Goal: Information Seeking & Learning: Understand process/instructions

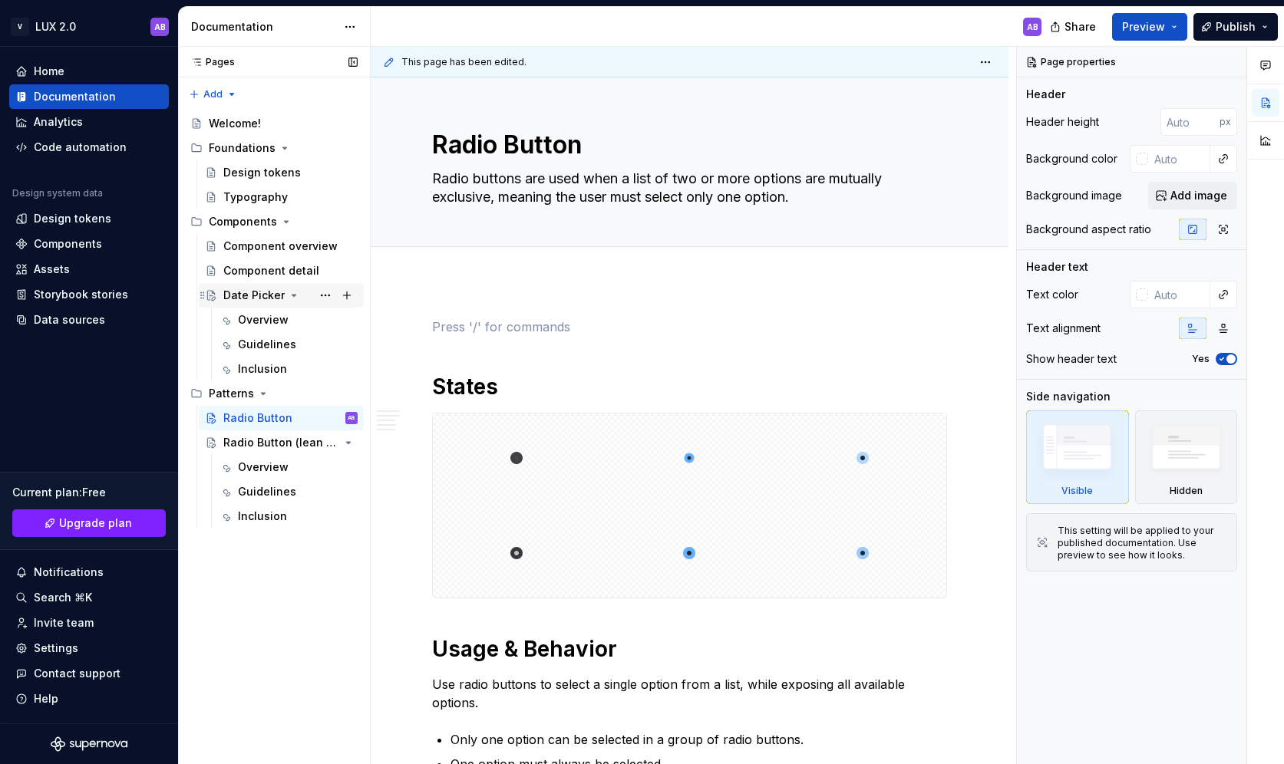
click at [258, 297] on div "Date Picker" at bounding box center [253, 295] width 61 height 15
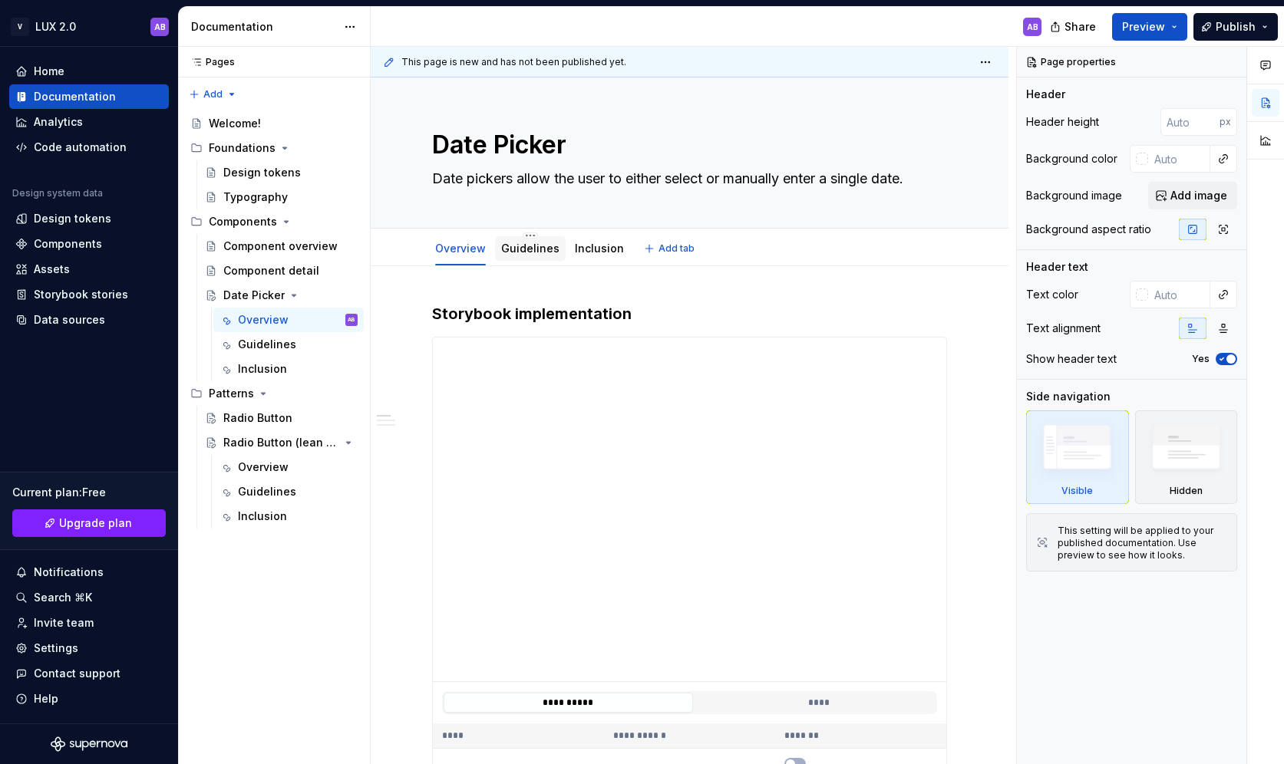
click at [522, 250] on link "Guidelines" at bounding box center [530, 248] width 58 height 13
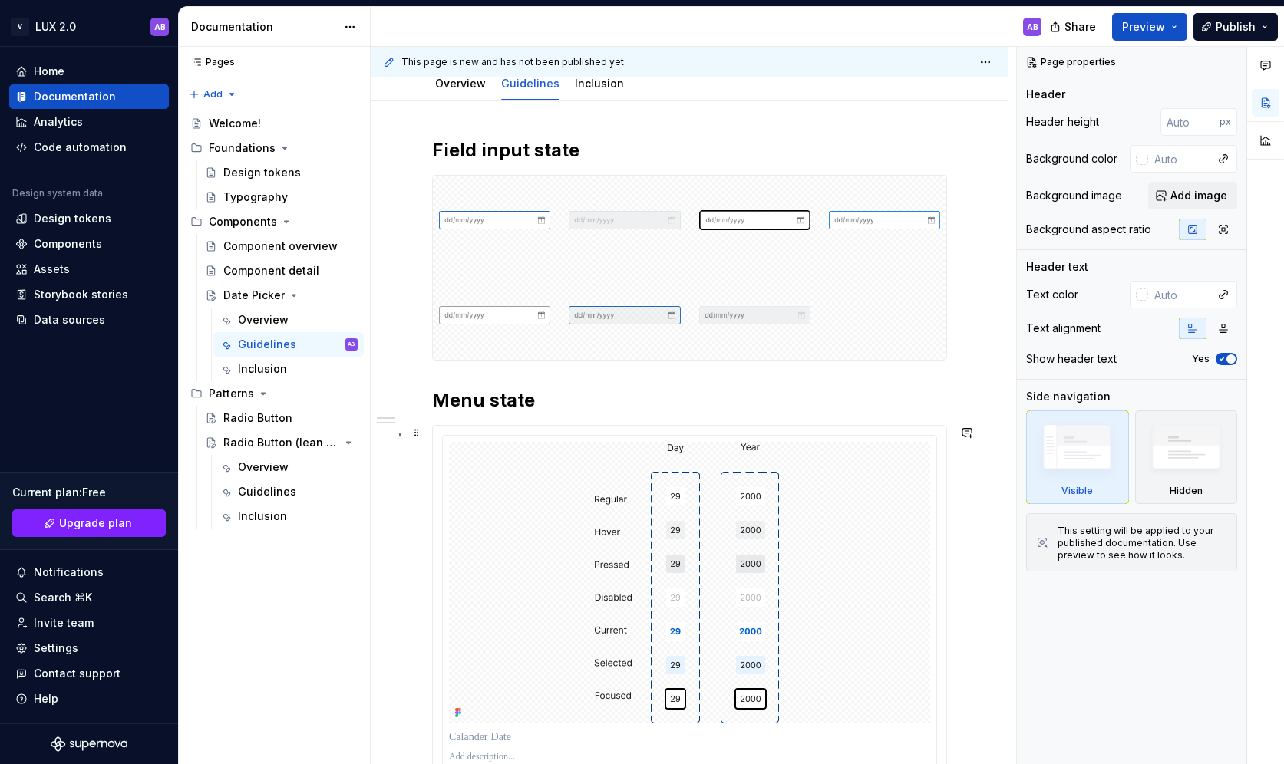
scroll to position [166, 0]
type textarea "*"
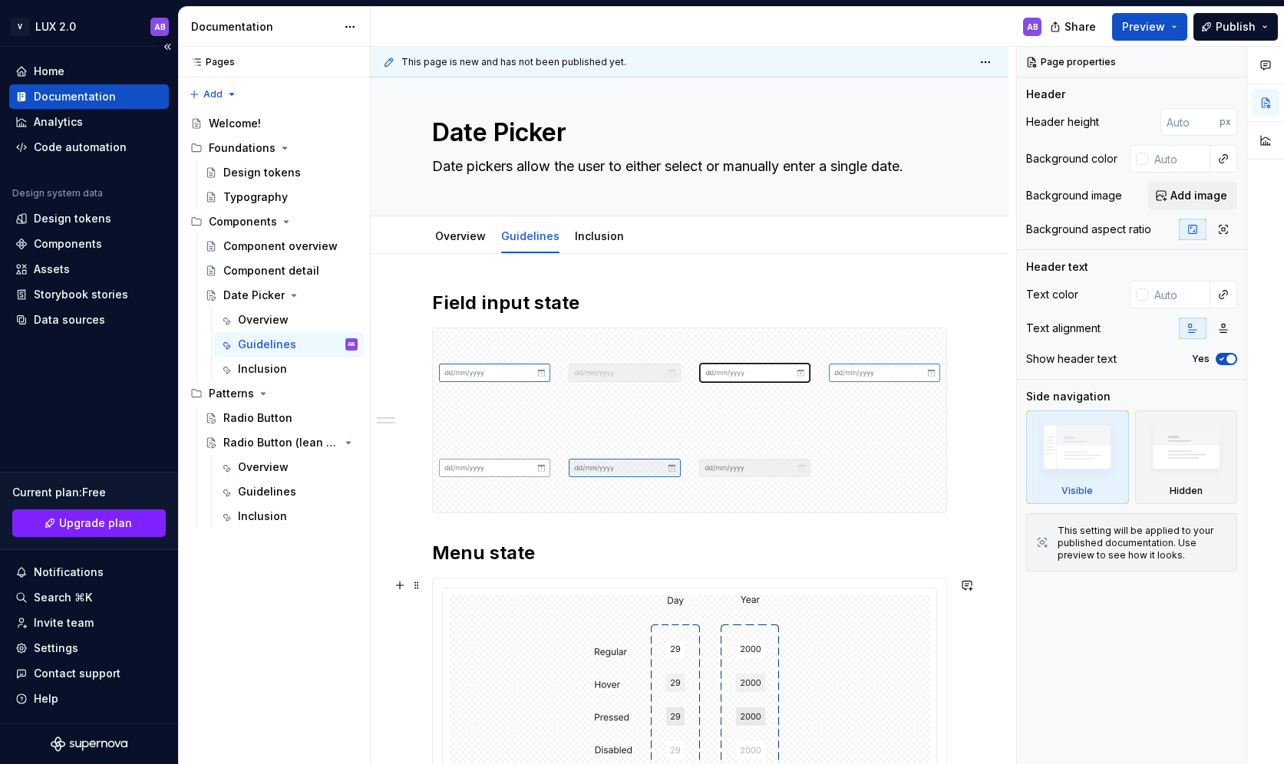
scroll to position [22, 0]
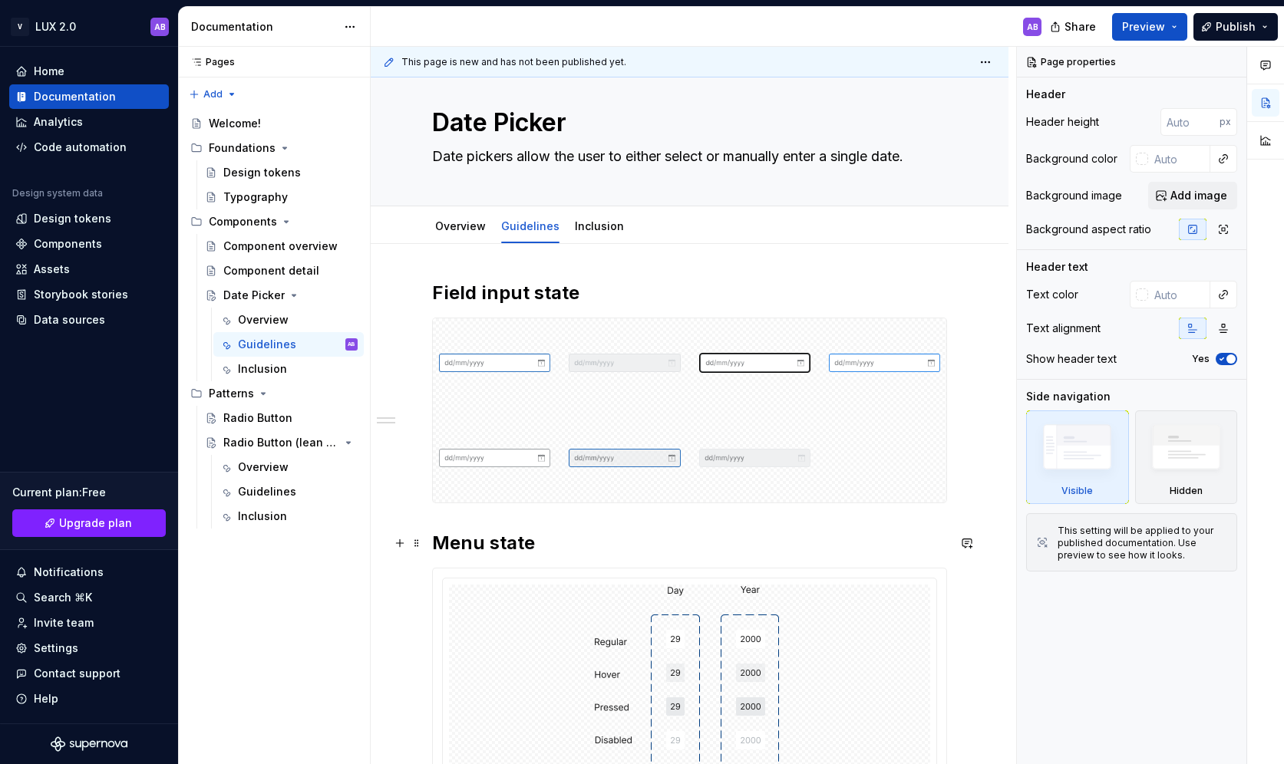
click at [531, 539] on h2 "Menu state" at bounding box center [689, 543] width 515 height 25
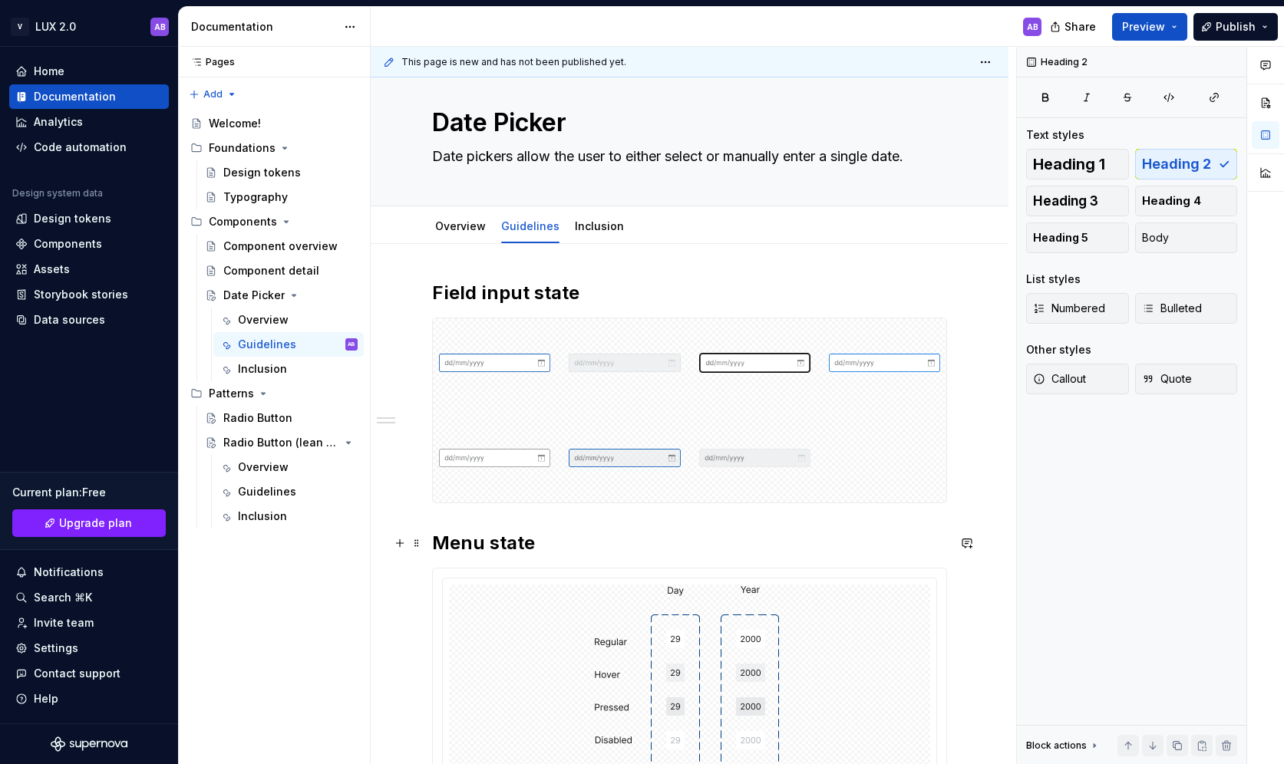
click at [447, 544] on h2 "Menu state" at bounding box center [689, 543] width 515 height 25
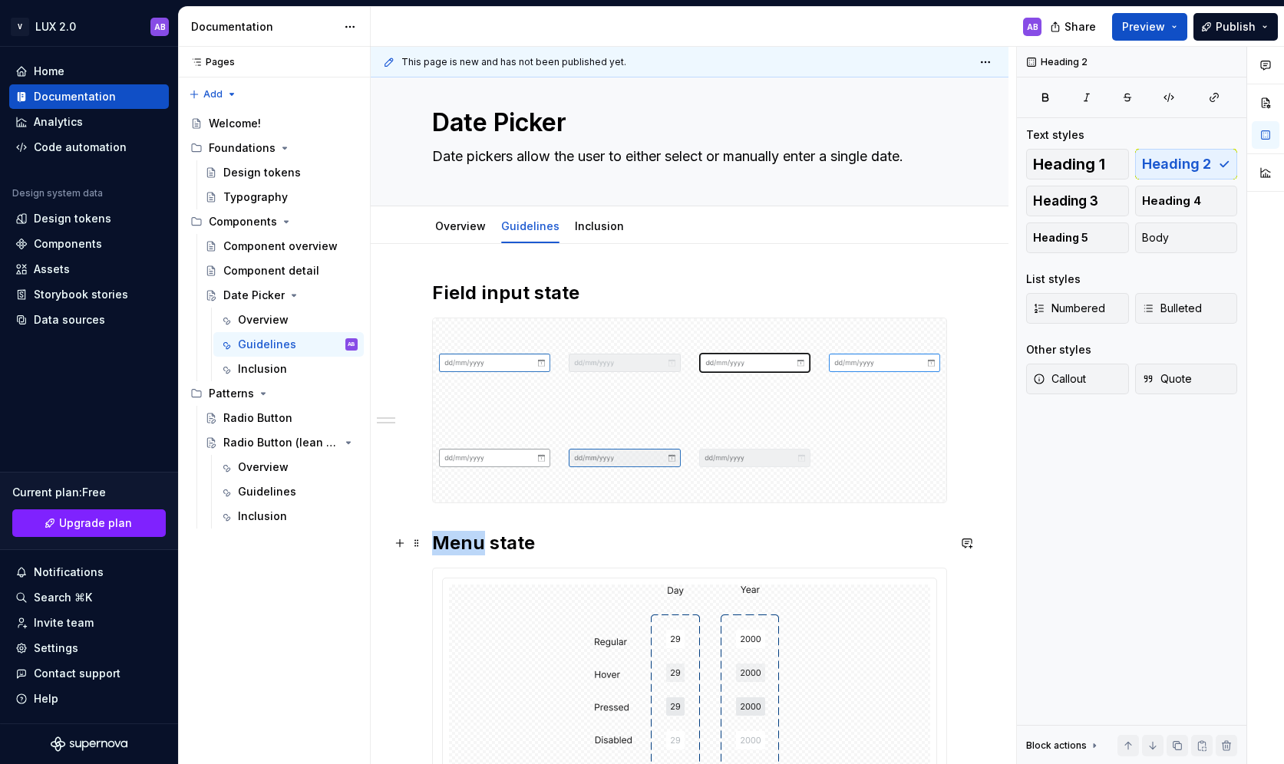
click at [447, 544] on h2 "Menu state" at bounding box center [689, 543] width 515 height 25
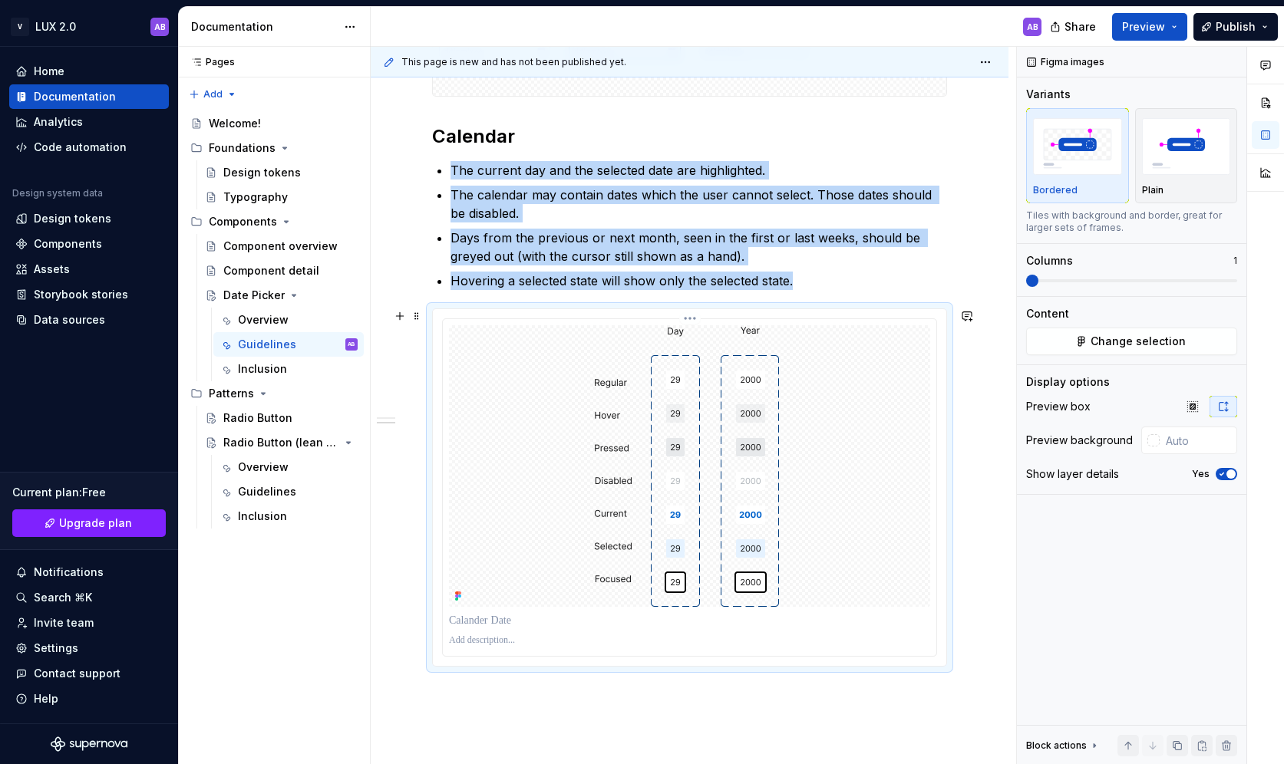
scroll to position [431, 0]
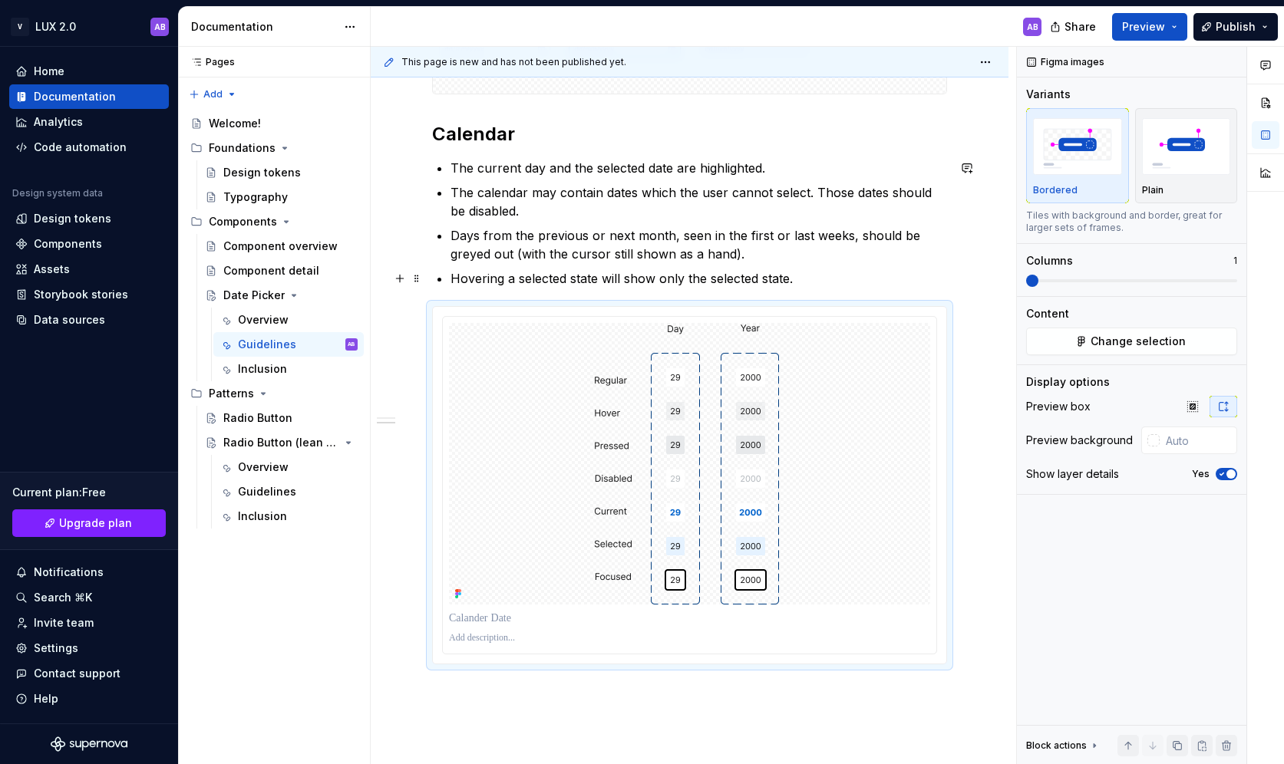
click at [805, 265] on ul "The current day and the selected date are highlighted. The calendar may contain…" at bounding box center [698, 223] width 496 height 129
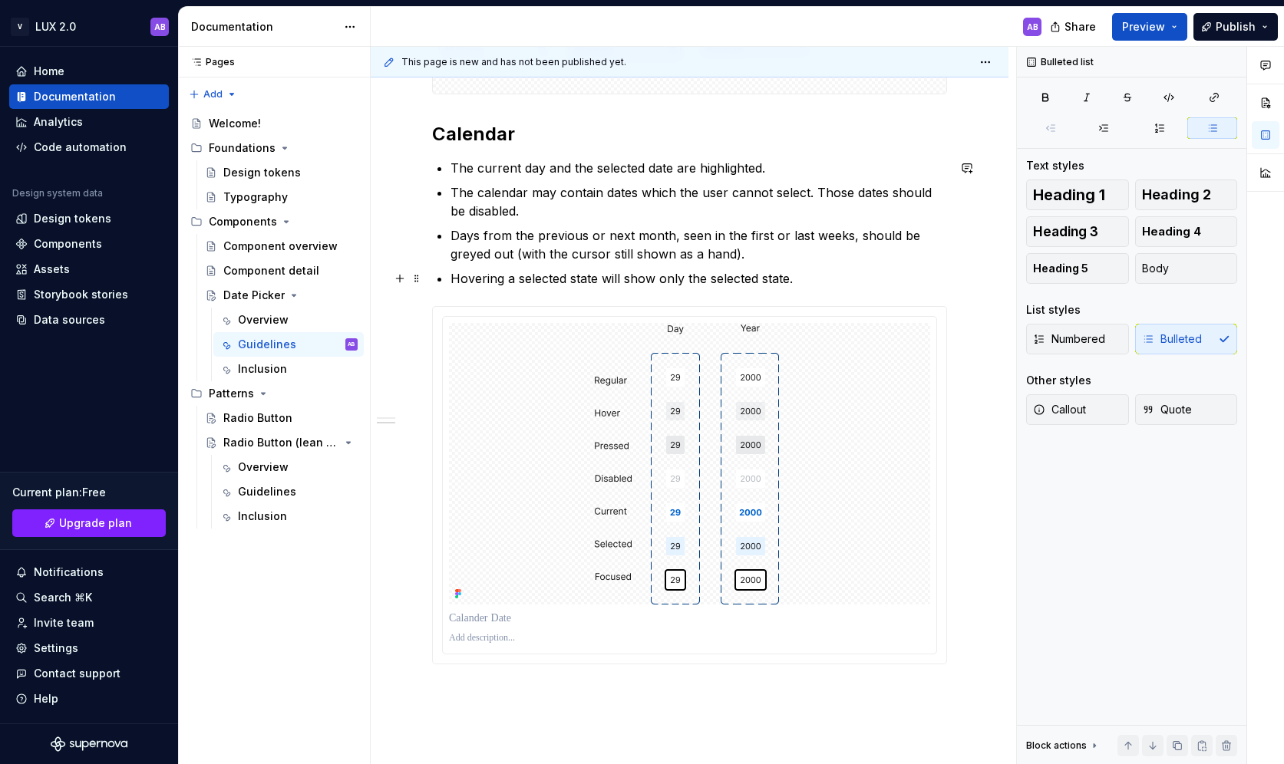
click at [814, 277] on p "Hovering a selected state will show only the selected state." at bounding box center [698, 278] width 496 height 18
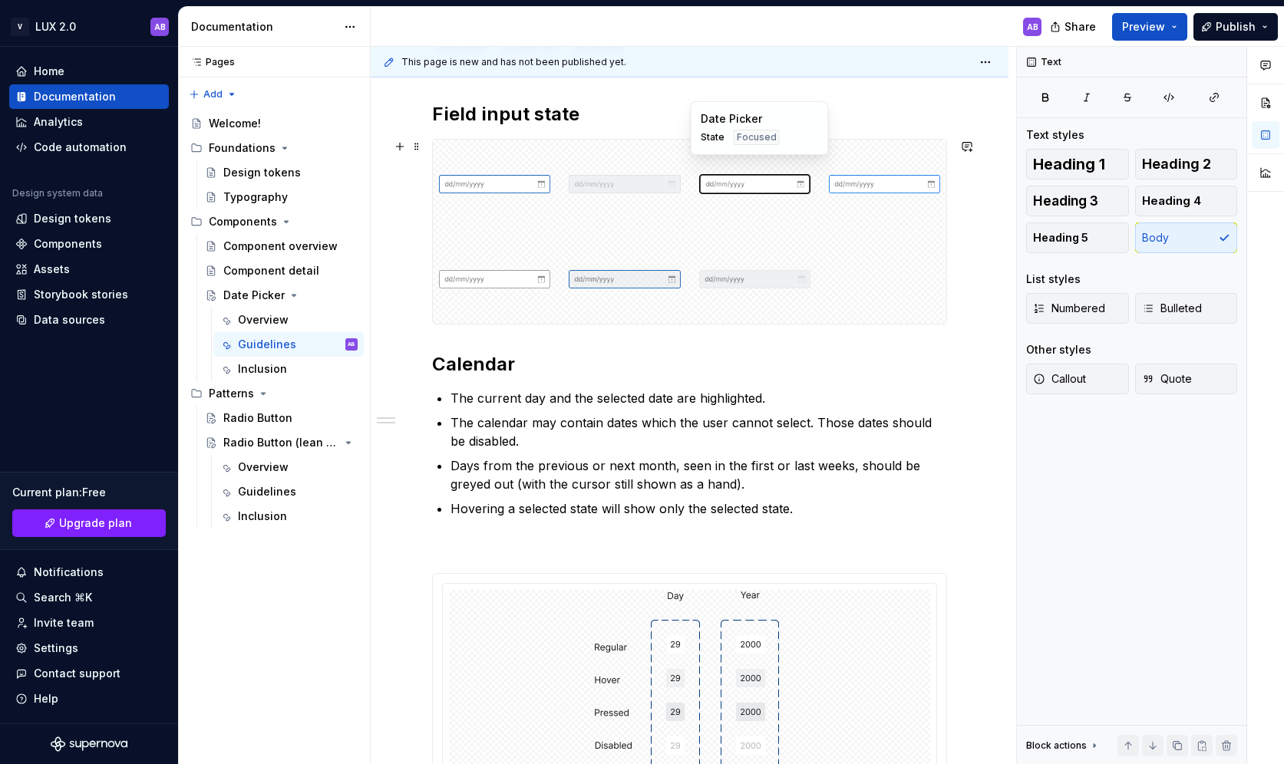
scroll to position [251, 0]
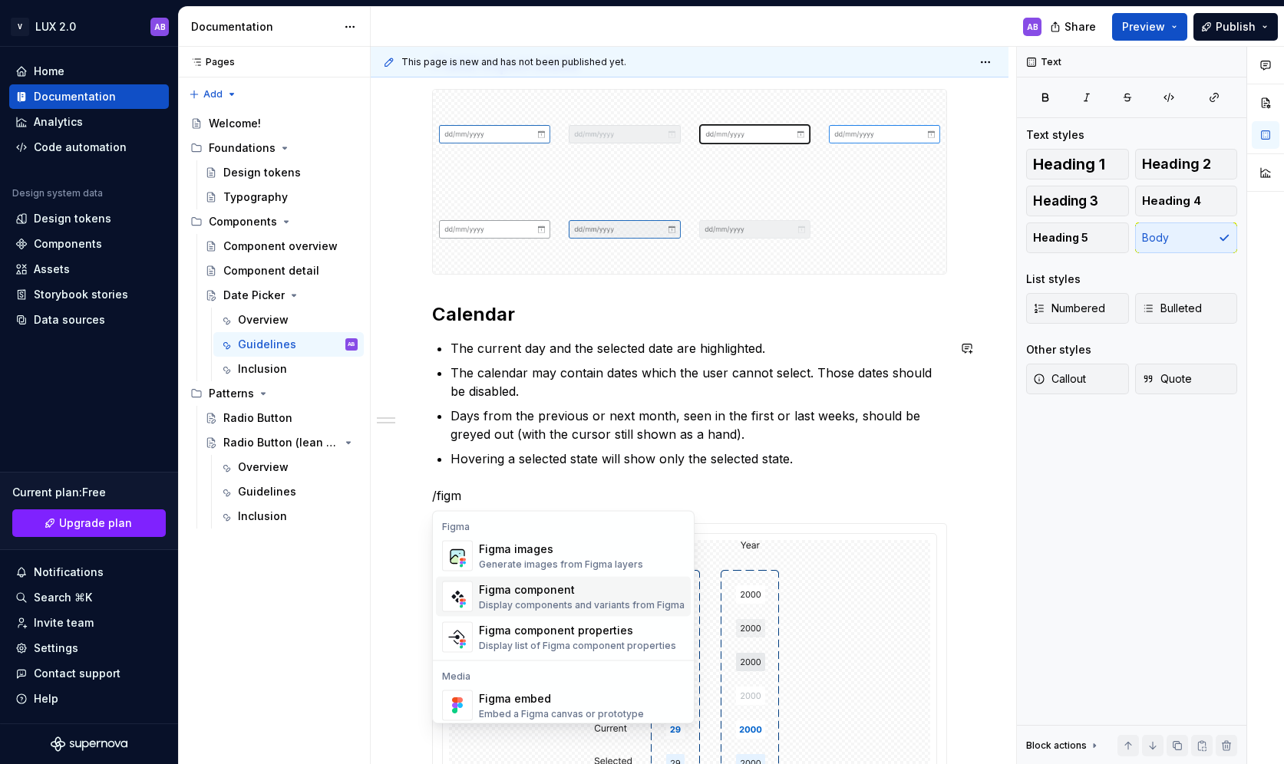
click at [532, 599] on div "Display components and variants from Figma" at bounding box center [582, 605] width 206 height 12
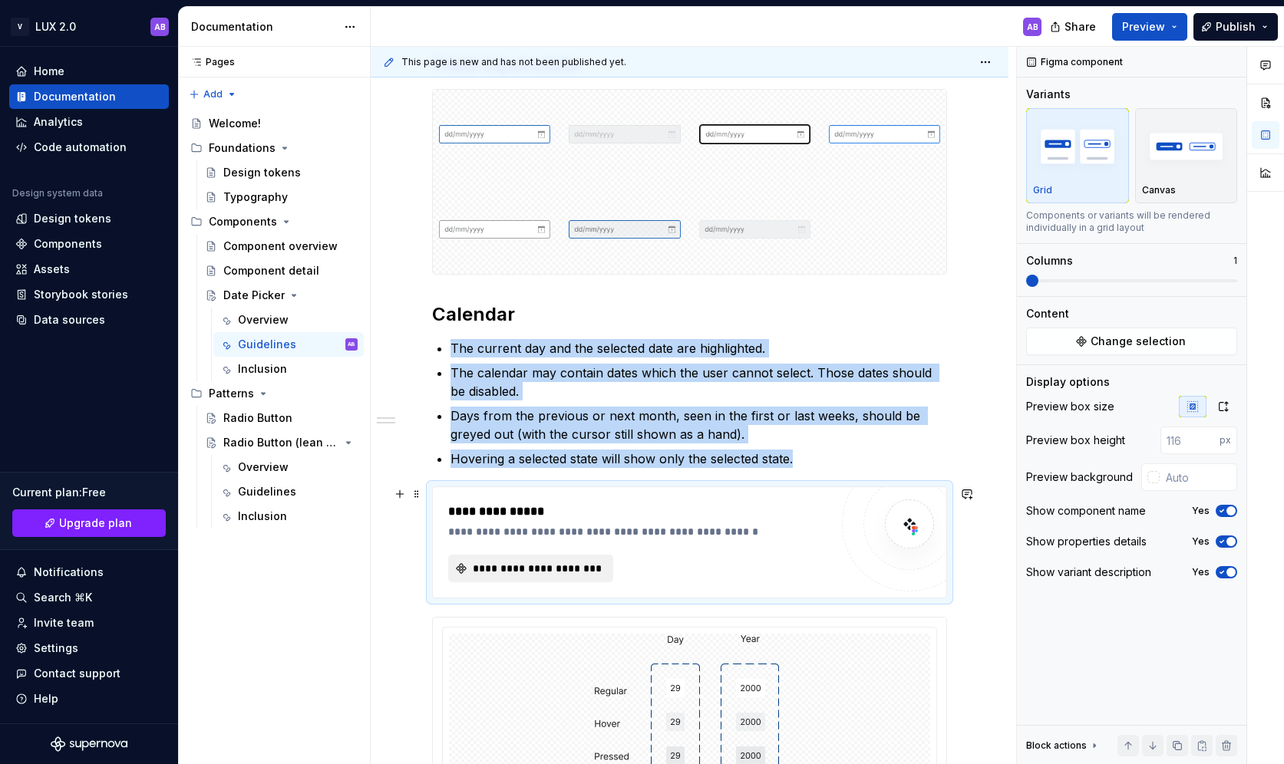
click at [525, 567] on span "**********" at bounding box center [536, 568] width 133 height 15
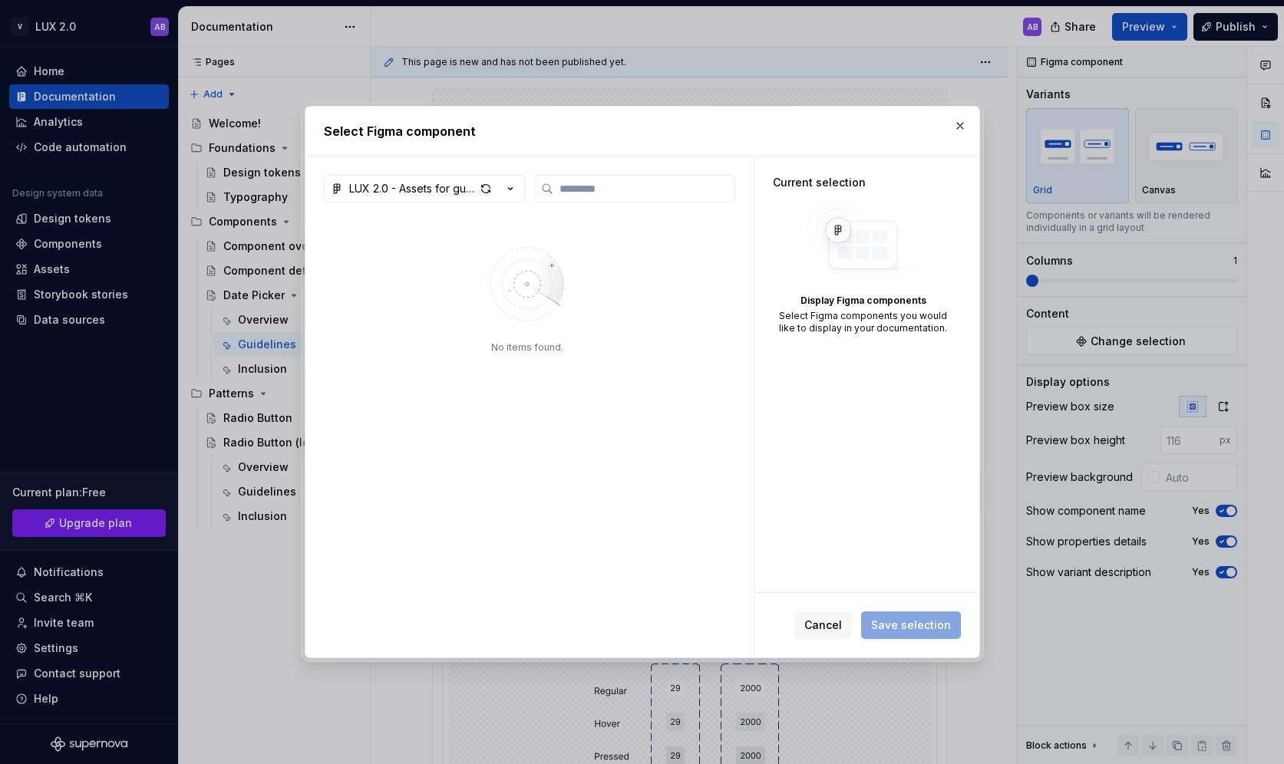
type textarea "*"
click at [604, 190] on input "search" at bounding box center [643, 188] width 181 height 15
type input "*"
type input "****"
click at [437, 186] on div "LUX 2.0 - Assets for guideline" at bounding box center [412, 188] width 126 height 15
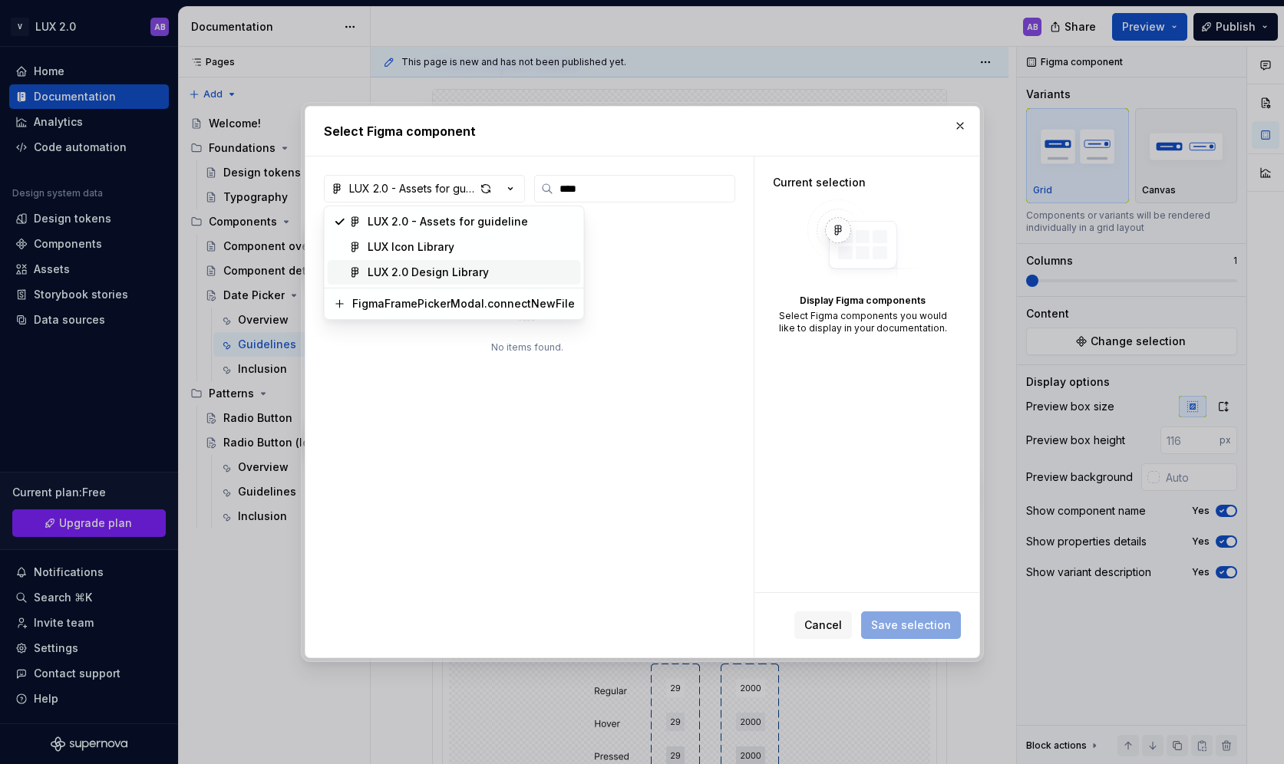
click at [408, 278] on div "LUX 2.0 Design Library" at bounding box center [428, 272] width 121 height 15
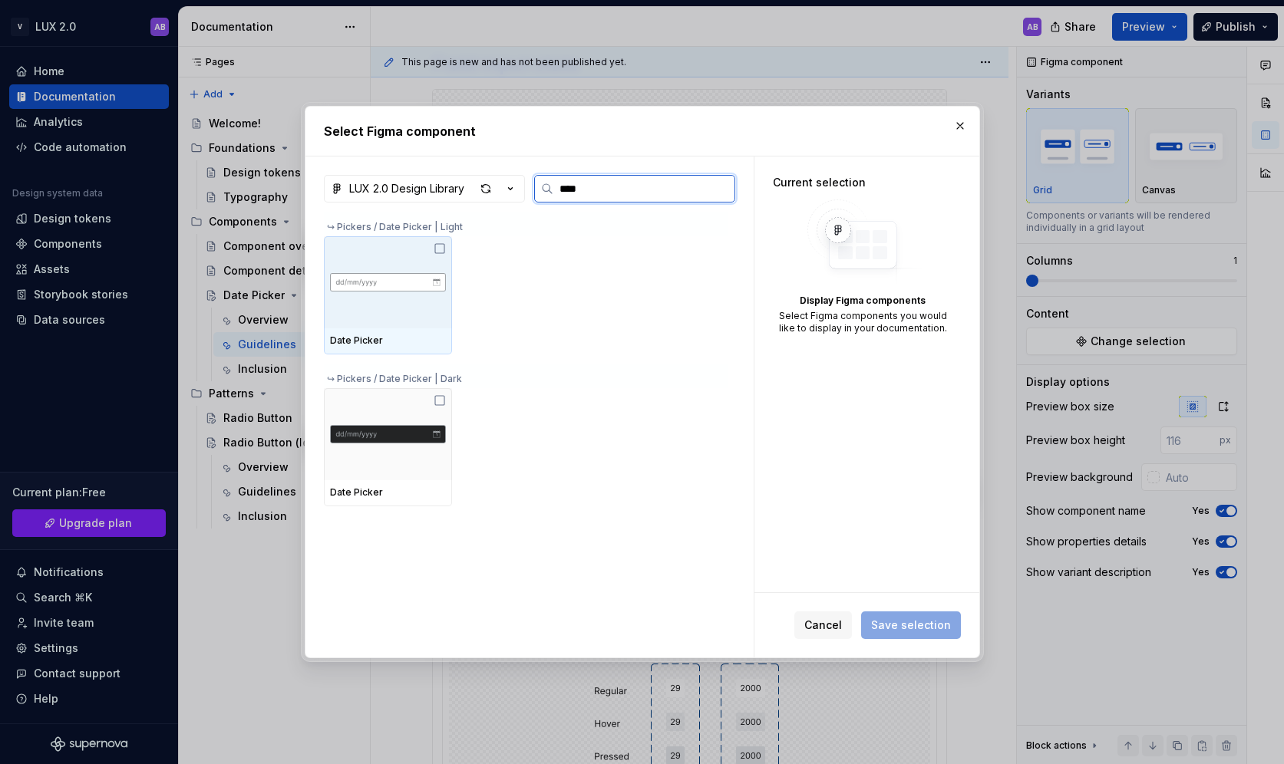
click at [385, 279] on img at bounding box center [388, 282] width 116 height 25
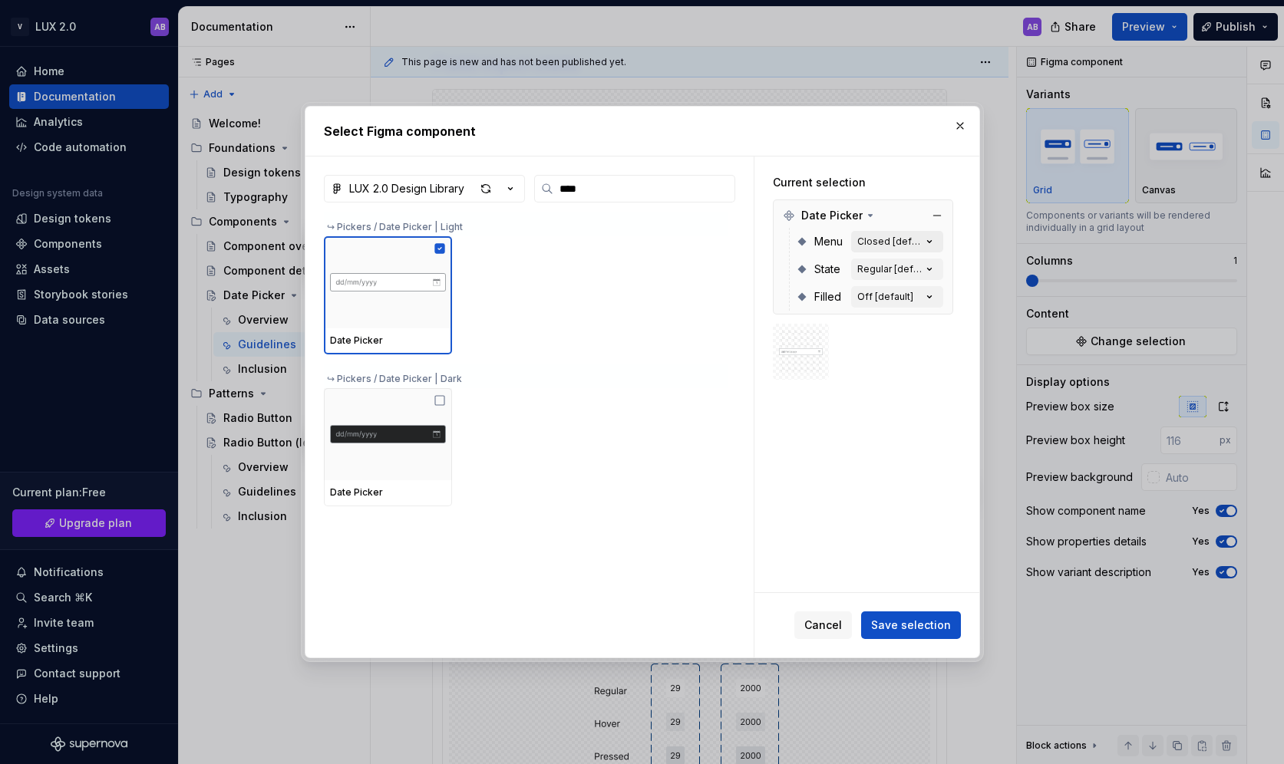
click at [887, 239] on div "Closed [default]" at bounding box center [889, 242] width 64 height 12
click at [886, 239] on div "Closed [default]" at bounding box center [889, 242] width 64 height 12
click at [937, 235] on icon "button" at bounding box center [928, 241] width 15 height 15
click at [931, 241] on icon "button" at bounding box center [929, 242] width 4 height 2
click at [913, 629] on span "Save selection" at bounding box center [911, 625] width 80 height 15
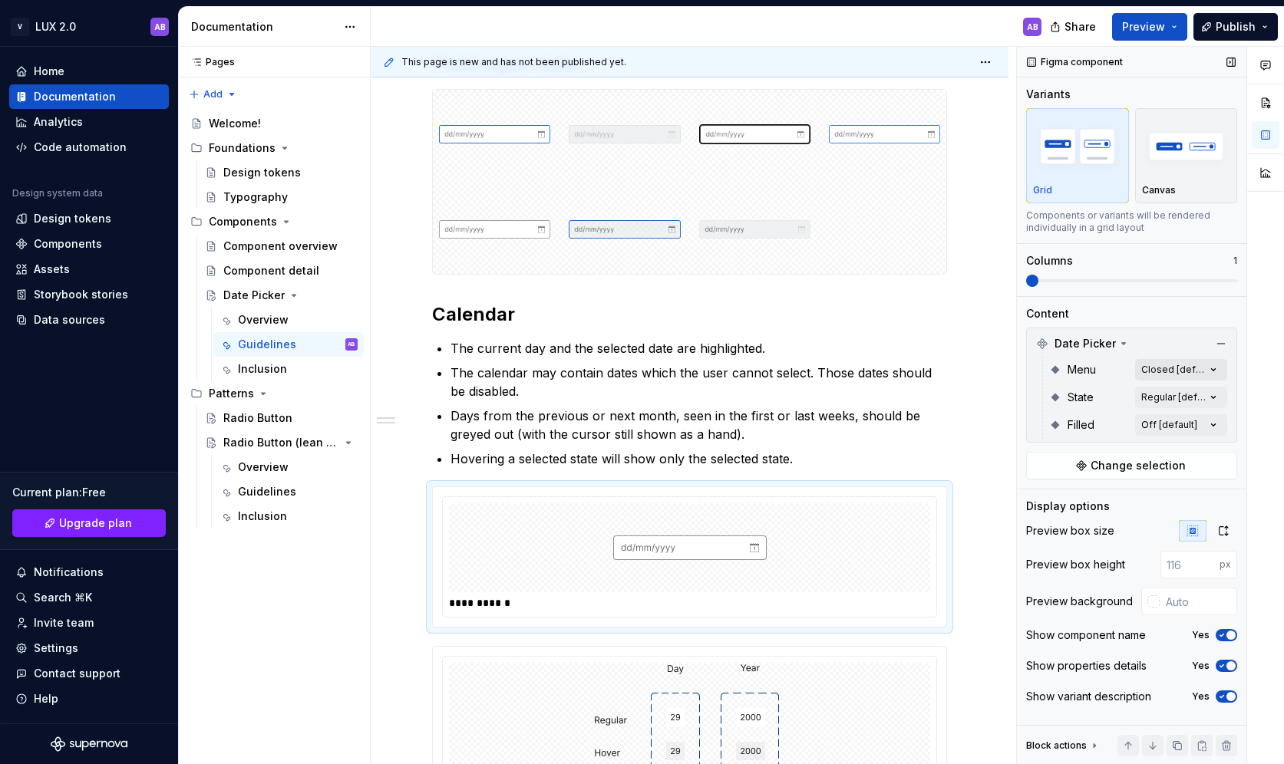
click at [1062, 371] on div "Comments Open comments No comments yet Select ‘Comment’ from the block context …" at bounding box center [1150, 406] width 267 height 718
click at [1062, 464] on div "Left" at bounding box center [1123, 467] width 187 height 15
click at [1062, 308] on div "Comments Open comments No comments yet Select ‘Comment’ from the block context …" at bounding box center [1150, 406] width 267 height 718
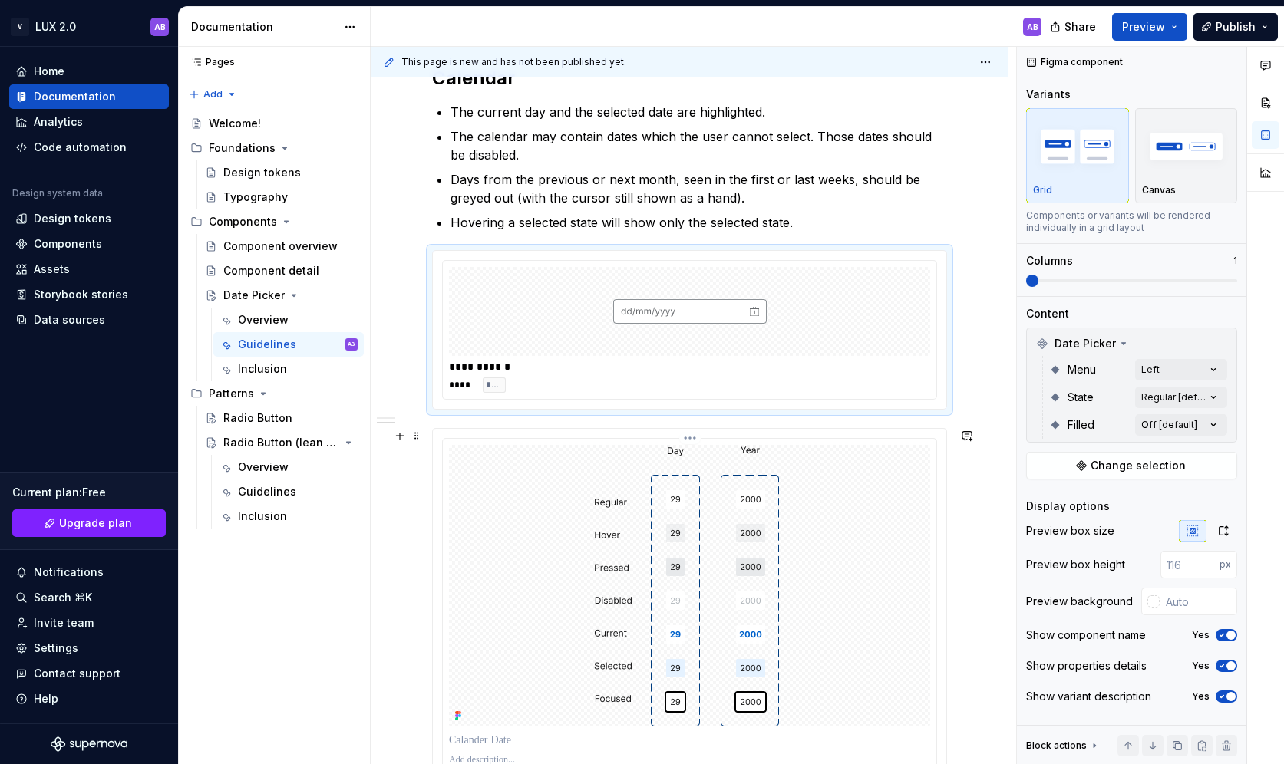
scroll to position [489, 0]
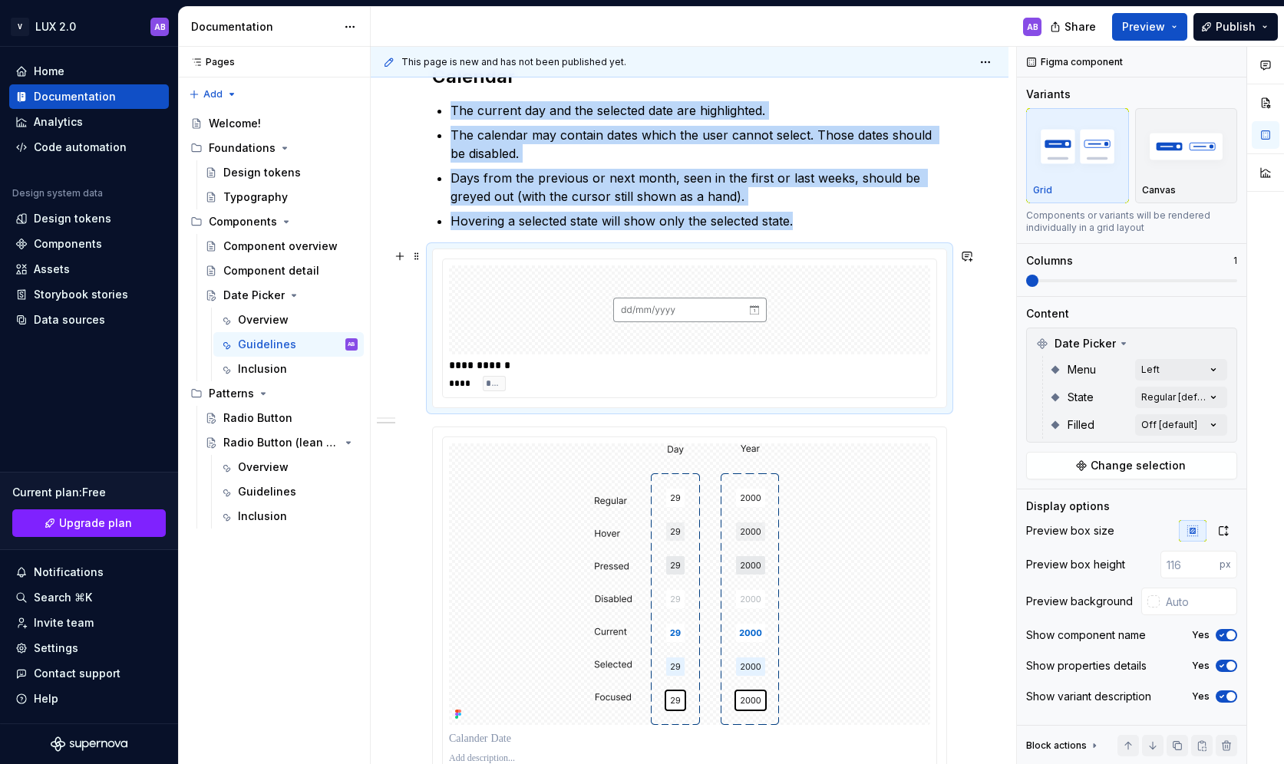
click at [697, 390] on div "**** ****" at bounding box center [689, 383] width 481 height 15
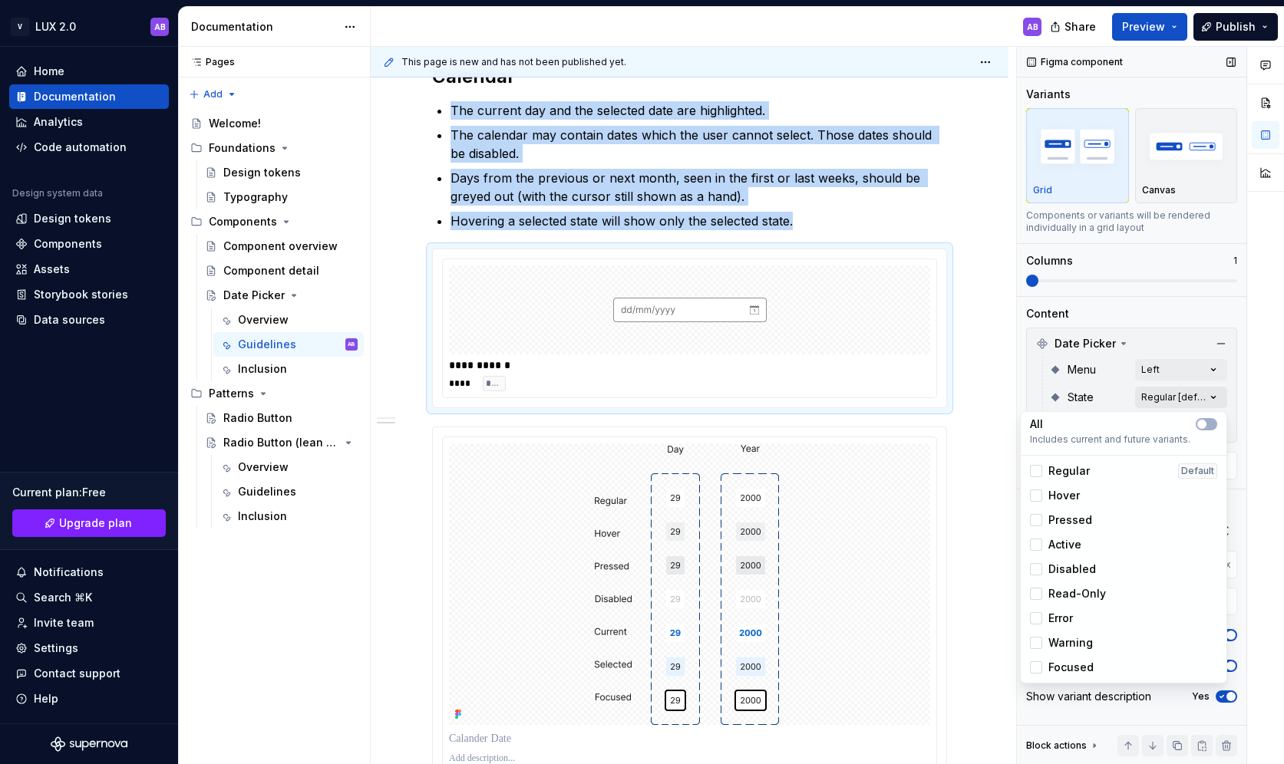
click at [1062, 394] on div "Comments Open comments No comments yet Select ‘Comment’ from the block context …" at bounding box center [1150, 406] width 267 height 718
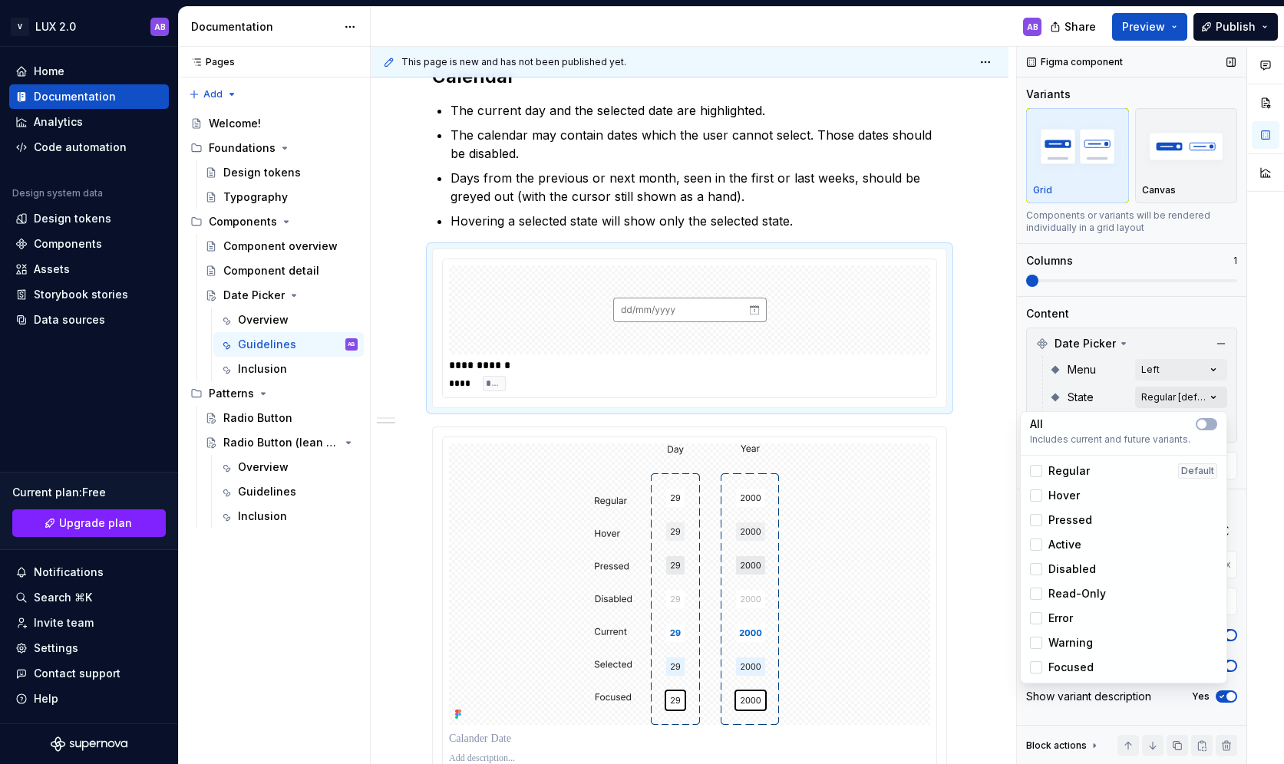
click at [1062, 394] on div "Comments Open comments No comments yet Select ‘Comment’ from the block context …" at bounding box center [1150, 406] width 267 height 718
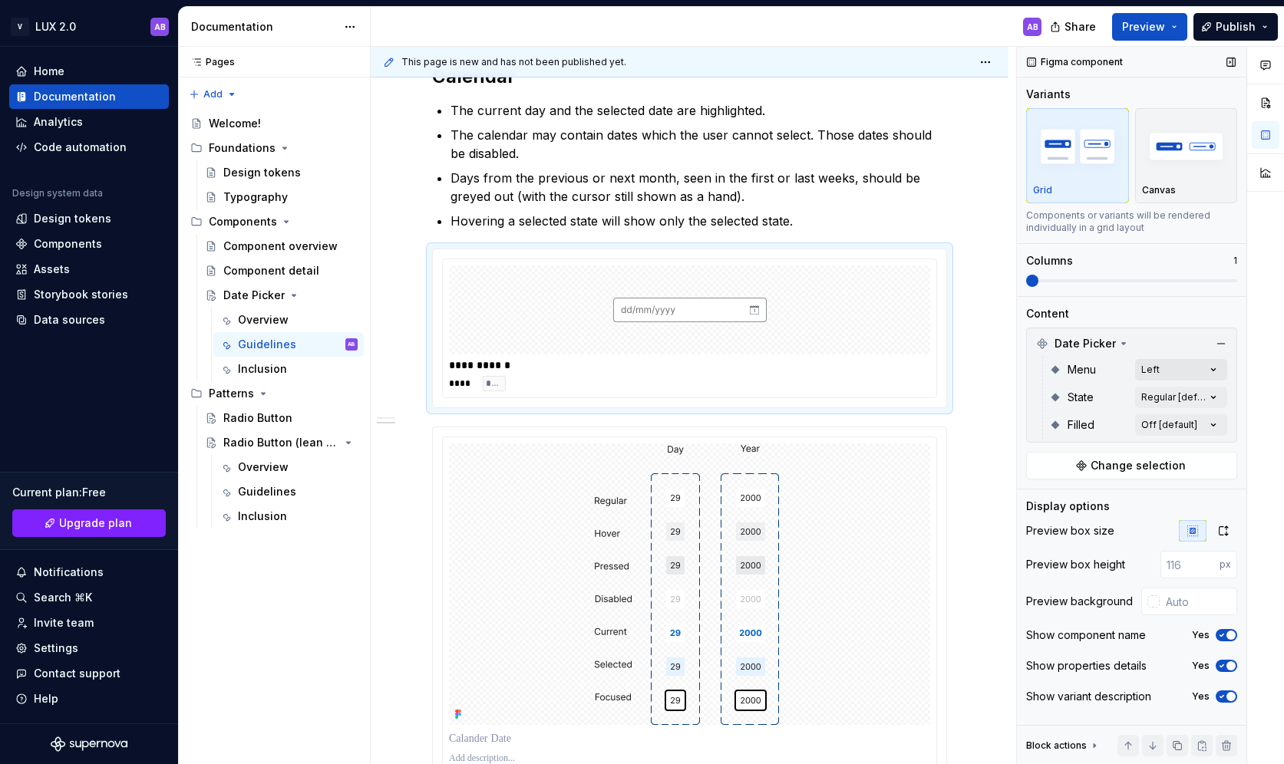
click at [1062, 364] on div "Comments Open comments No comments yet Select ‘Comment’ from the block context …" at bounding box center [1150, 406] width 267 height 718
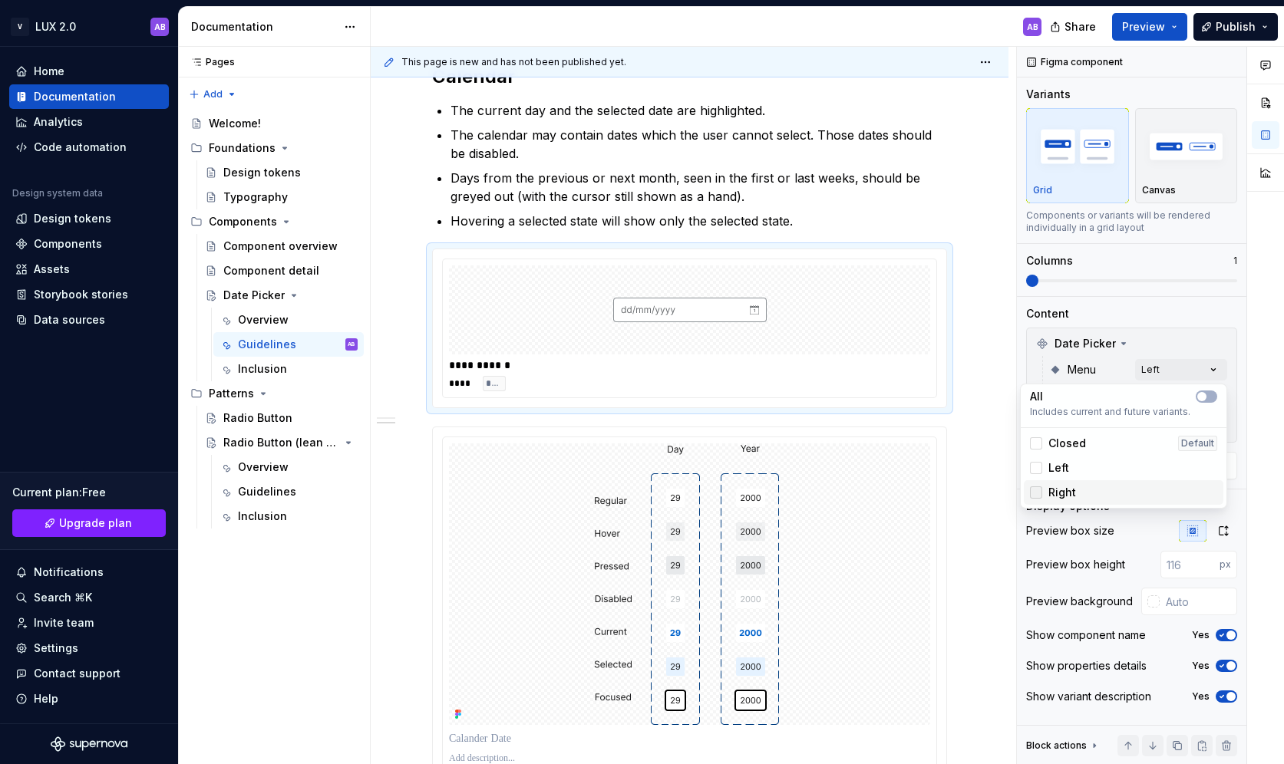
click at [1035, 494] on div at bounding box center [1036, 492] width 12 height 12
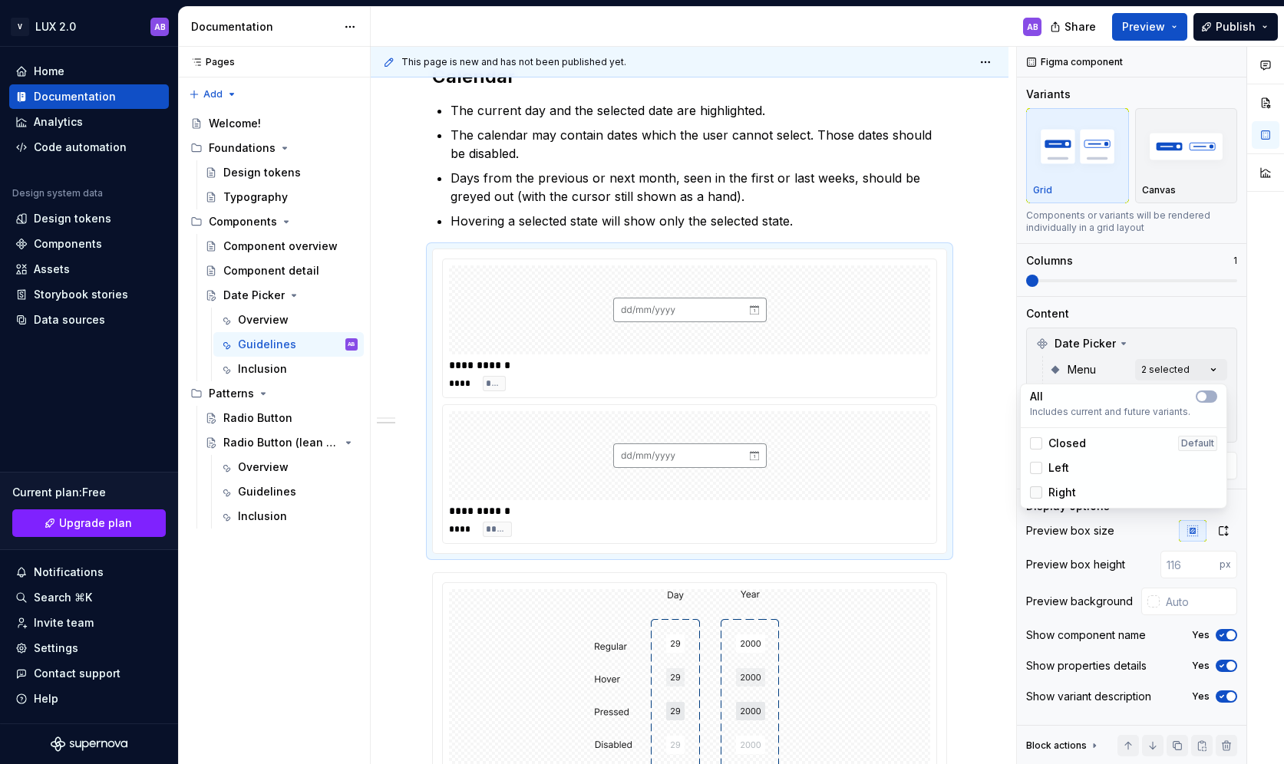
click at [1036, 493] on polyline at bounding box center [1036, 493] width 0 height 0
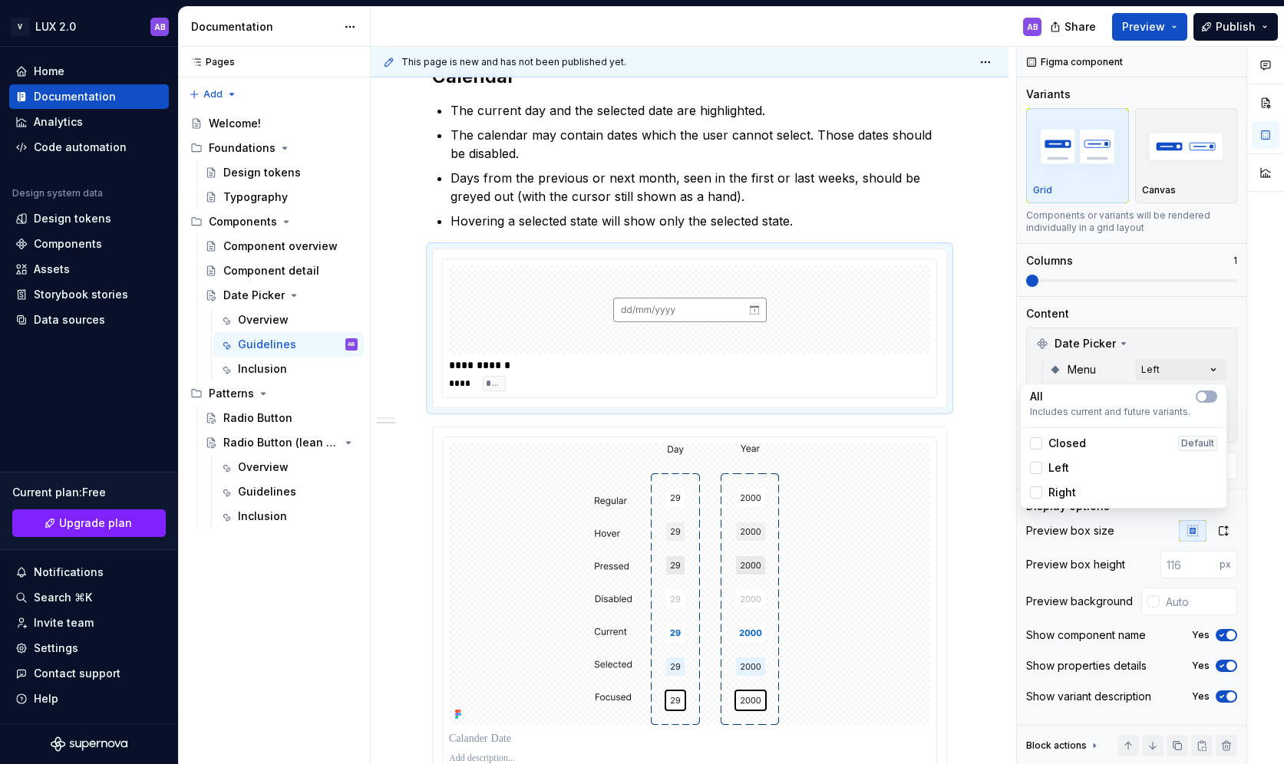
click at [1062, 198] on div "Comments Open comments No comments yet Select ‘Comment’ from the block context …" at bounding box center [1150, 406] width 267 height 718
click at [1062, 367] on div "Comments Open comments No comments yet Select ‘Comment’ from the block context …" at bounding box center [1150, 406] width 267 height 718
click at [1036, 468] on icon at bounding box center [1036, 468] width 0 height 0
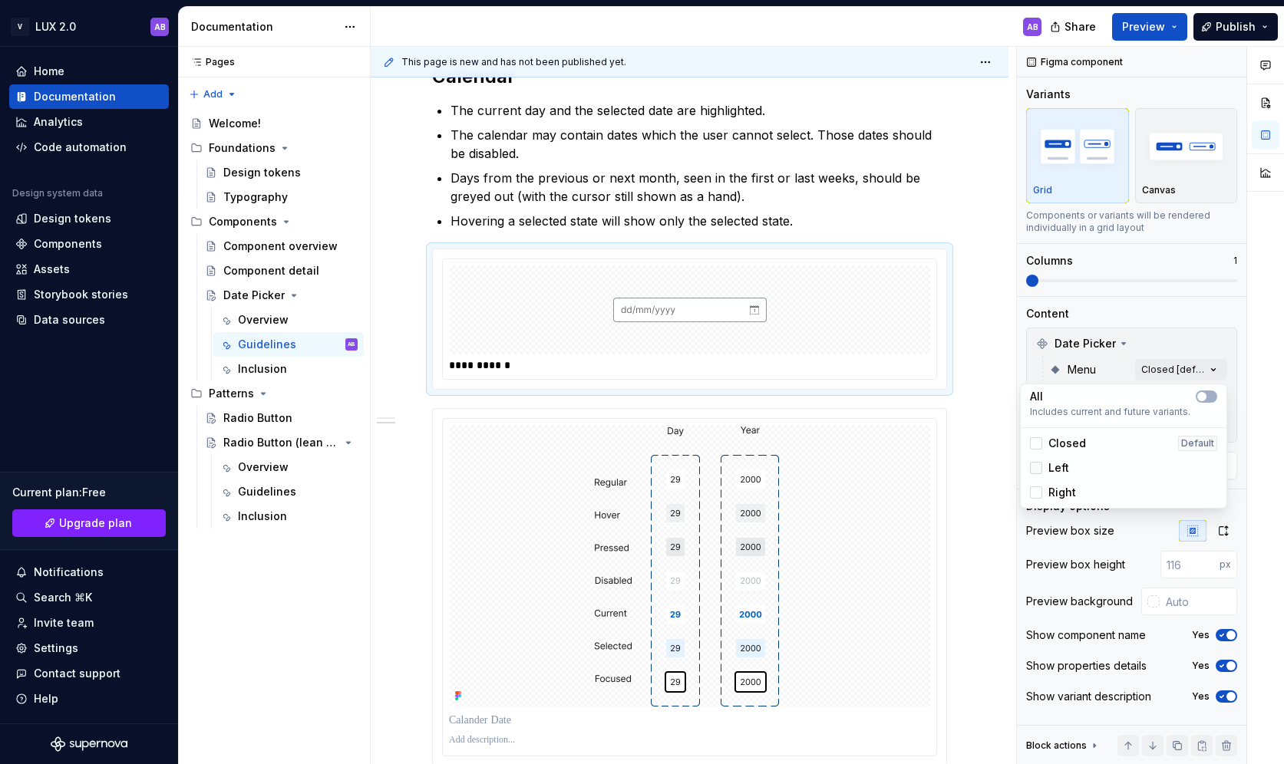
click at [1036, 467] on div at bounding box center [1036, 468] width 12 height 12
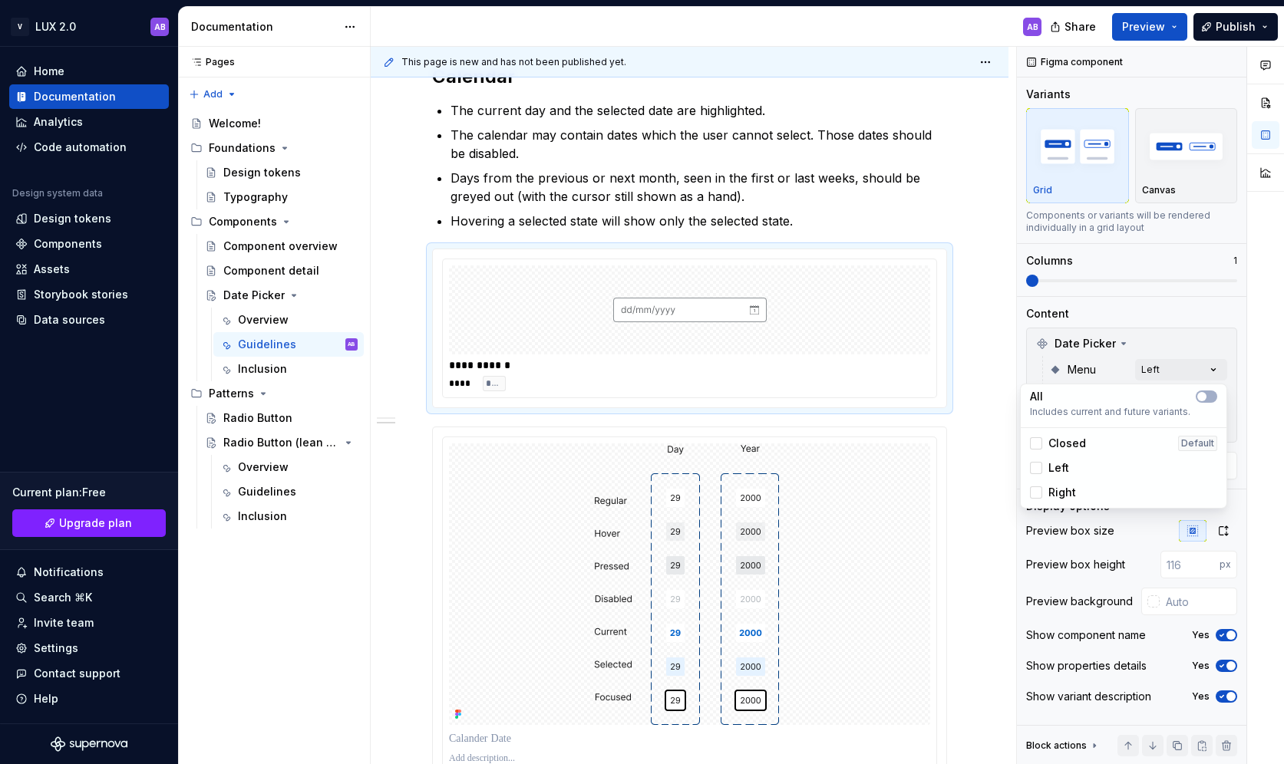
click at [971, 490] on html "V LUX 2.0 AB Home Documentation Analytics Code automation Design system data De…" at bounding box center [642, 382] width 1284 height 764
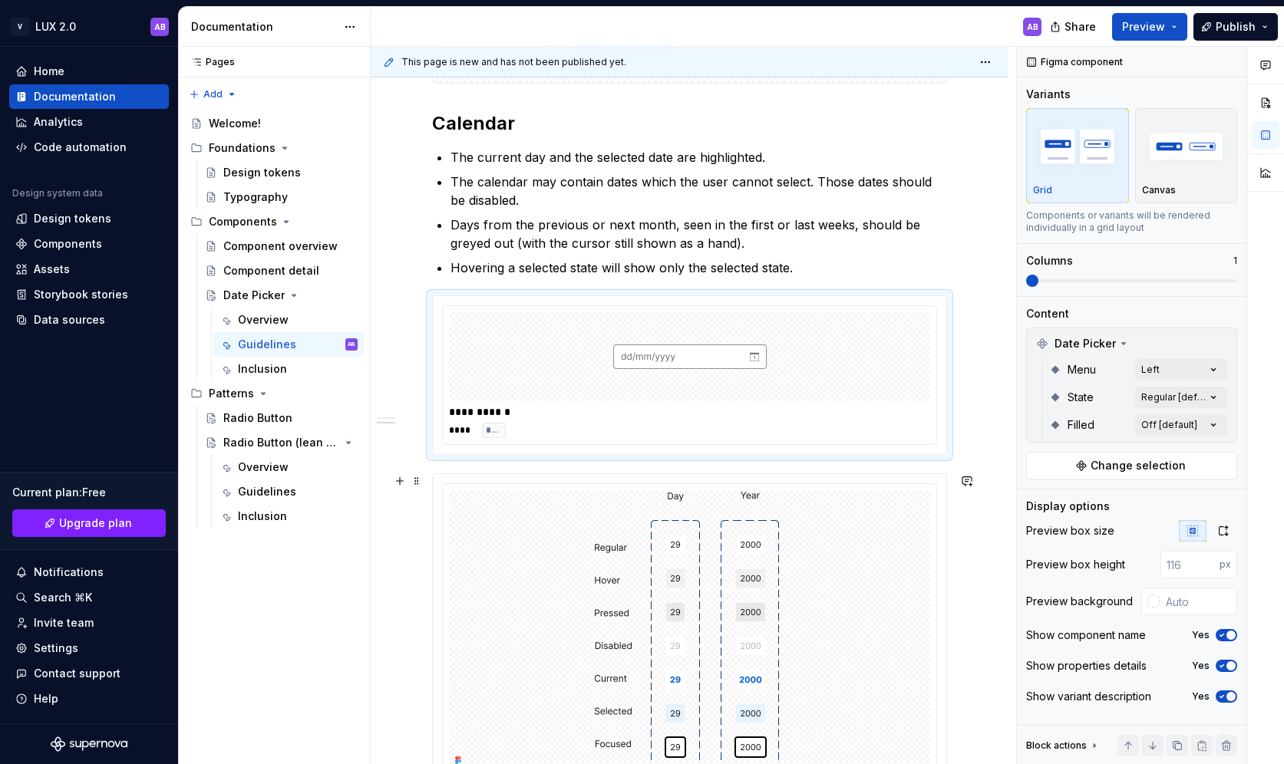
scroll to position [530, 0]
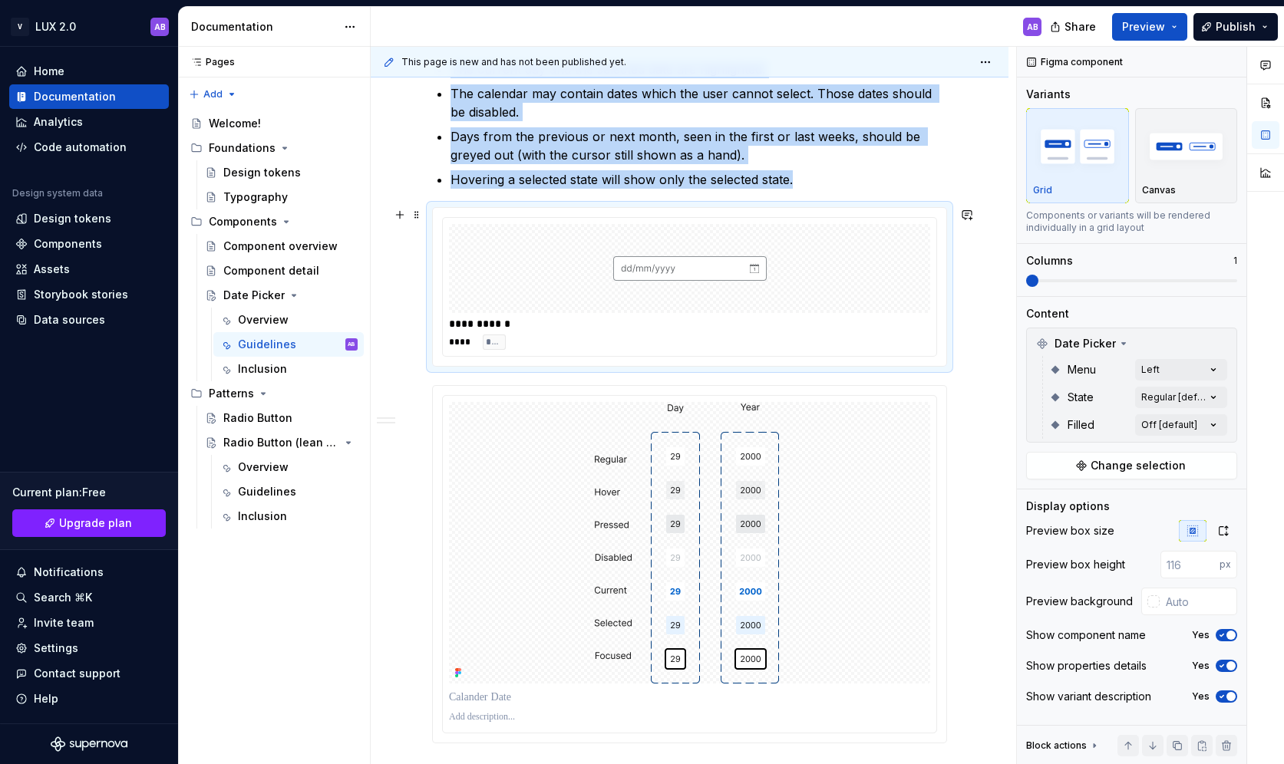
click at [622, 288] on img at bounding box center [689, 268] width 153 height 77
click at [1062, 341] on button "button" at bounding box center [1220, 343] width 21 height 21
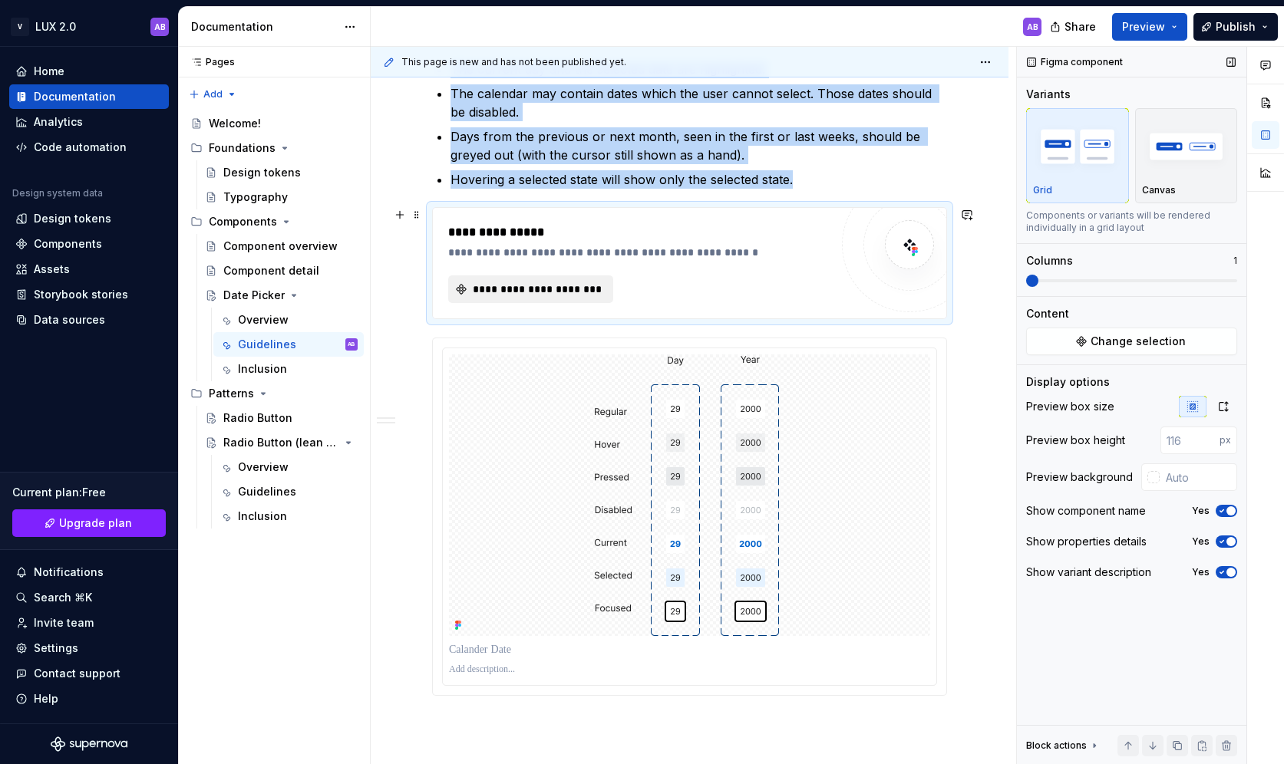
click at [537, 282] on span "**********" at bounding box center [536, 289] width 133 height 15
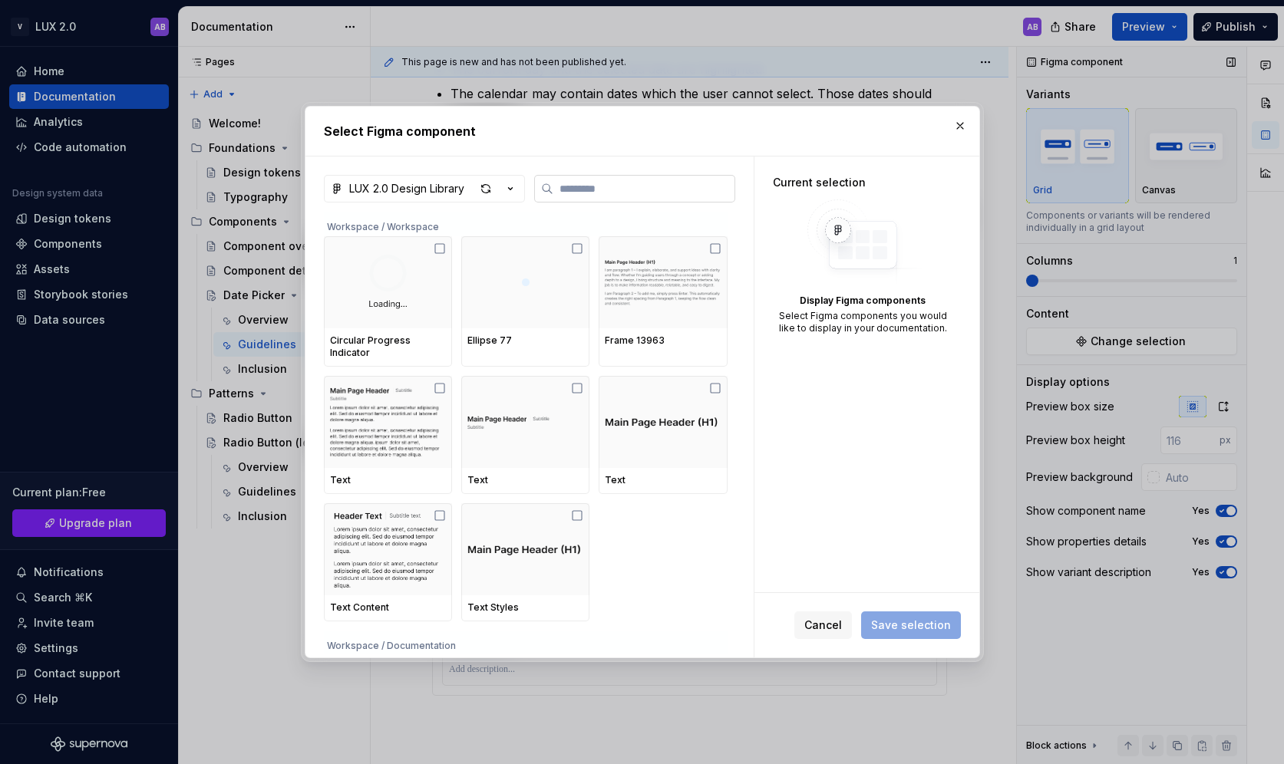
type textarea "*"
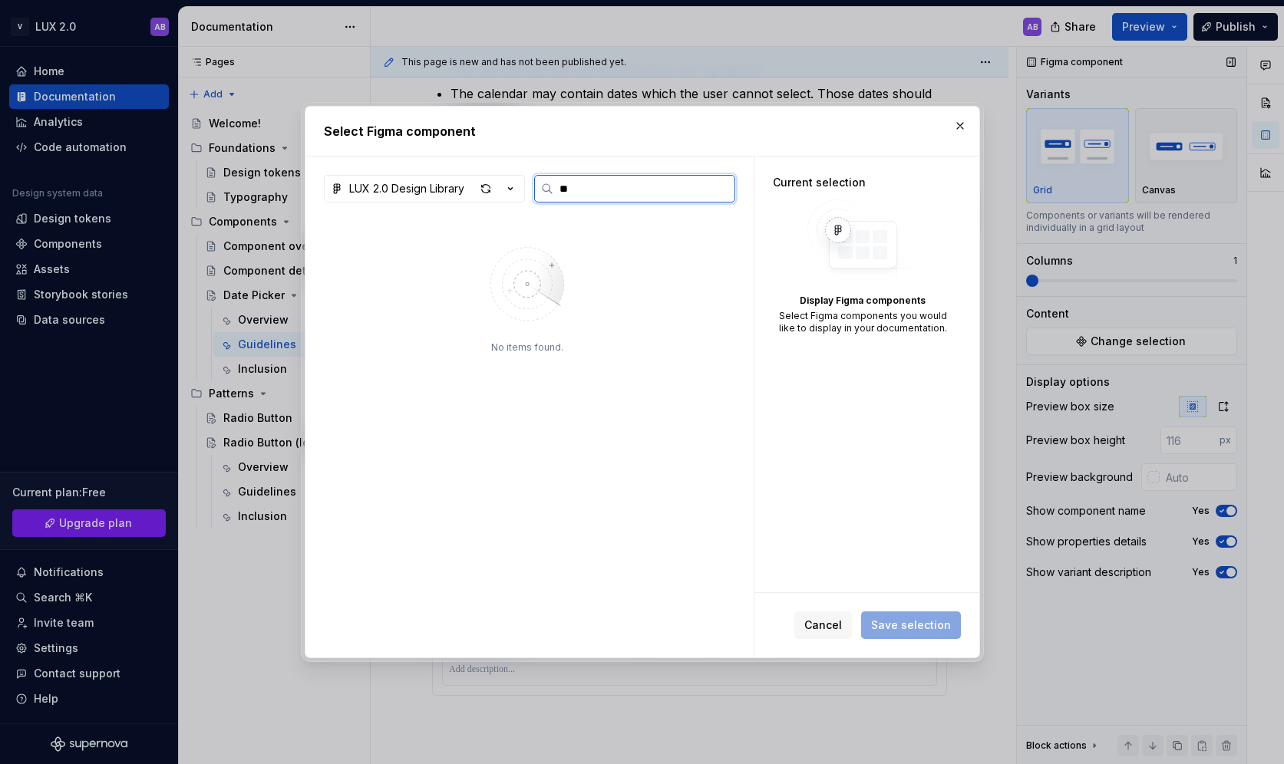
type input "*"
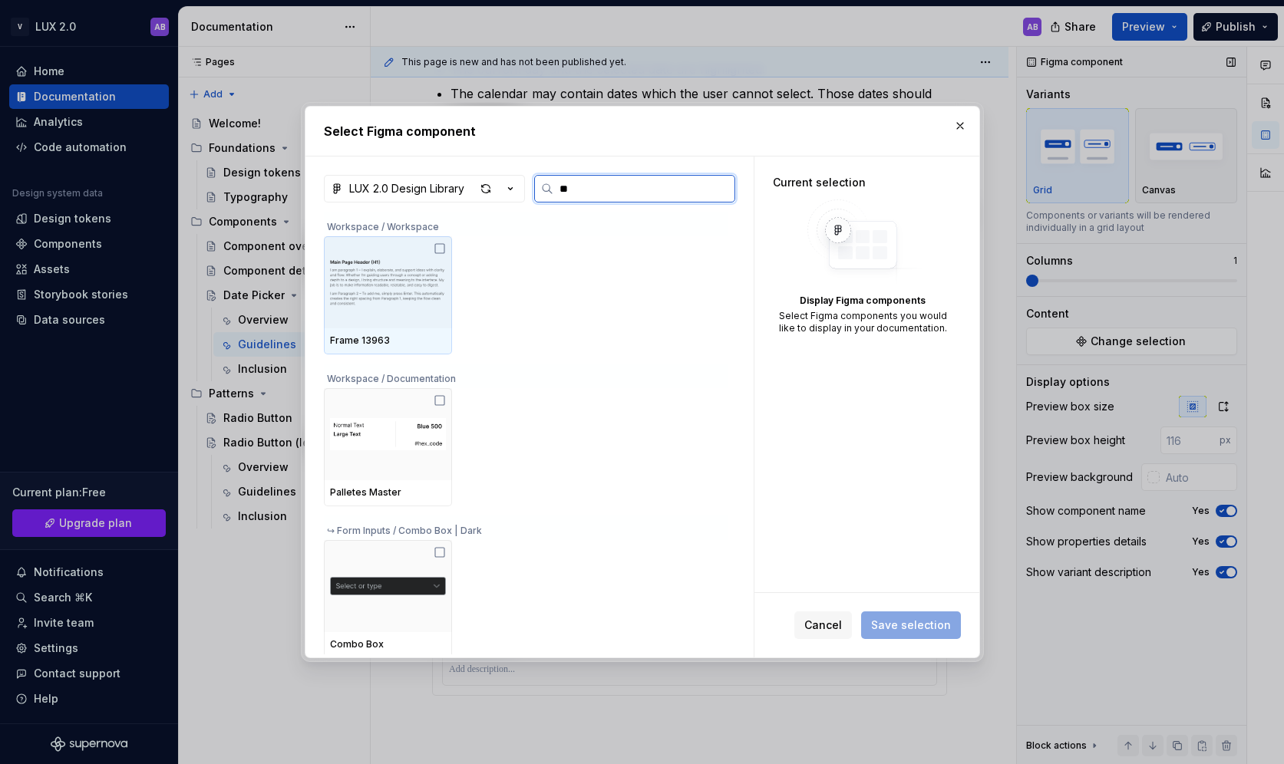
type input "***"
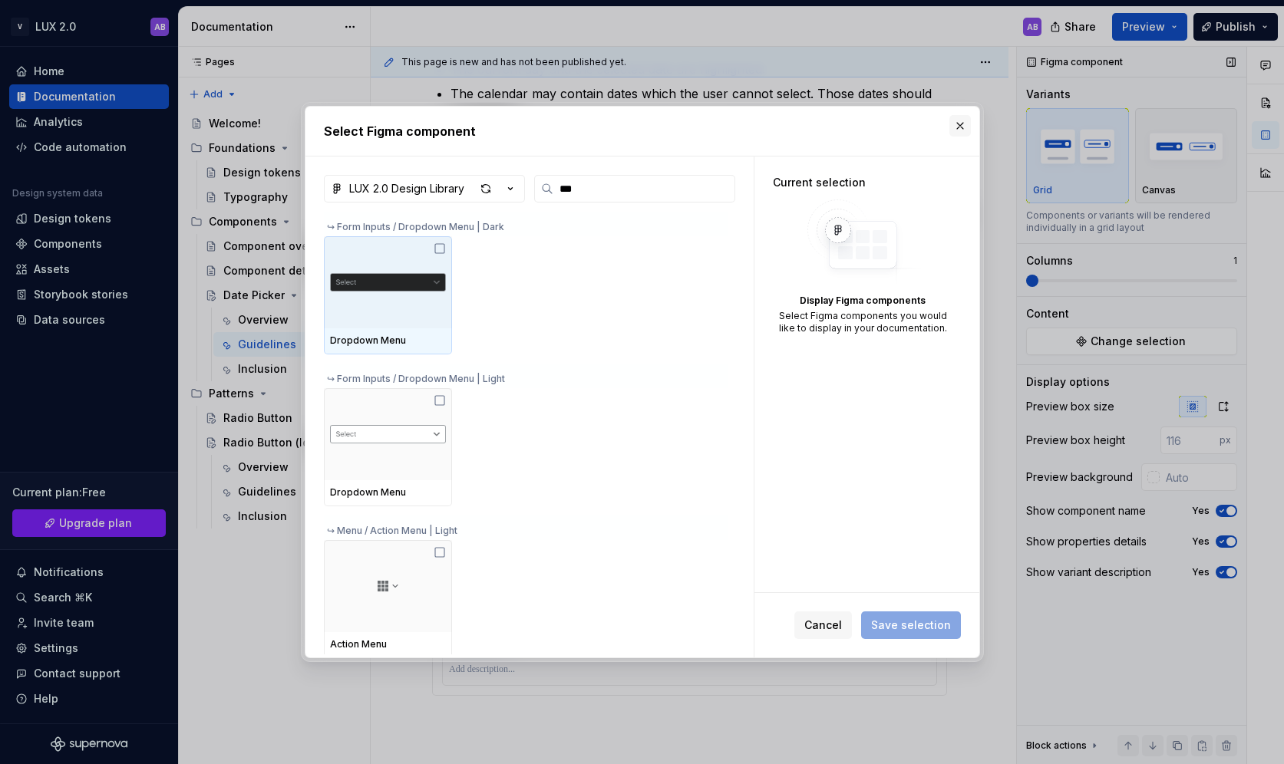
click at [949, 125] on button "button" at bounding box center [959, 125] width 21 height 21
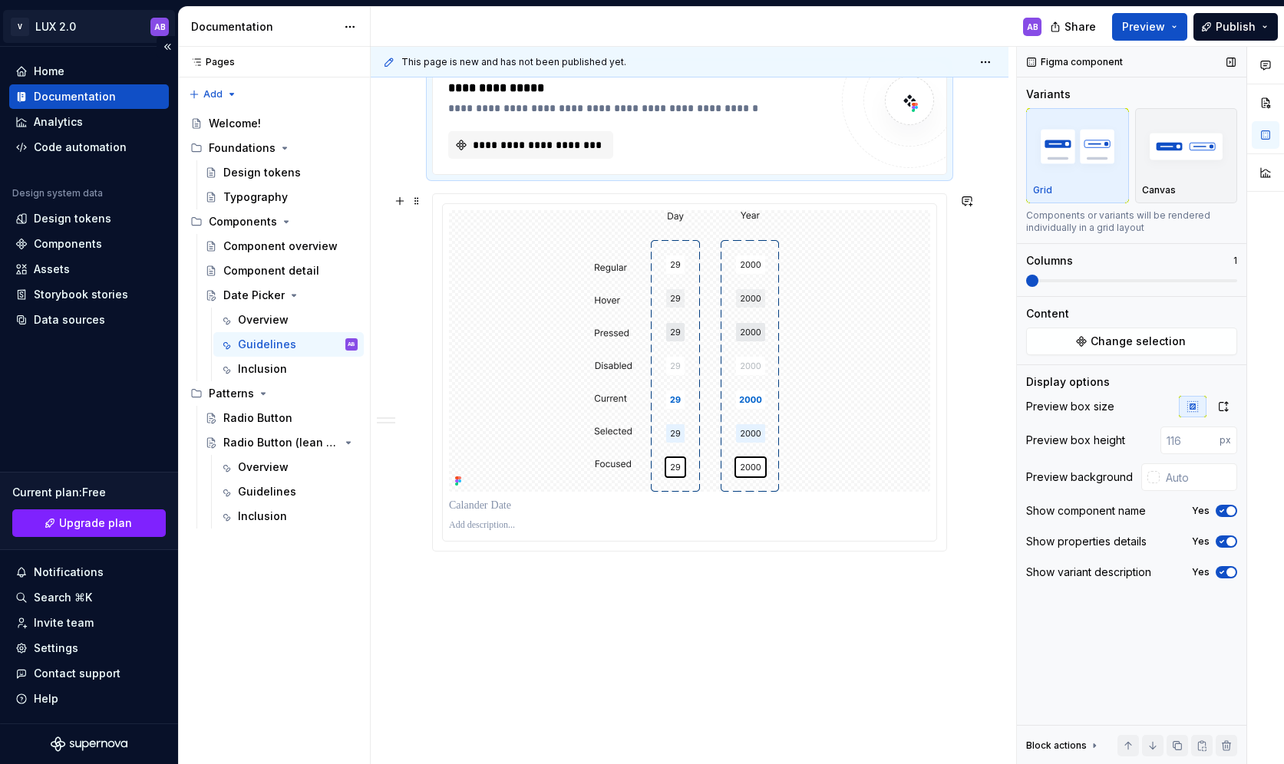
scroll to position [709, 0]
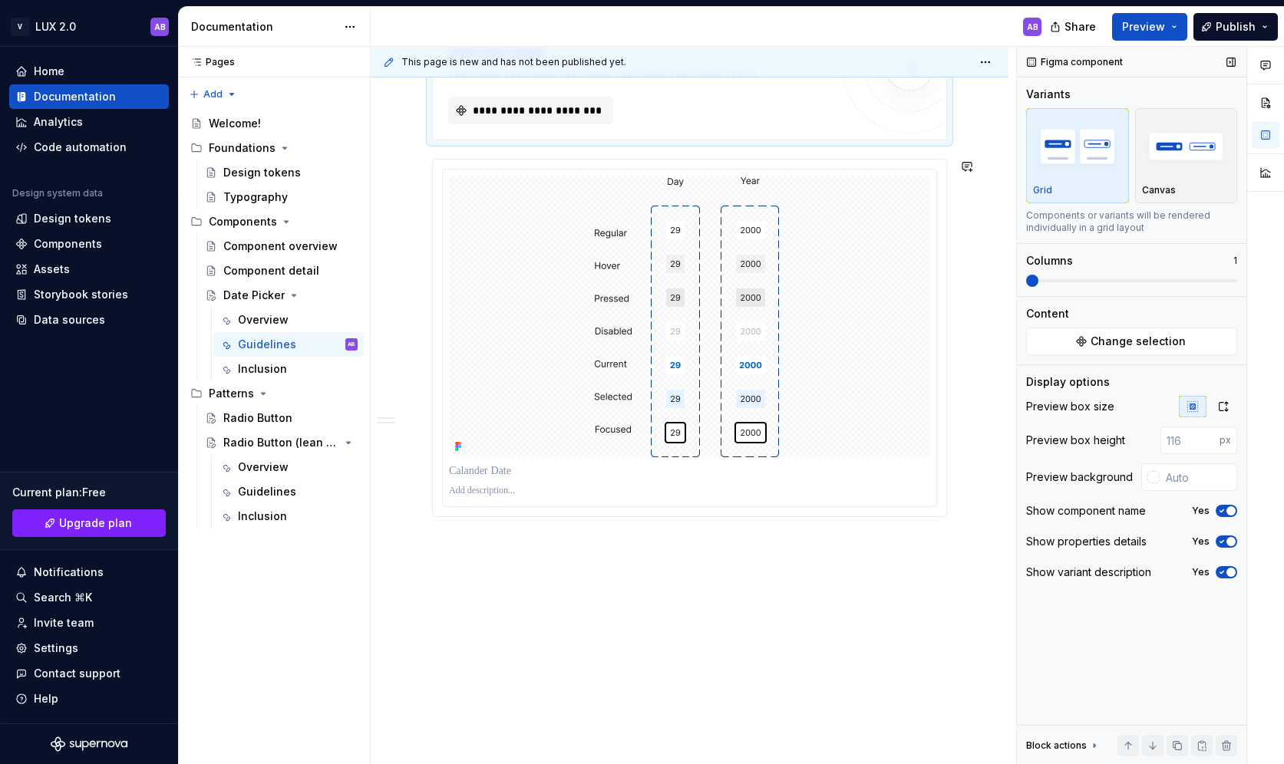
click at [470, 549] on div "**********" at bounding box center [690, 161] width 638 height 1208
click at [549, 548] on div "**********" at bounding box center [690, 161] width 638 height 1208
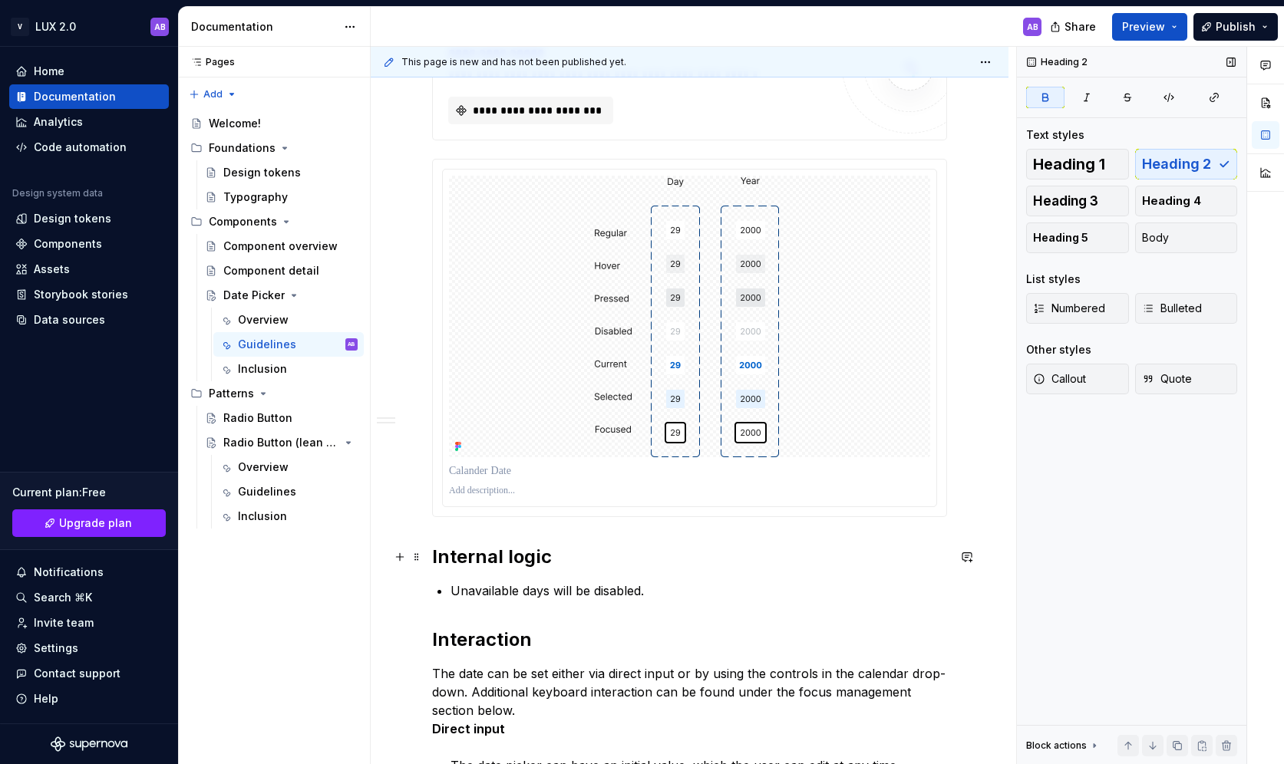
click at [516, 550] on strong "Internal logic" at bounding box center [492, 557] width 120 height 22
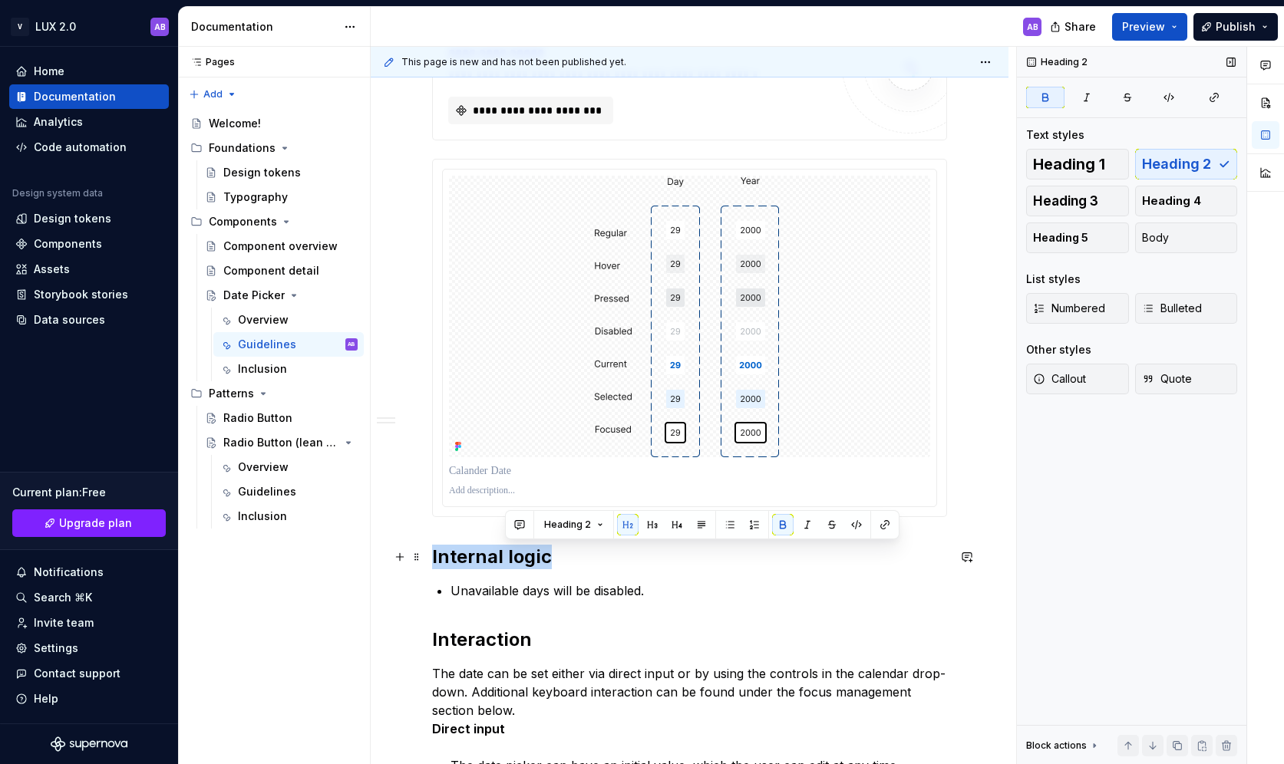
click at [516, 550] on strong "Internal logic" at bounding box center [492, 557] width 120 height 22
click at [579, 522] on button "button" at bounding box center [579, 524] width 21 height 21
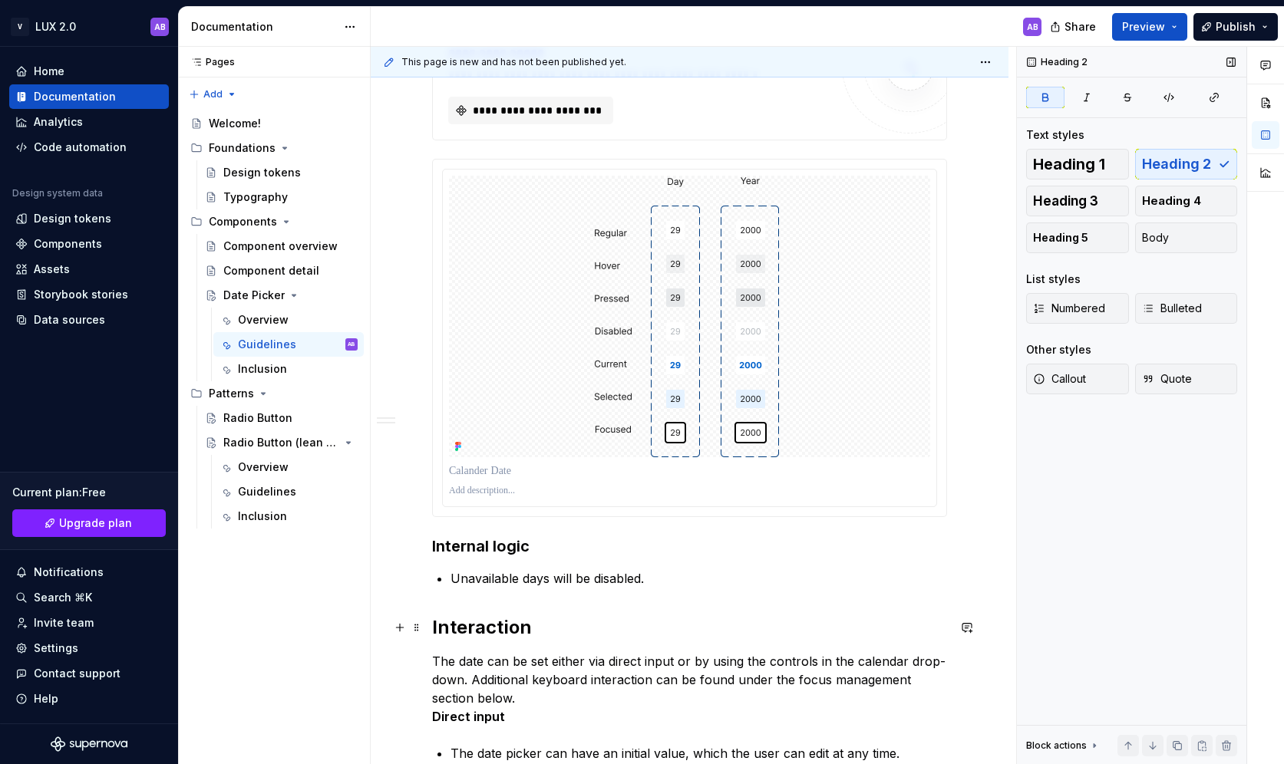
click at [479, 624] on strong "Interaction" at bounding box center [482, 627] width 100 height 22
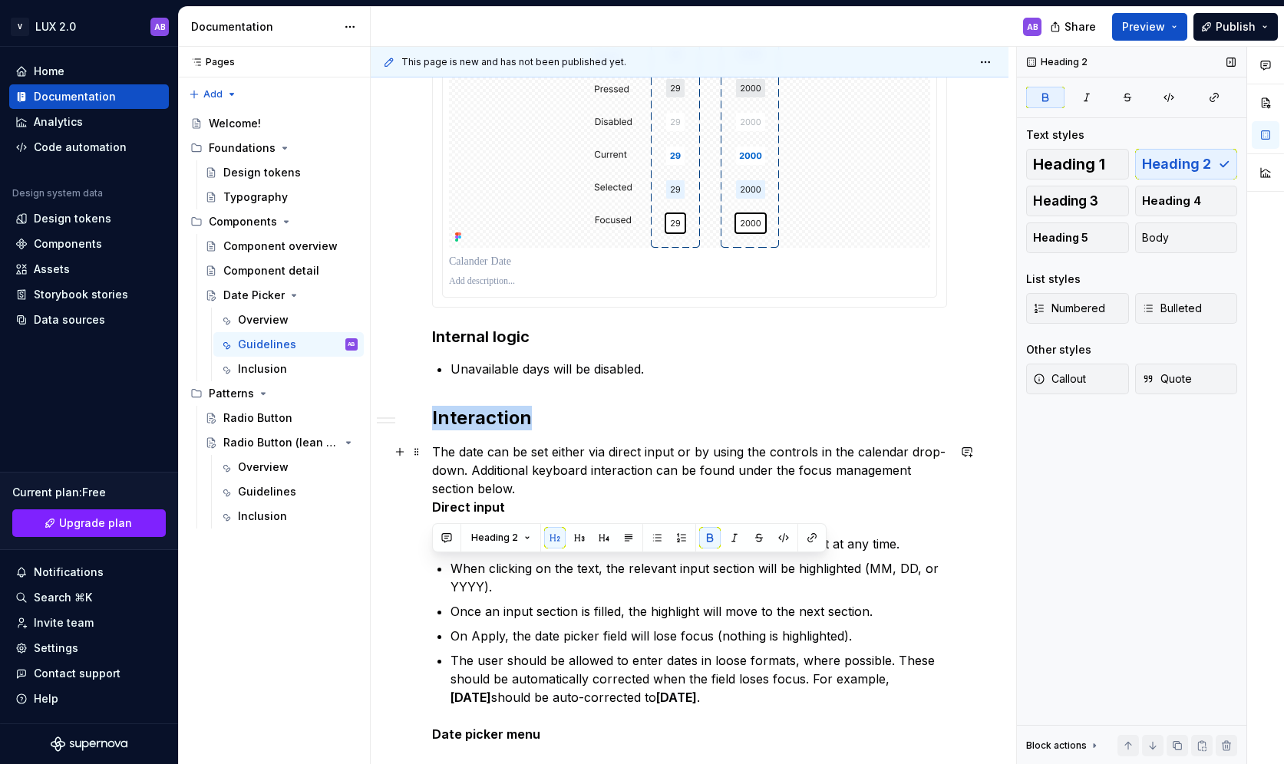
scroll to position [939, 0]
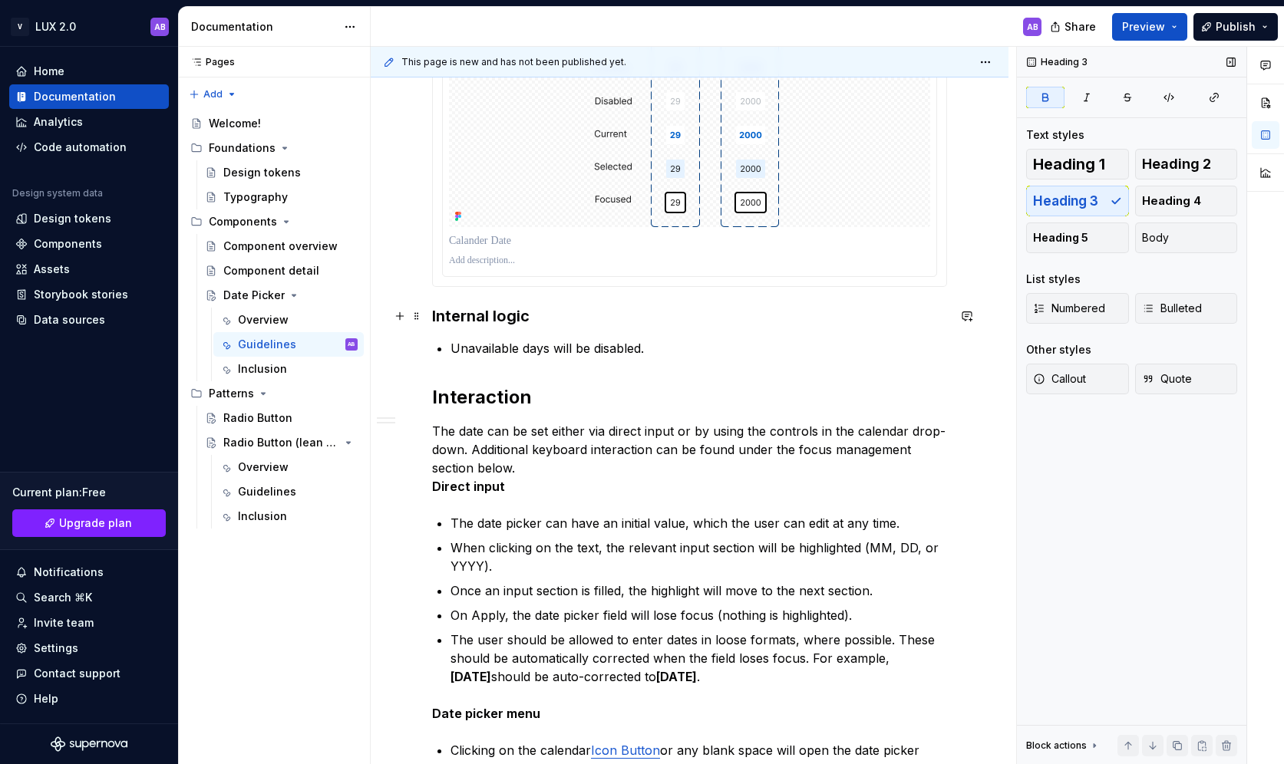
click at [491, 315] on strong "Internal logic" at bounding box center [480, 316] width 97 height 18
click at [554, 288] on button "button" at bounding box center [554, 285] width 21 height 21
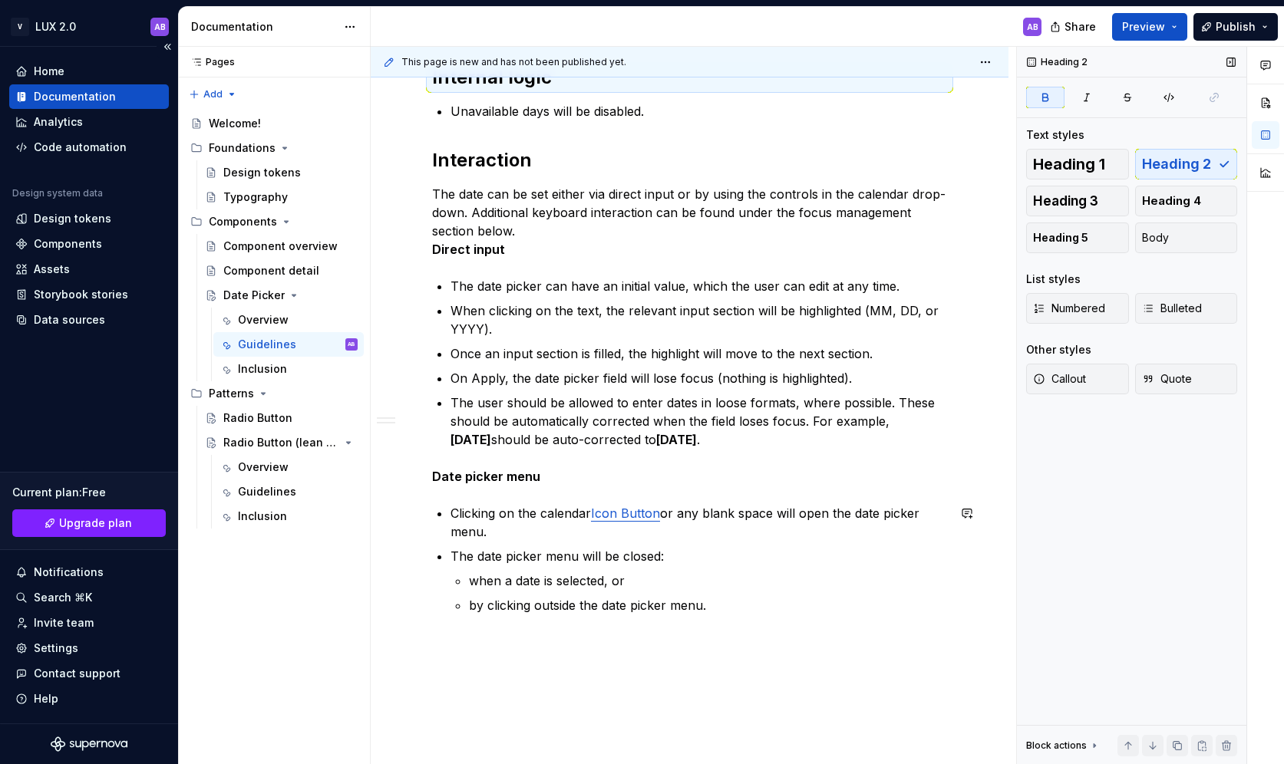
scroll to position [1286, 0]
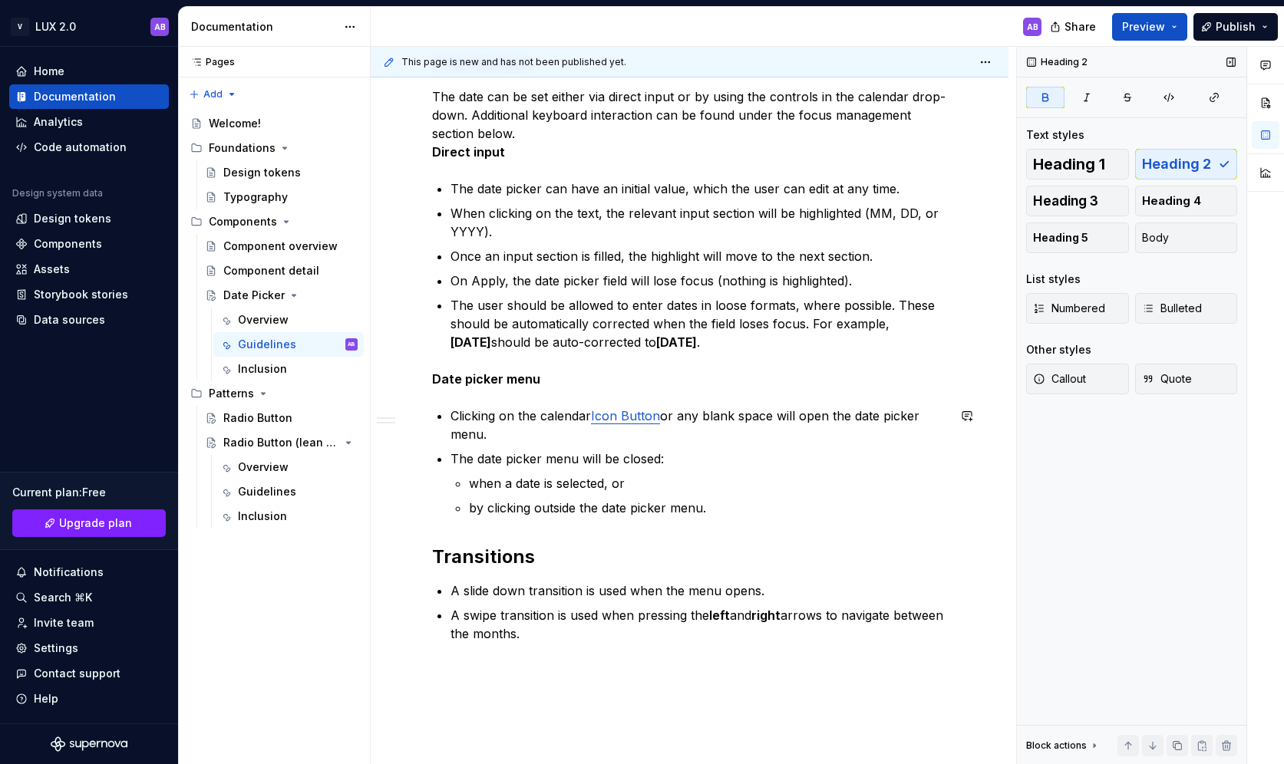
click at [493, 558] on strong "Transitions" at bounding box center [483, 557] width 103 height 22
click at [563, 707] on div "**********" at bounding box center [693, 406] width 645 height 718
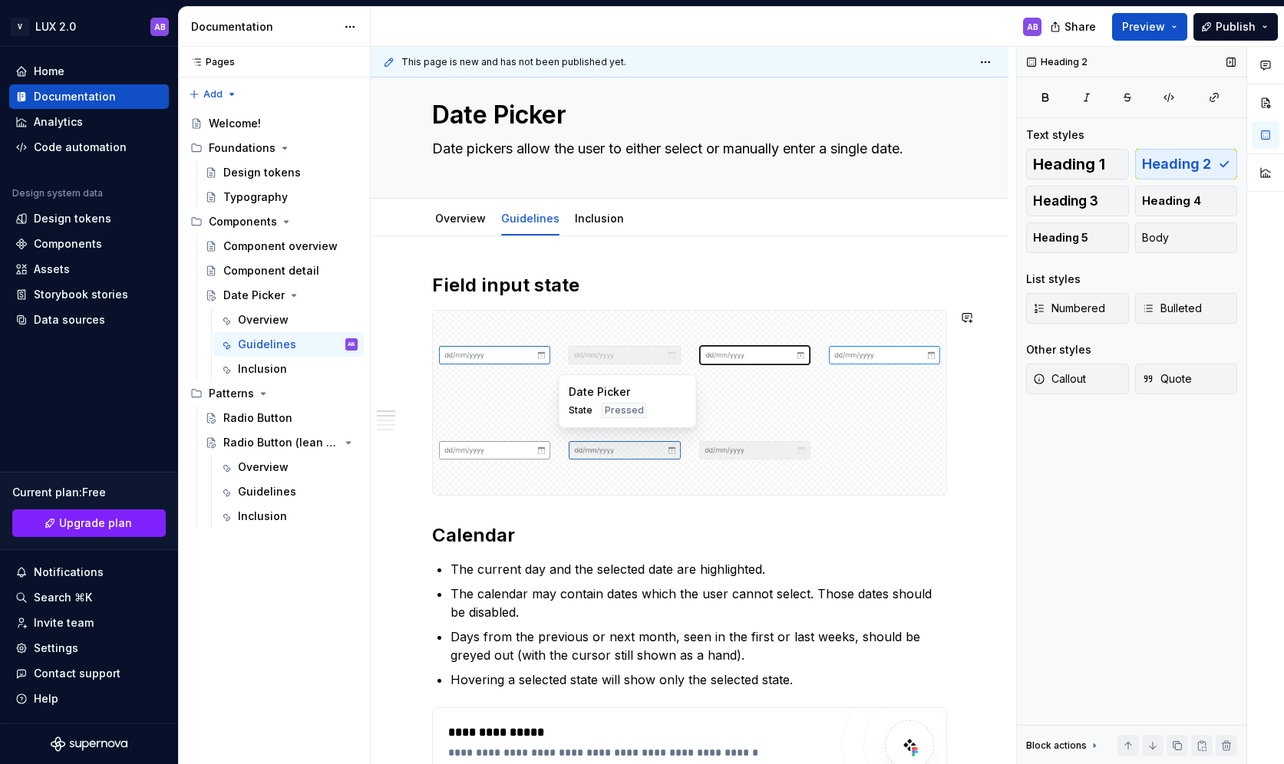
scroll to position [0, 0]
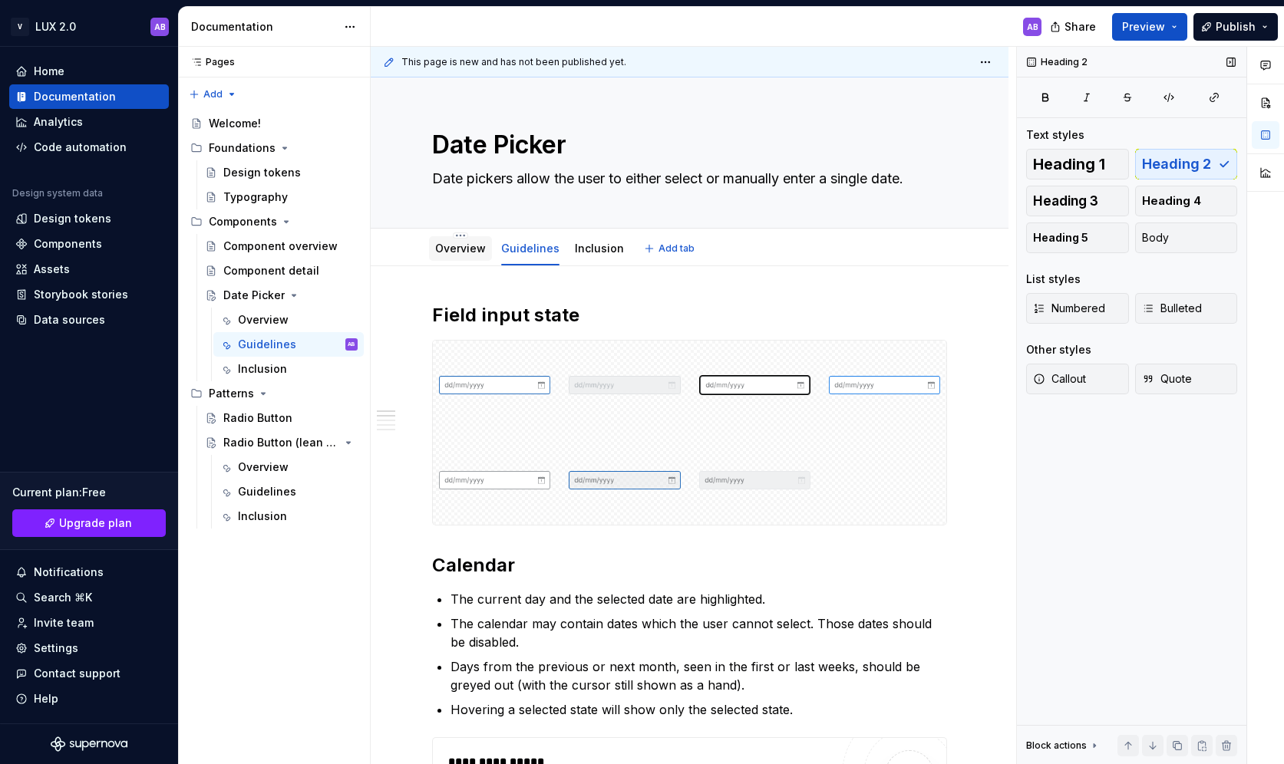
click at [457, 242] on link "Overview" at bounding box center [460, 248] width 51 height 13
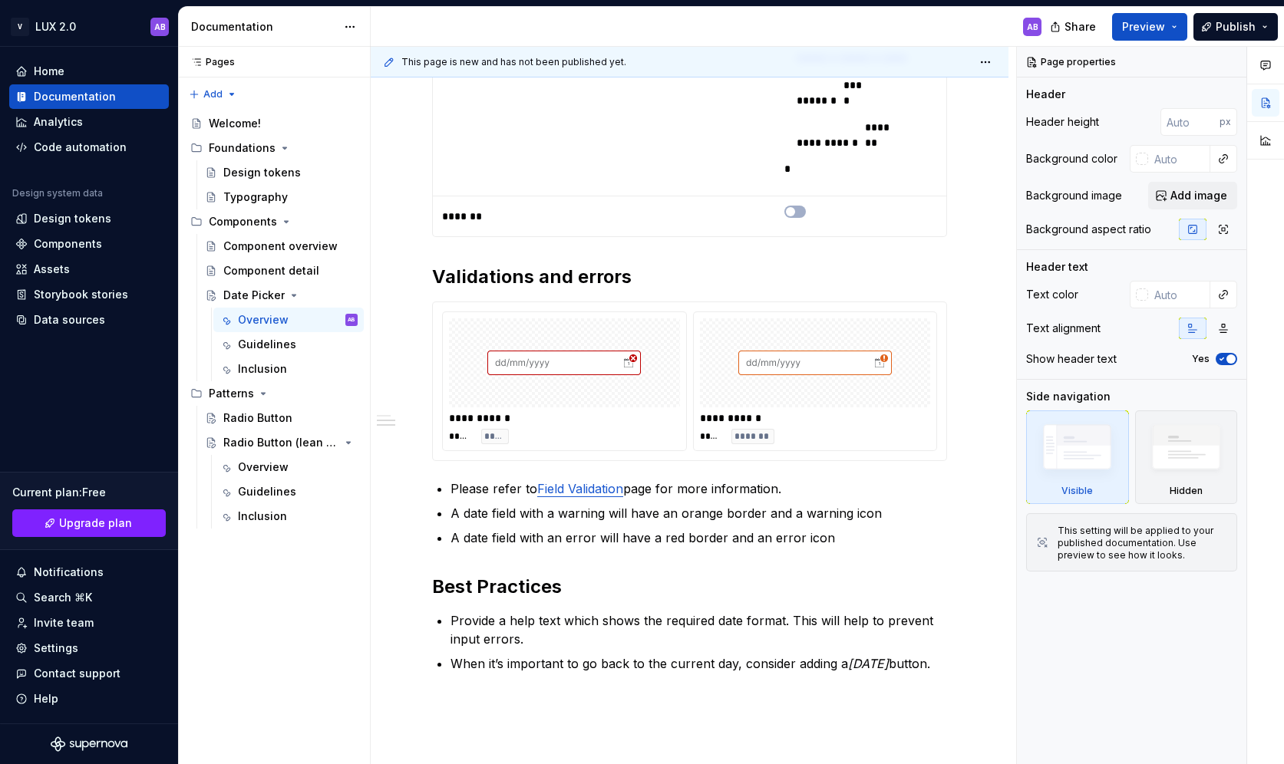
scroll to position [859, 0]
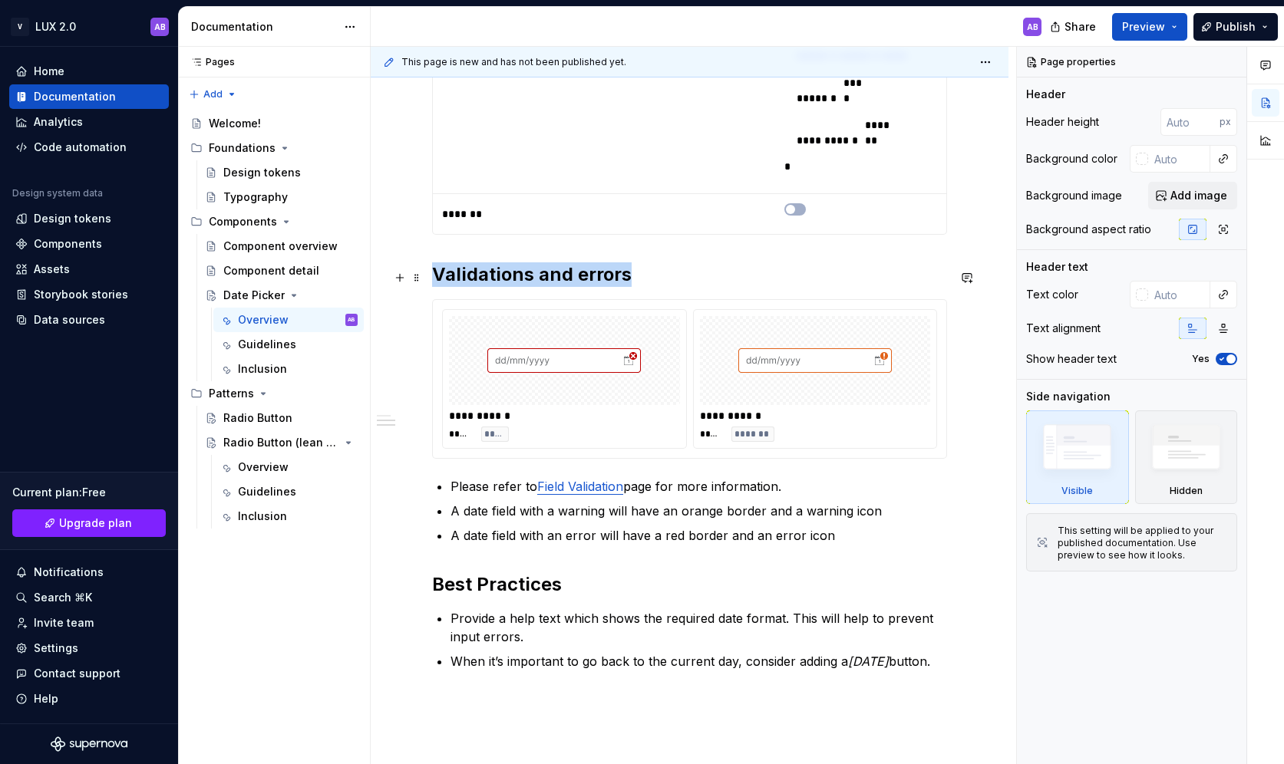
click at [651, 346] on div at bounding box center [564, 360] width 231 height 89
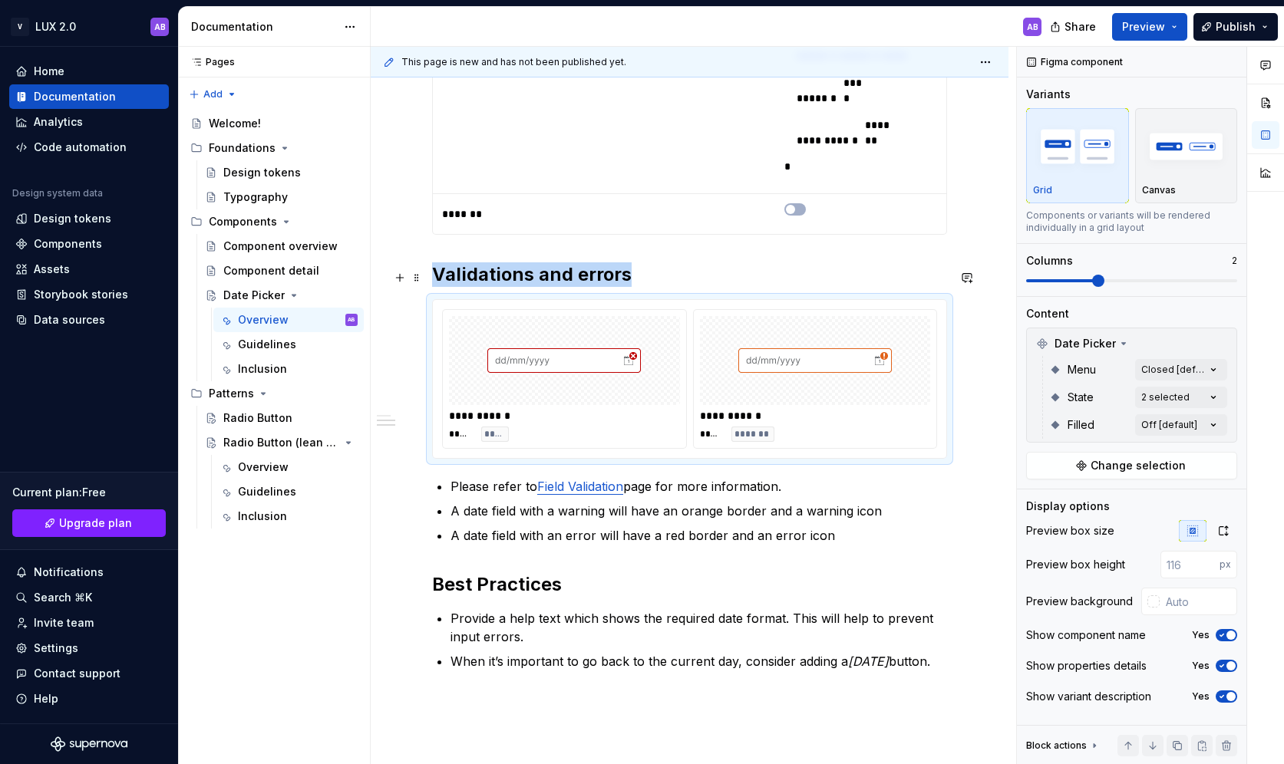
click at [638, 362] on img at bounding box center [563, 360] width 153 height 77
click at [654, 362] on div at bounding box center [564, 360] width 231 height 89
click at [1062, 401] on div "Comments Open comments No comments yet Select ‘Comment’ from the block context …" at bounding box center [1150, 406] width 267 height 718
click at [450, 687] on html "V LUX 2.0 AB Home Documentation Analytics Code automation Design system data De…" at bounding box center [642, 382] width 1284 height 764
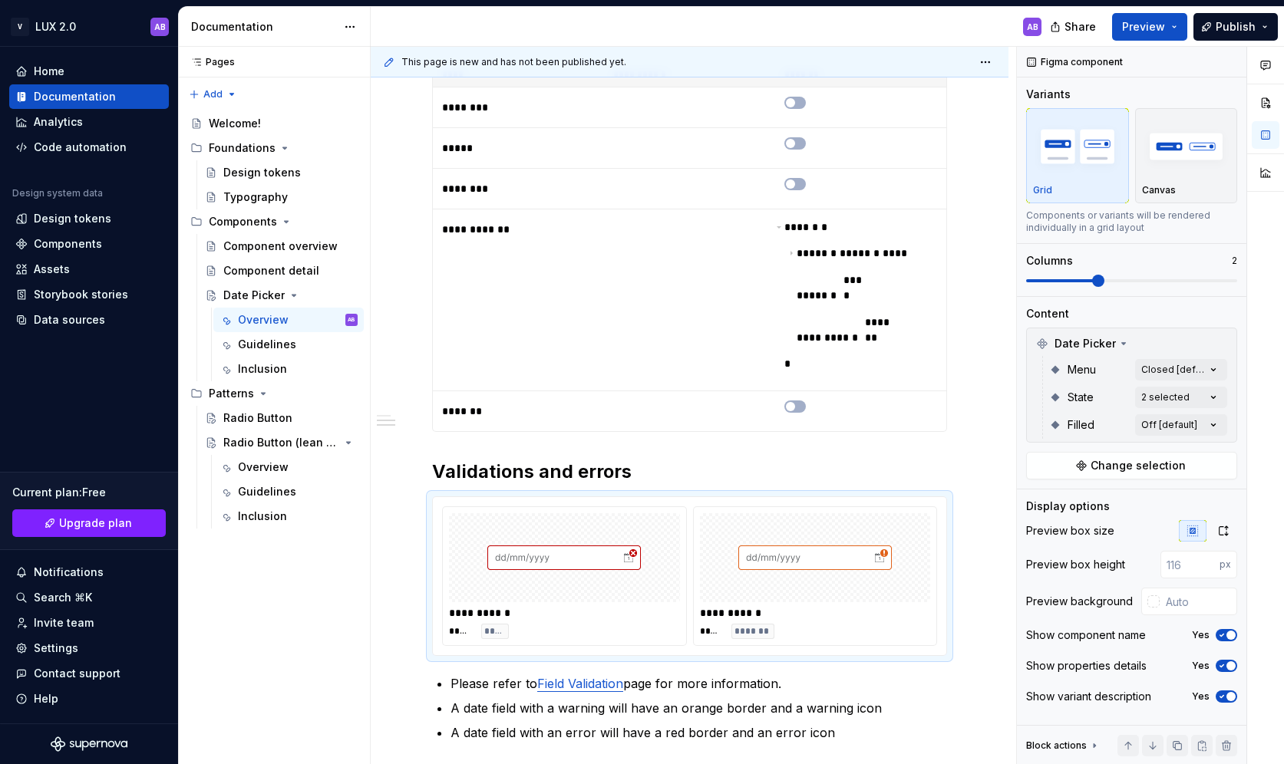
scroll to position [0, 0]
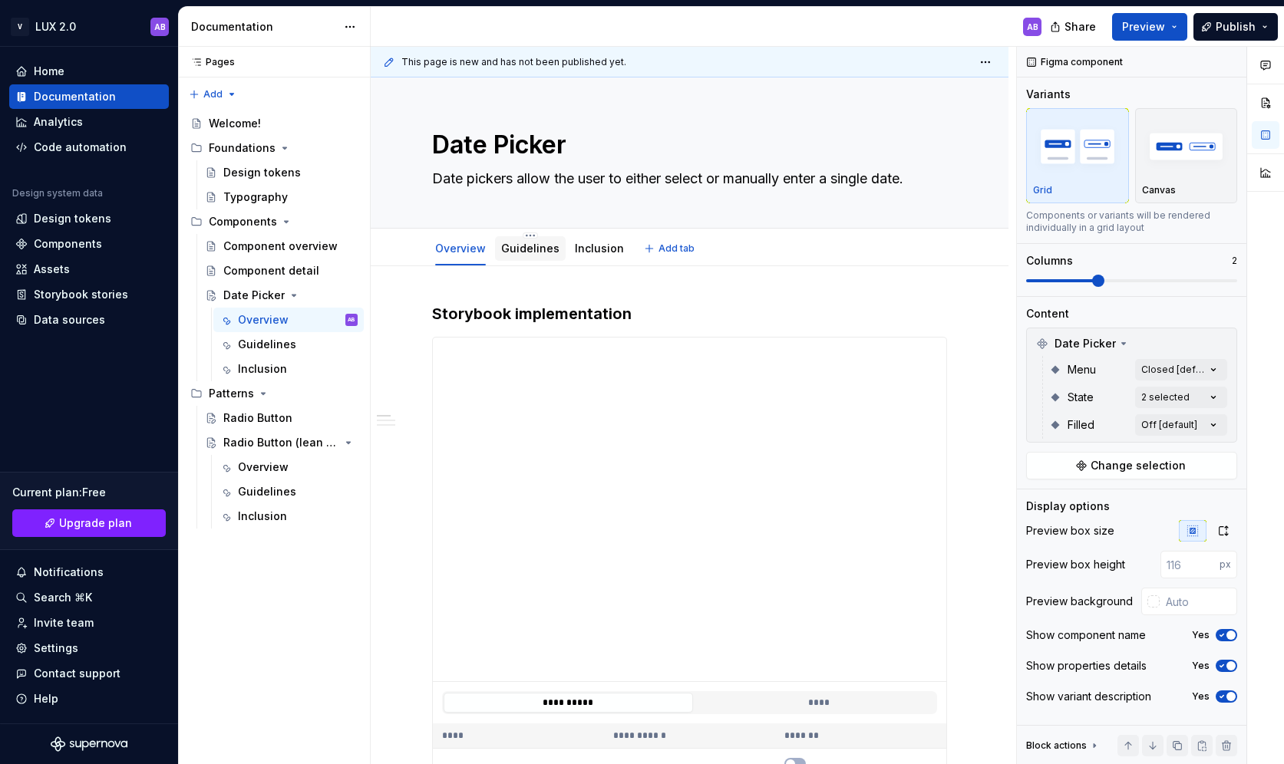
click at [519, 244] on link "Guidelines" at bounding box center [530, 248] width 58 height 13
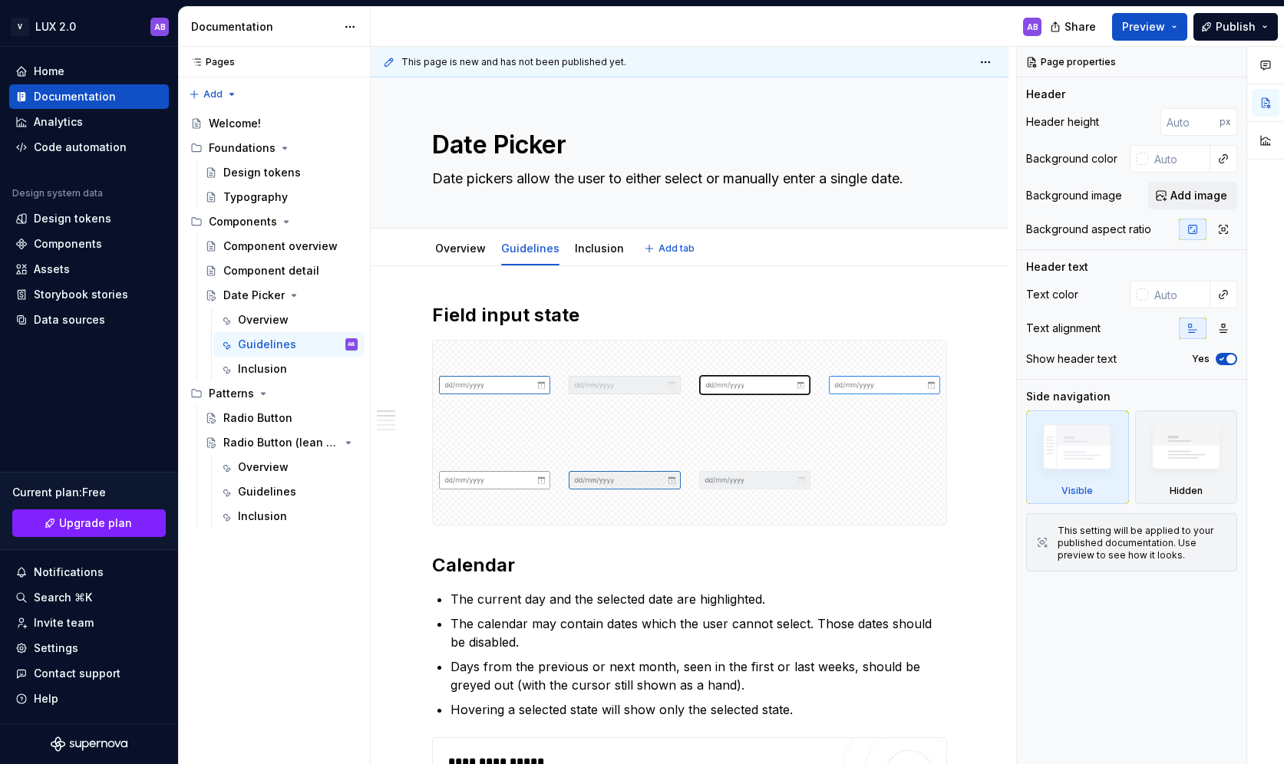
type textarea "*"
click at [574, 313] on h2 "Field input state" at bounding box center [689, 315] width 515 height 25
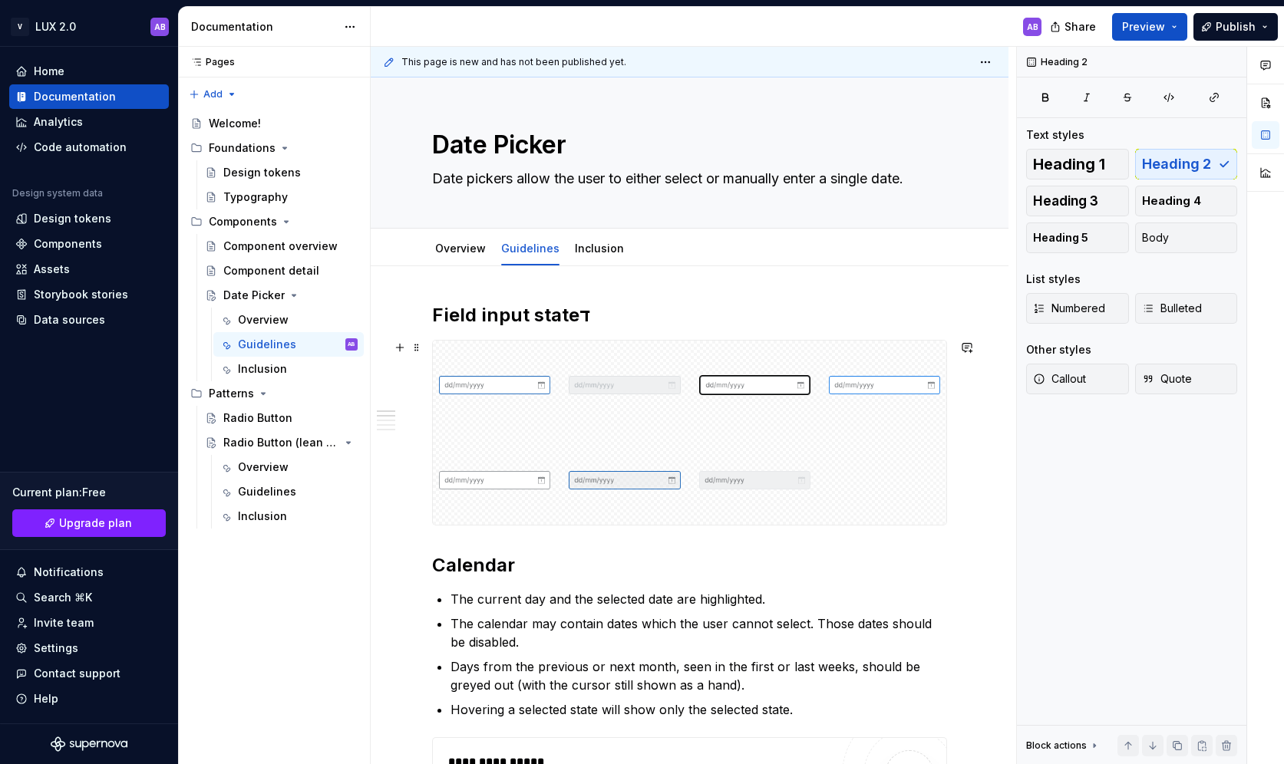
click at [618, 313] on h2 "Field input stateד" at bounding box center [689, 315] width 515 height 25
click at [667, 412] on img at bounding box center [624, 385] width 111 height 77
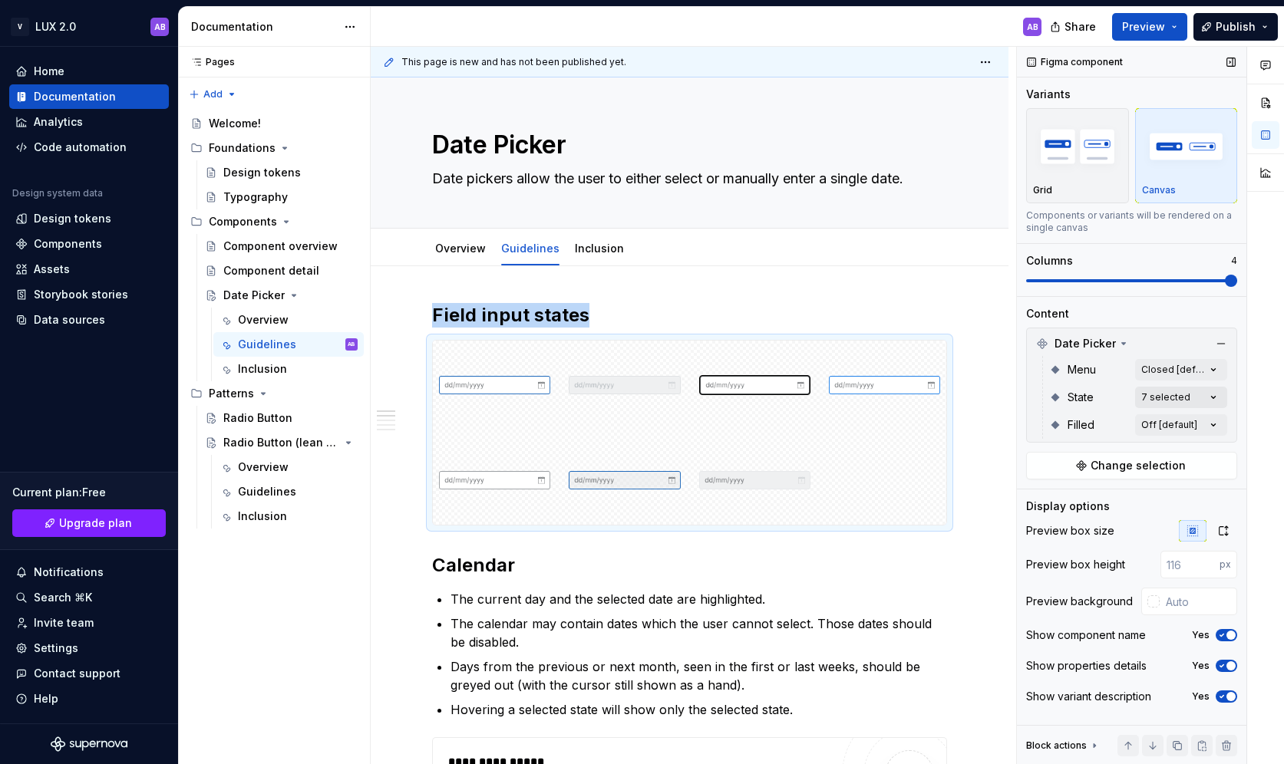
click at [1062, 401] on div "Comments Open comments No comments yet Select ‘Comment’ from the block context …" at bounding box center [1150, 406] width 267 height 718
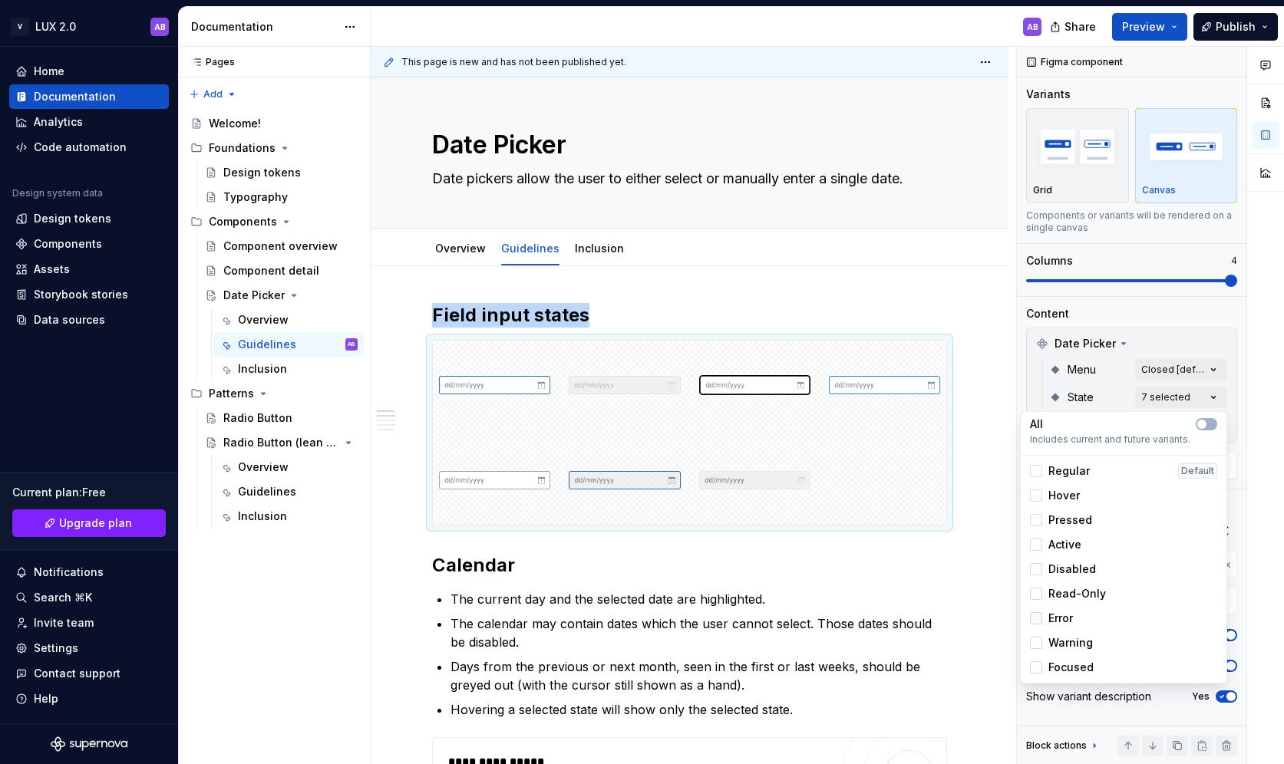
click at [1035, 621] on div at bounding box center [1036, 618] width 12 height 12
click at [1040, 648] on div at bounding box center [1036, 643] width 12 height 12
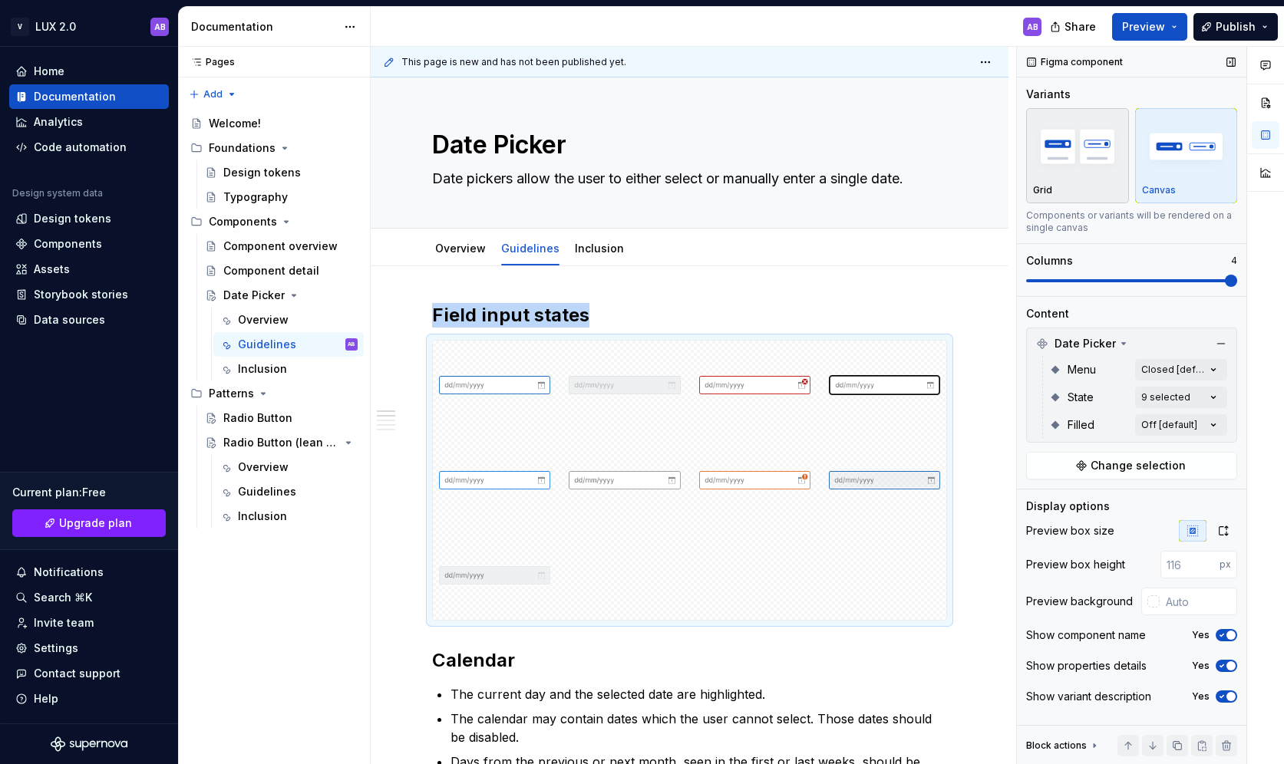
click at [1047, 159] on div "Comments Open comments No comments yet Select ‘Comment’ from the block context …" at bounding box center [1150, 406] width 267 height 718
click at [1055, 162] on img "button" at bounding box center [1077, 146] width 89 height 56
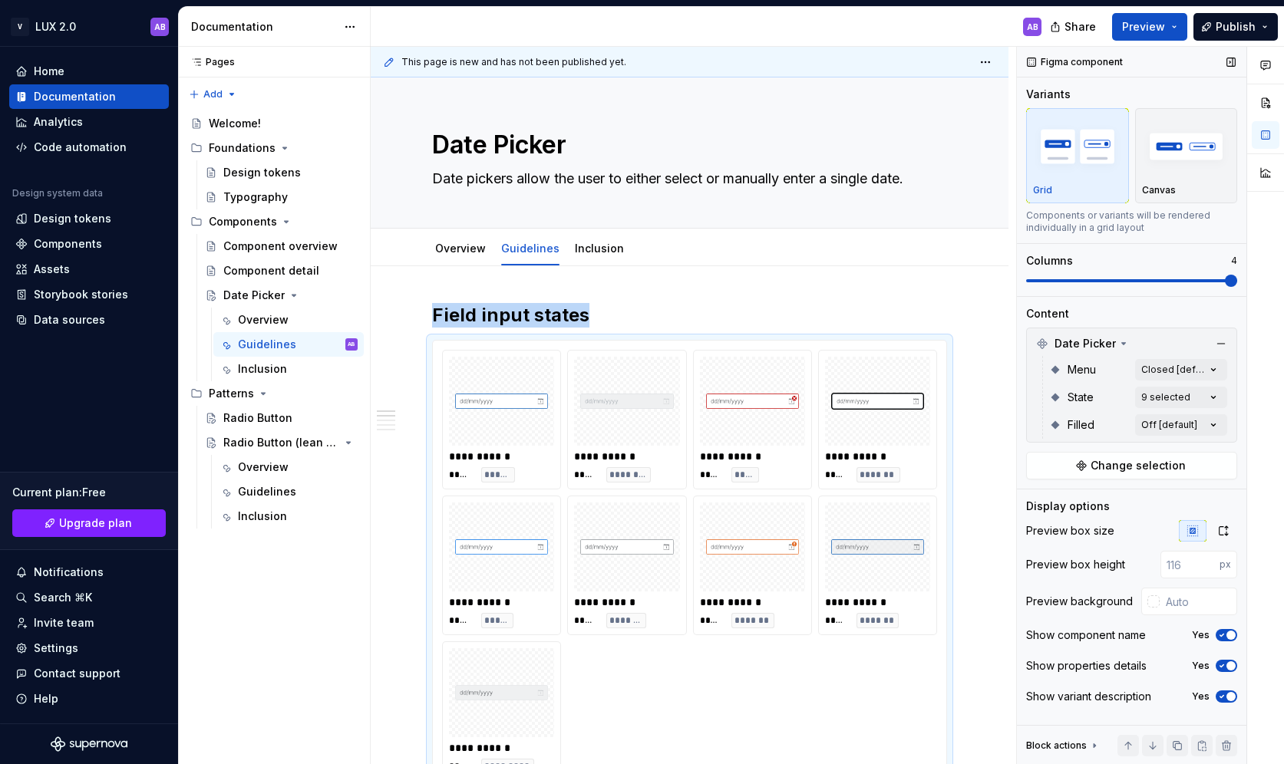
scroll to position [26, 0]
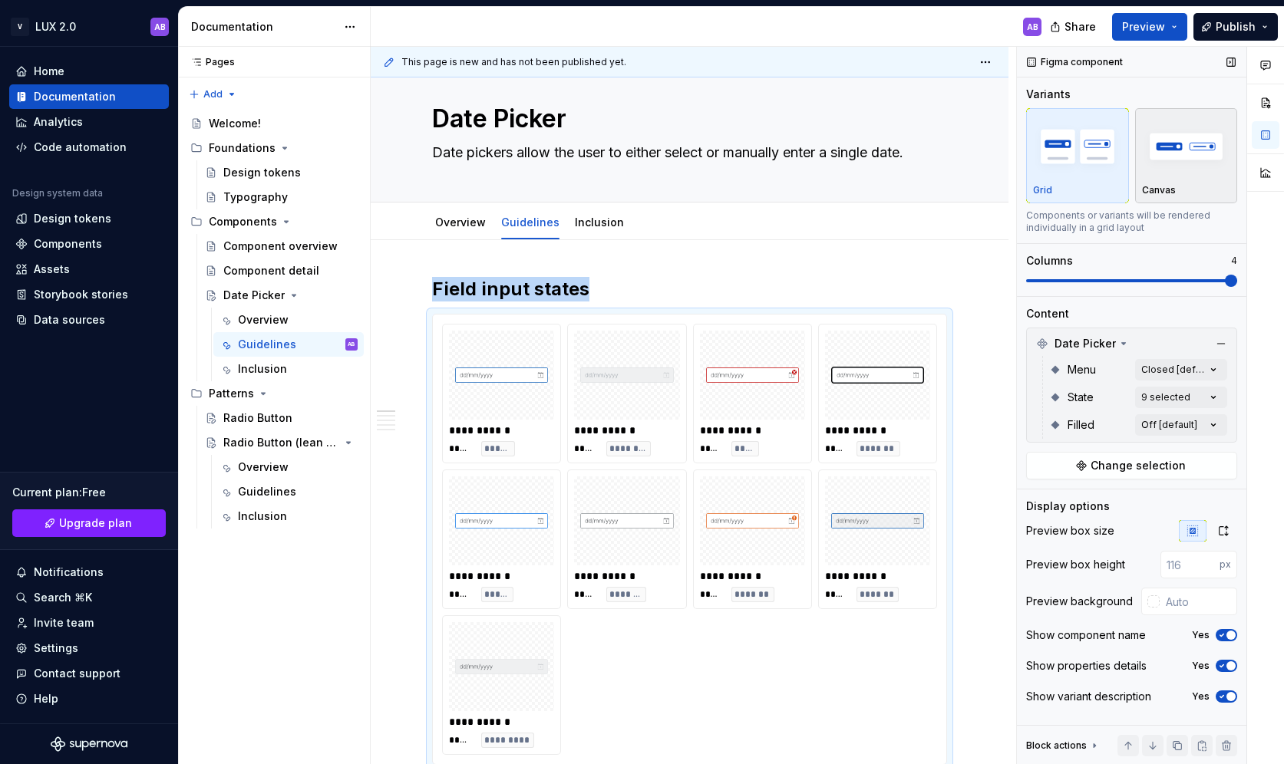
click at [1062, 157] on img "button" at bounding box center [1186, 146] width 89 height 56
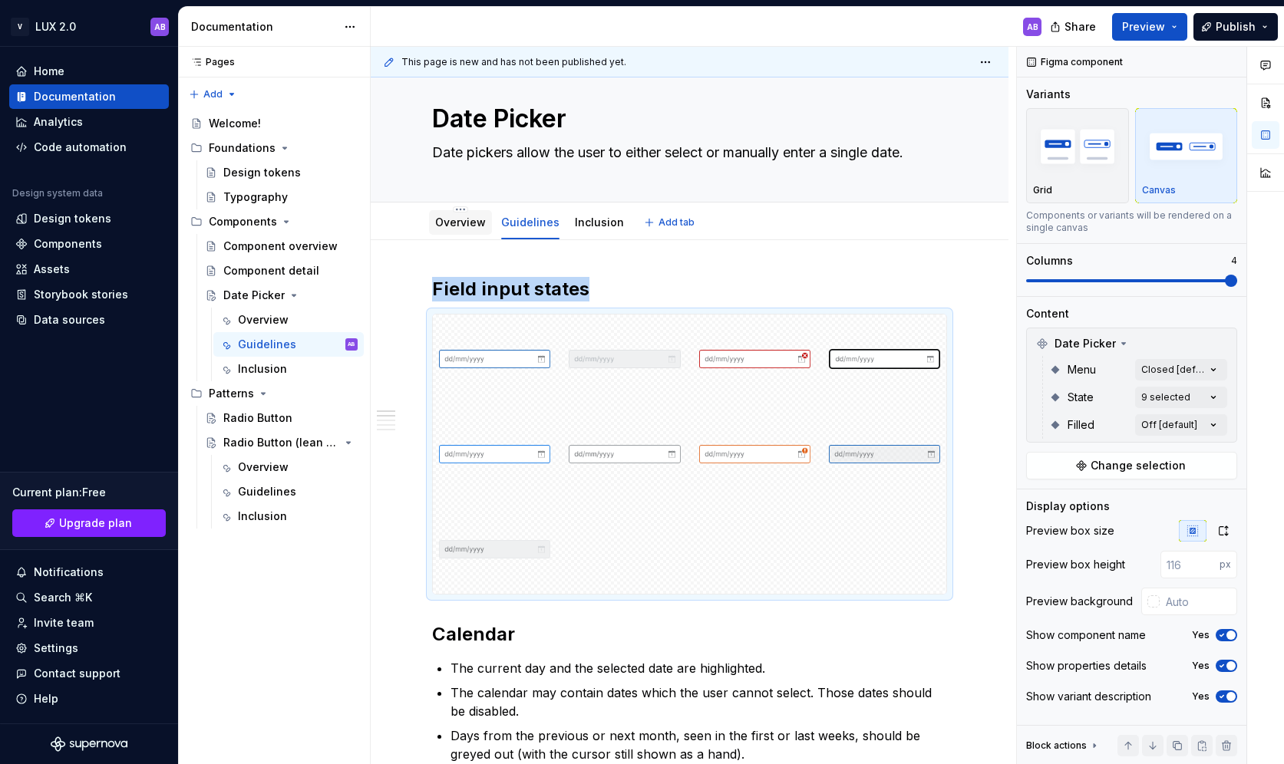
click at [463, 226] on link "Overview" at bounding box center [460, 222] width 51 height 13
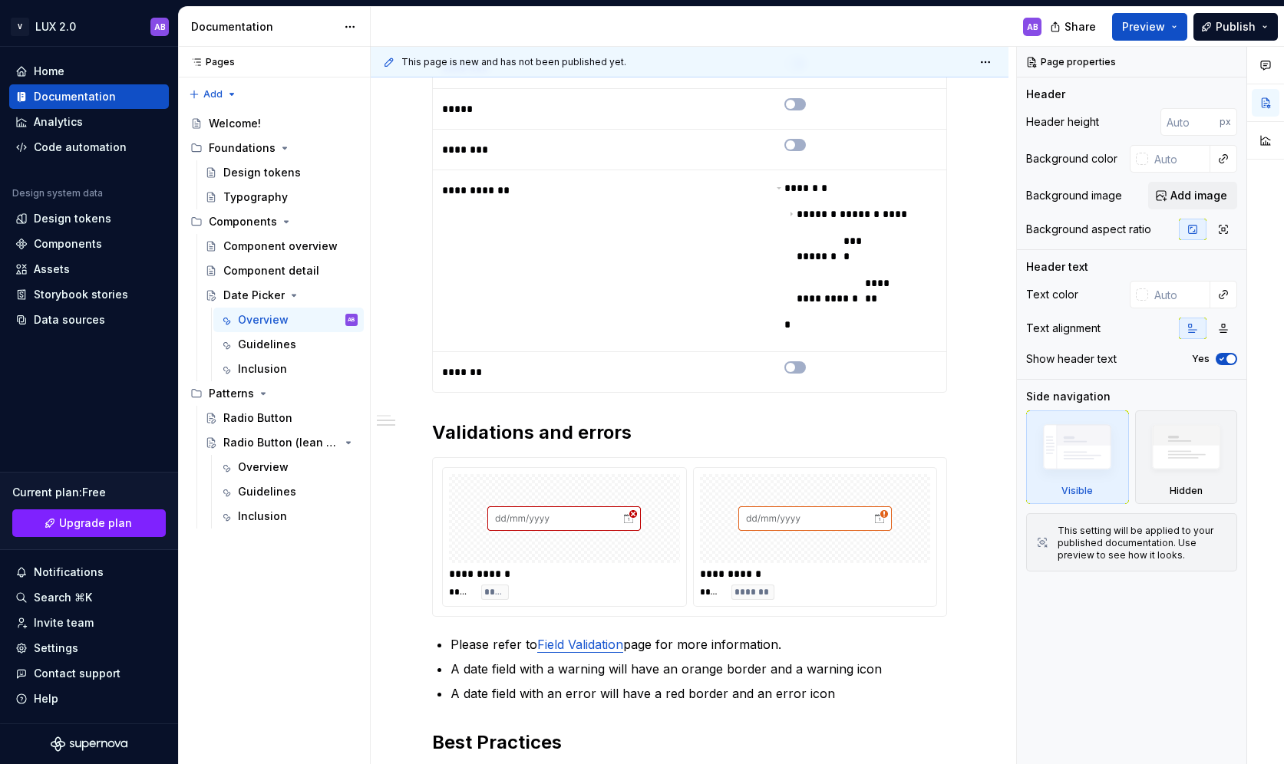
scroll to position [716, 0]
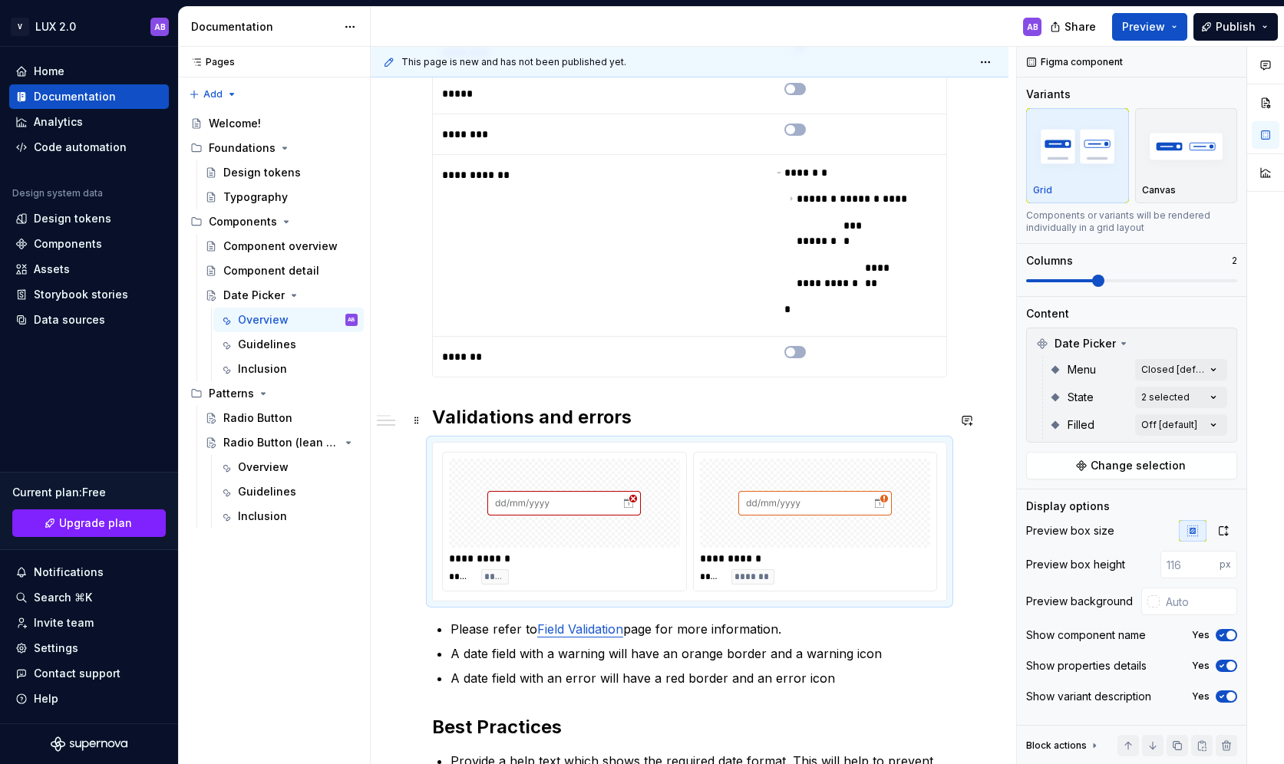
click at [548, 506] on img at bounding box center [563, 503] width 153 height 77
click at [980, 482] on div "**********" at bounding box center [690, 324] width 638 height 1548
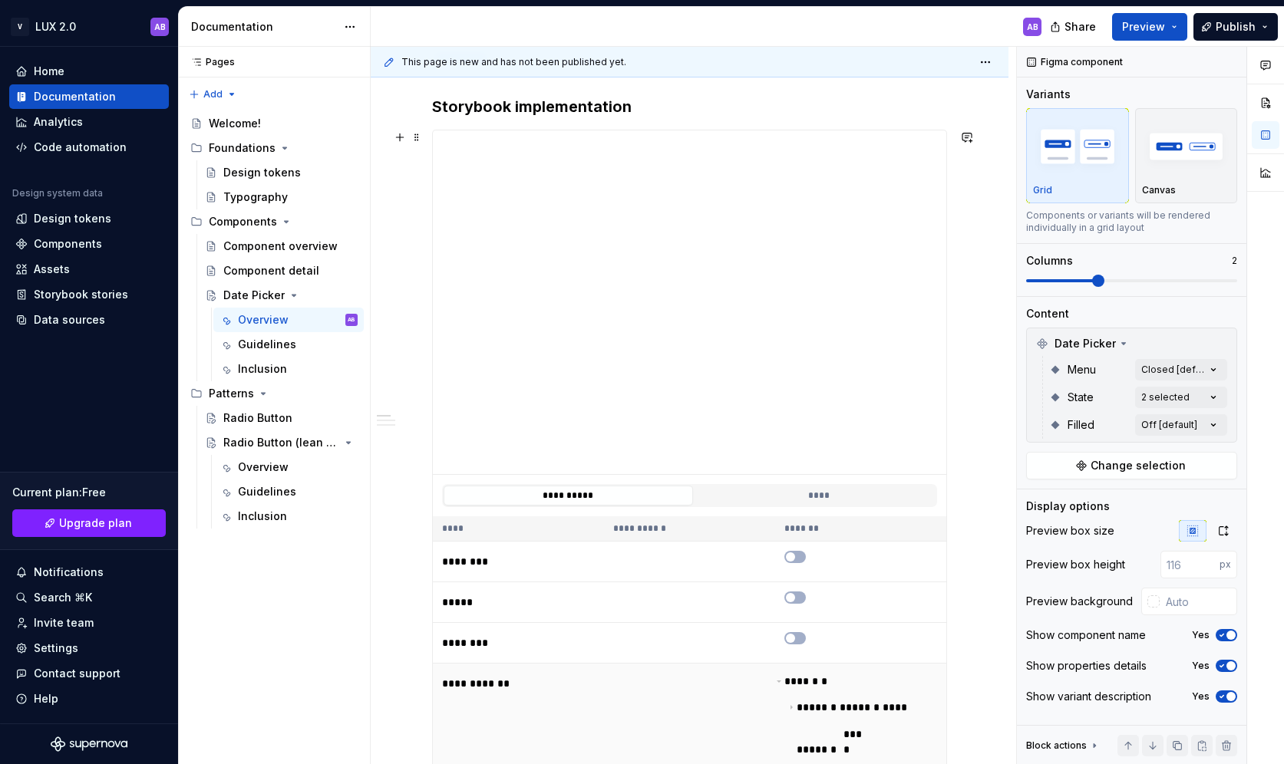
scroll to position [212, 0]
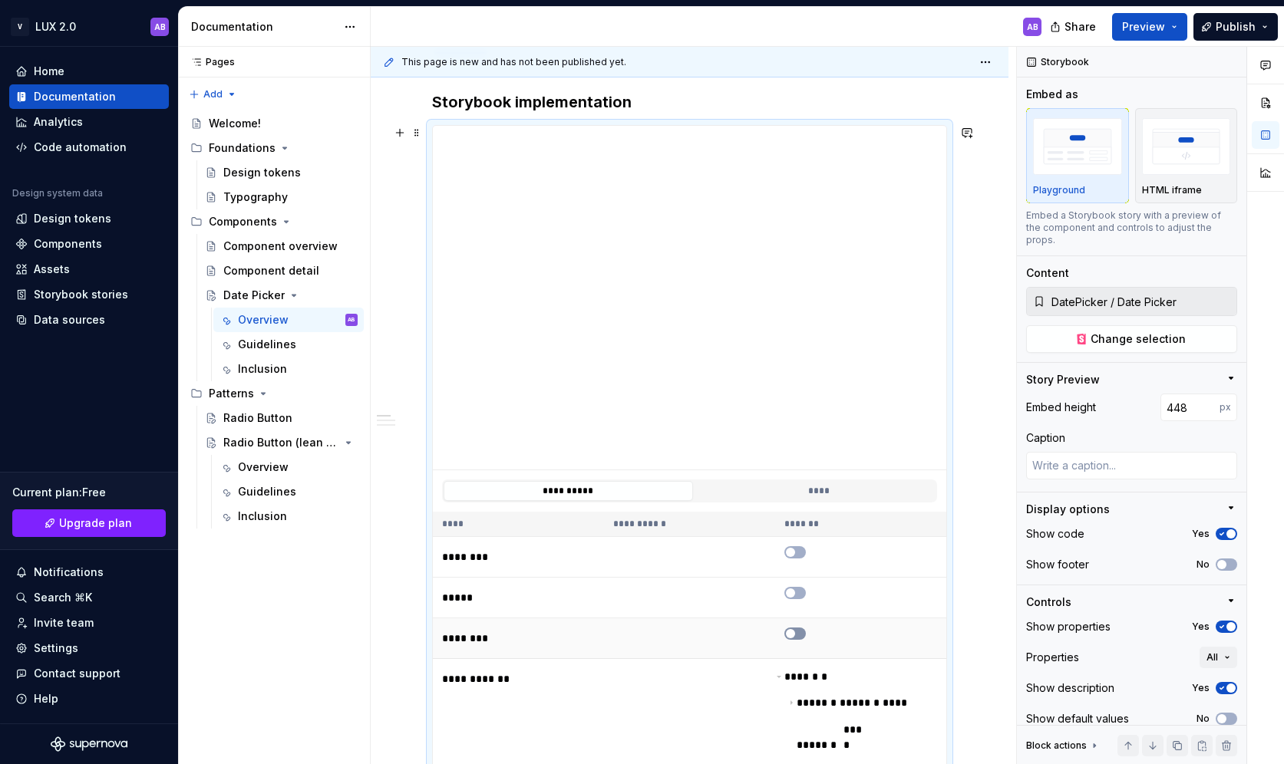
click at [801, 637] on button "button" at bounding box center [794, 634] width 21 height 12
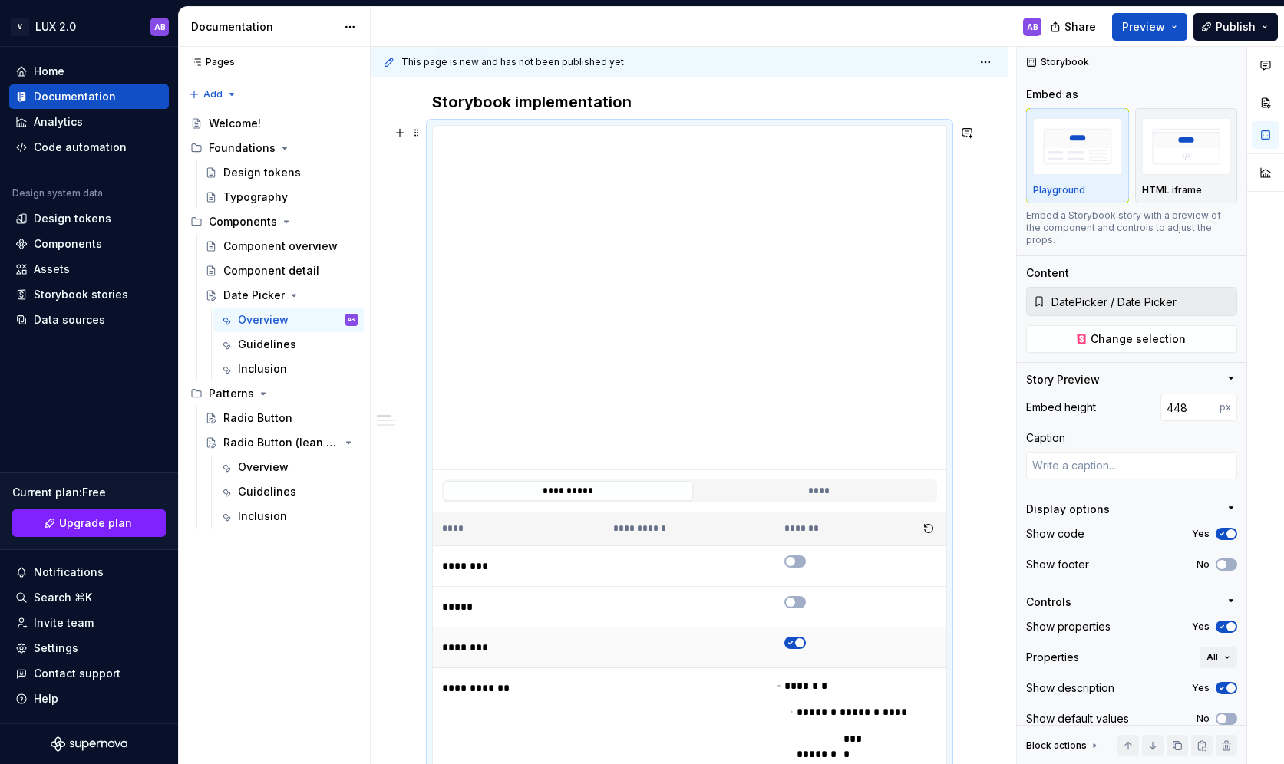
click at [796, 642] on icon "button" at bounding box center [790, 642] width 12 height 9
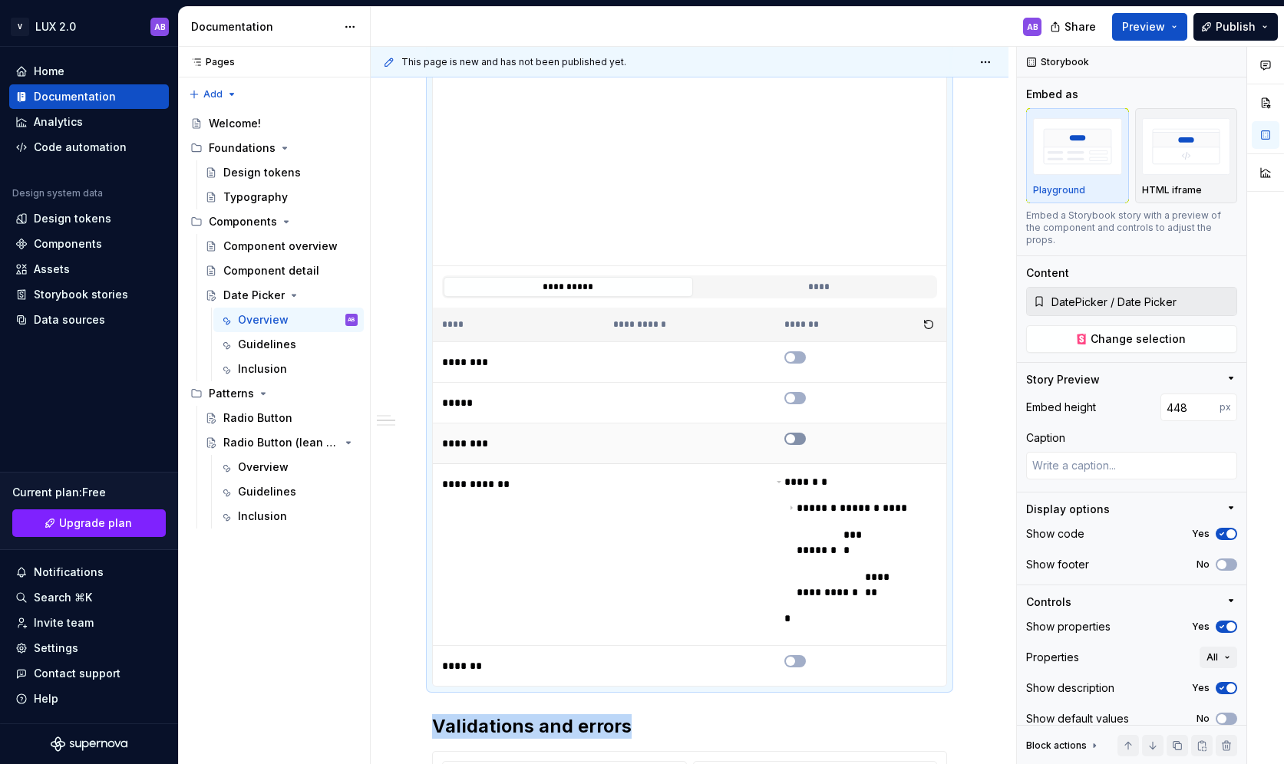
scroll to position [414, 0]
click at [796, 658] on icon "button" at bounding box center [790, 662] width 12 height 9
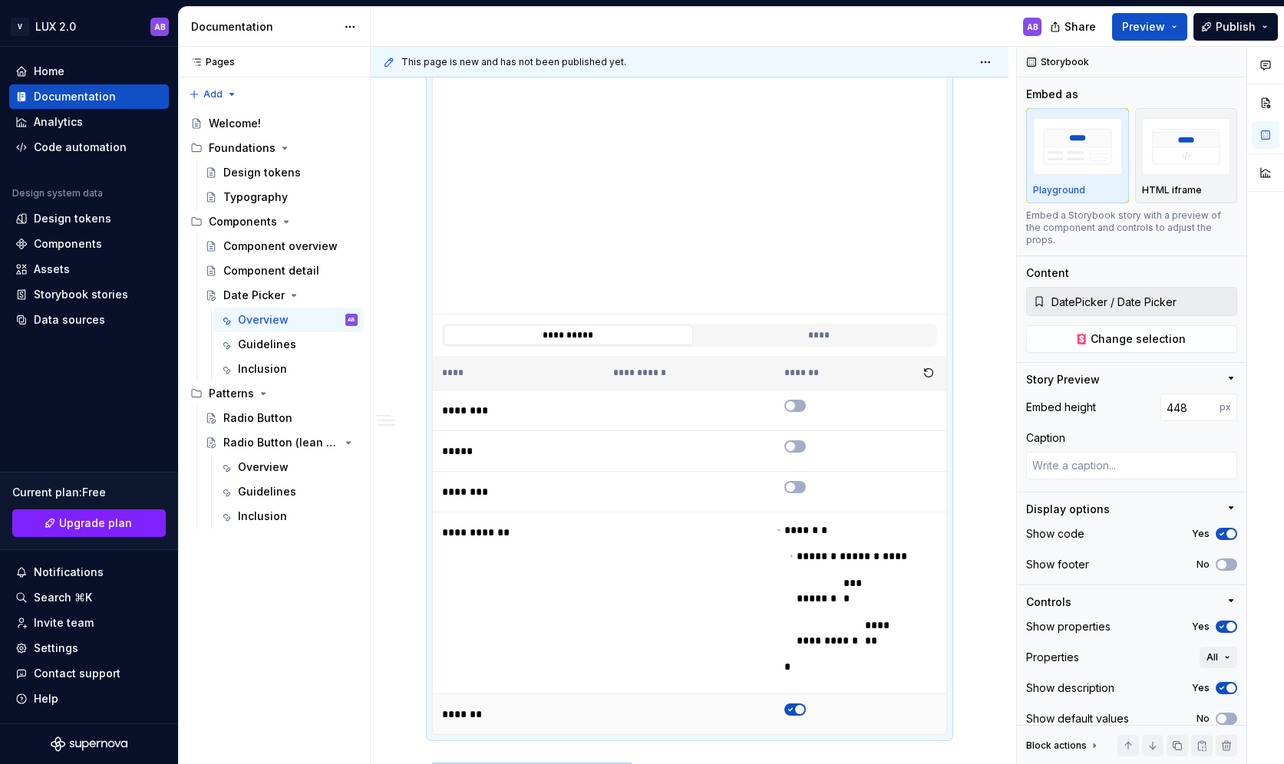
scroll to position [377, 0]
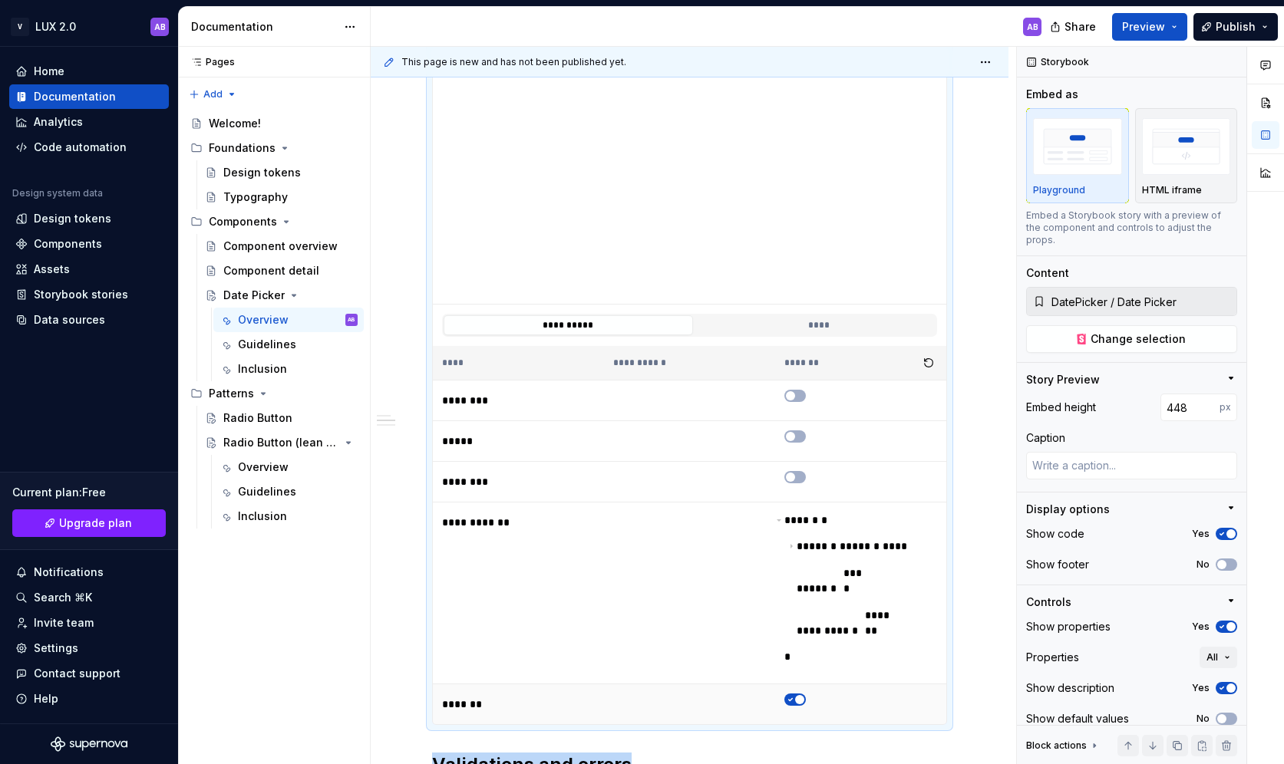
click at [796, 695] on icon "button" at bounding box center [790, 699] width 12 height 9
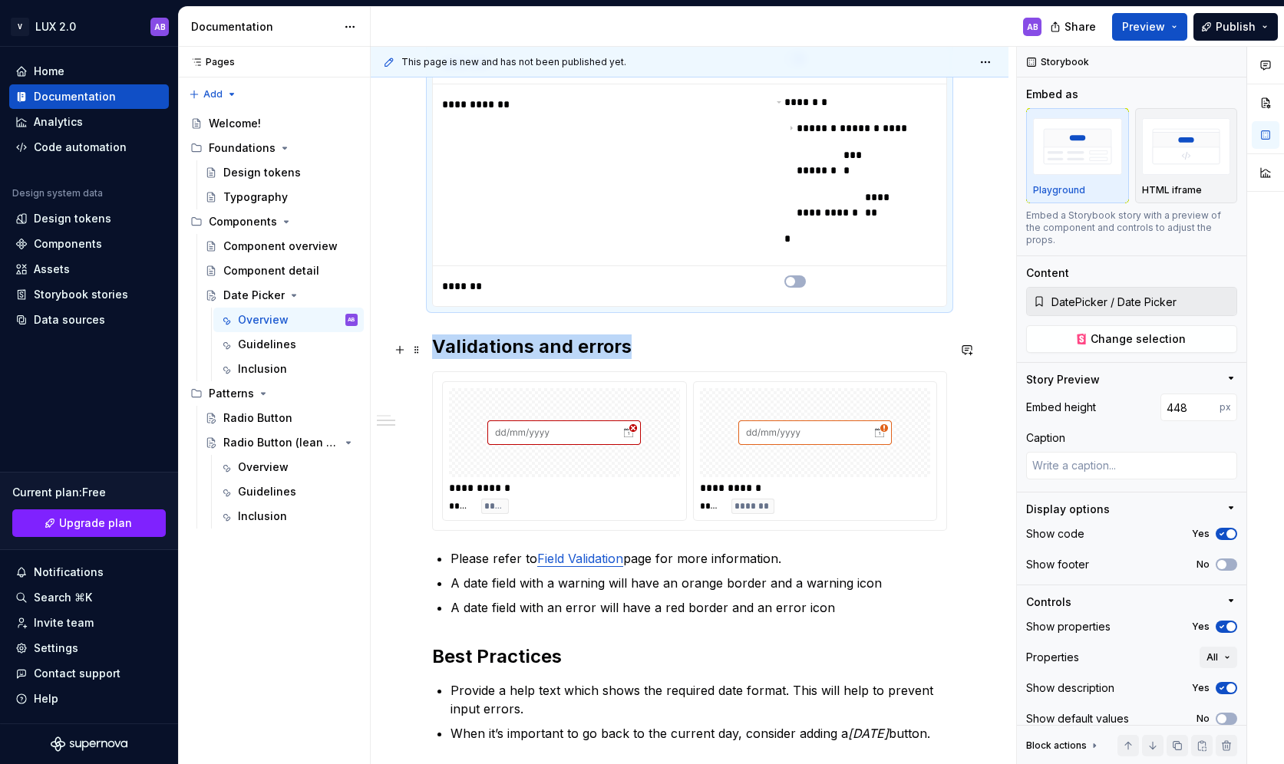
scroll to position [803, 0]
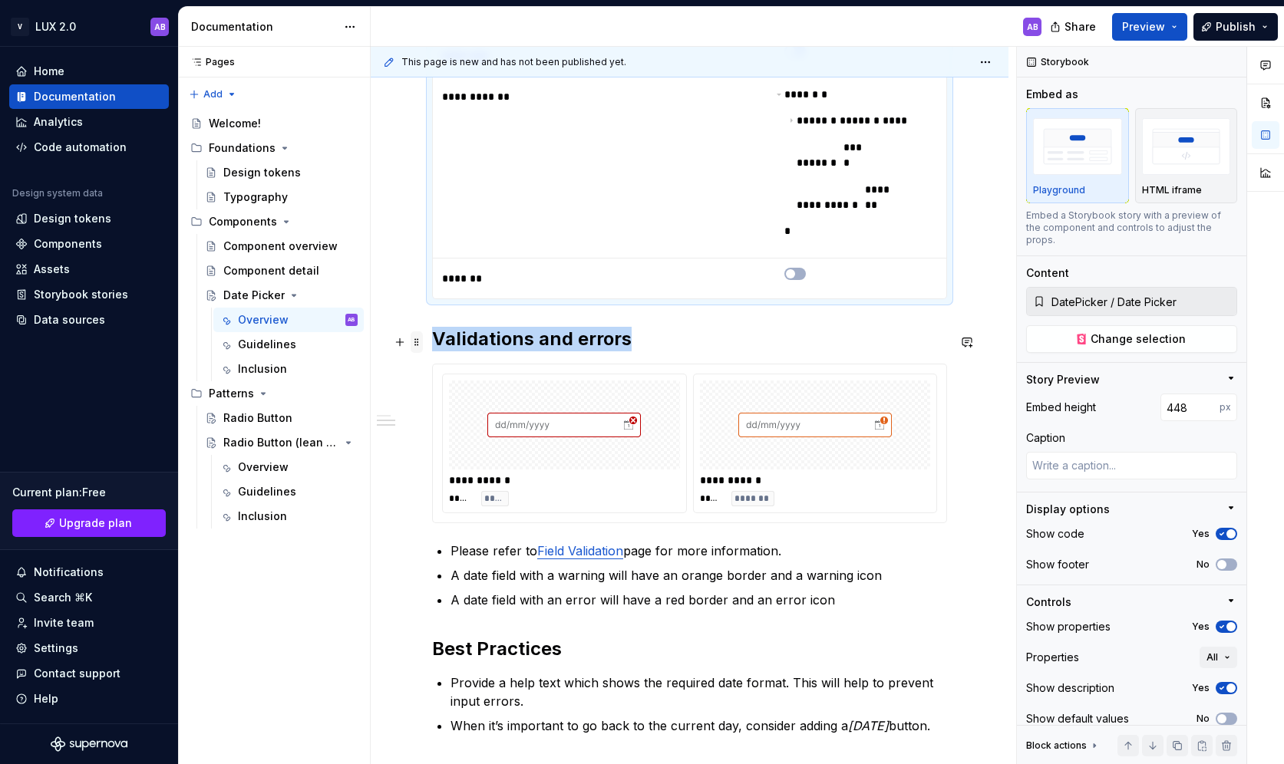
click at [419, 344] on span at bounding box center [416, 341] width 12 height 21
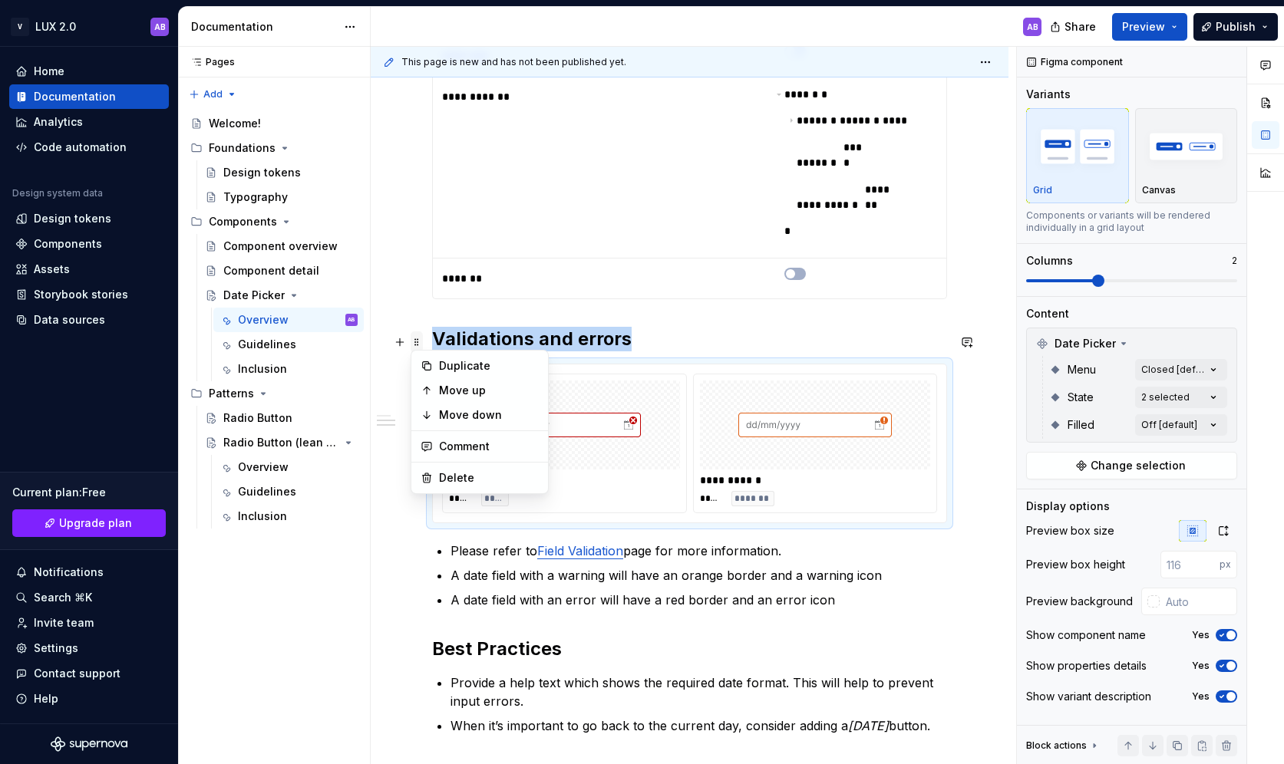
type textarea "*"
click at [454, 480] on div "Delete" at bounding box center [489, 477] width 100 height 15
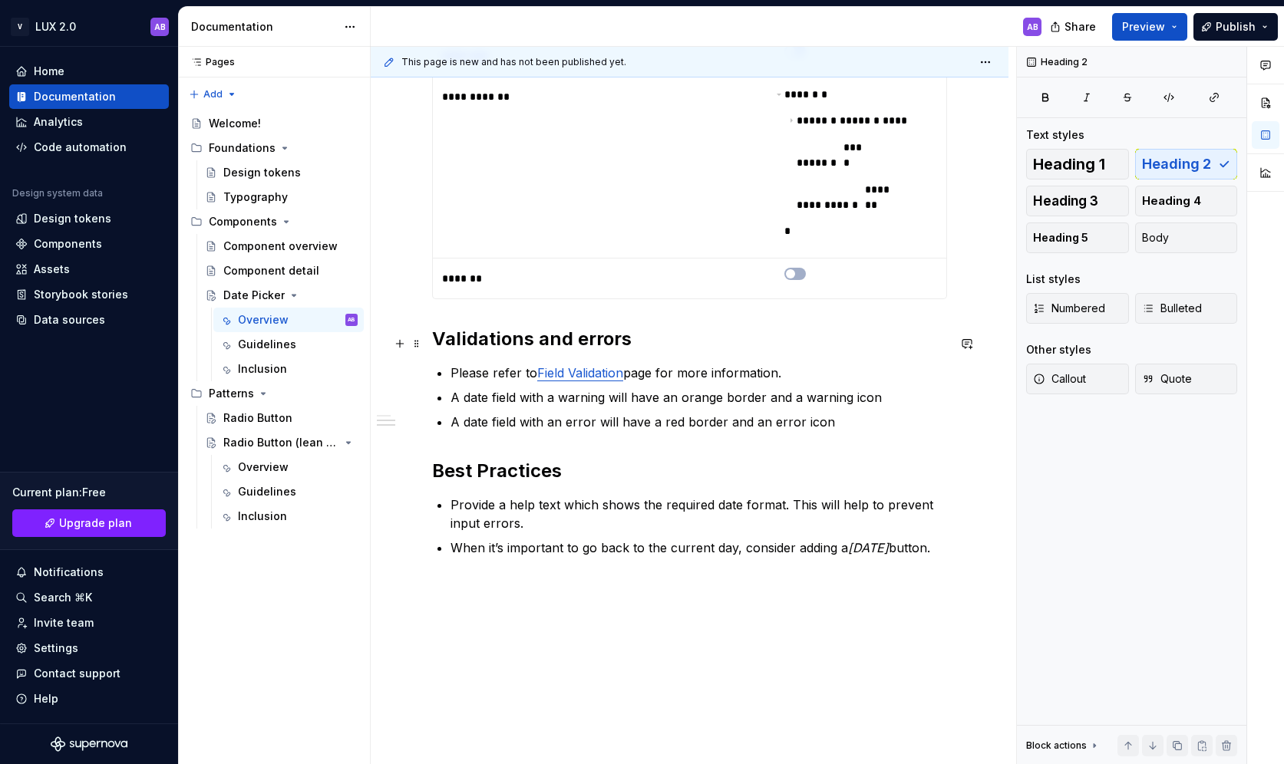
click at [447, 344] on div "**********" at bounding box center [689, 47] width 515 height 1094
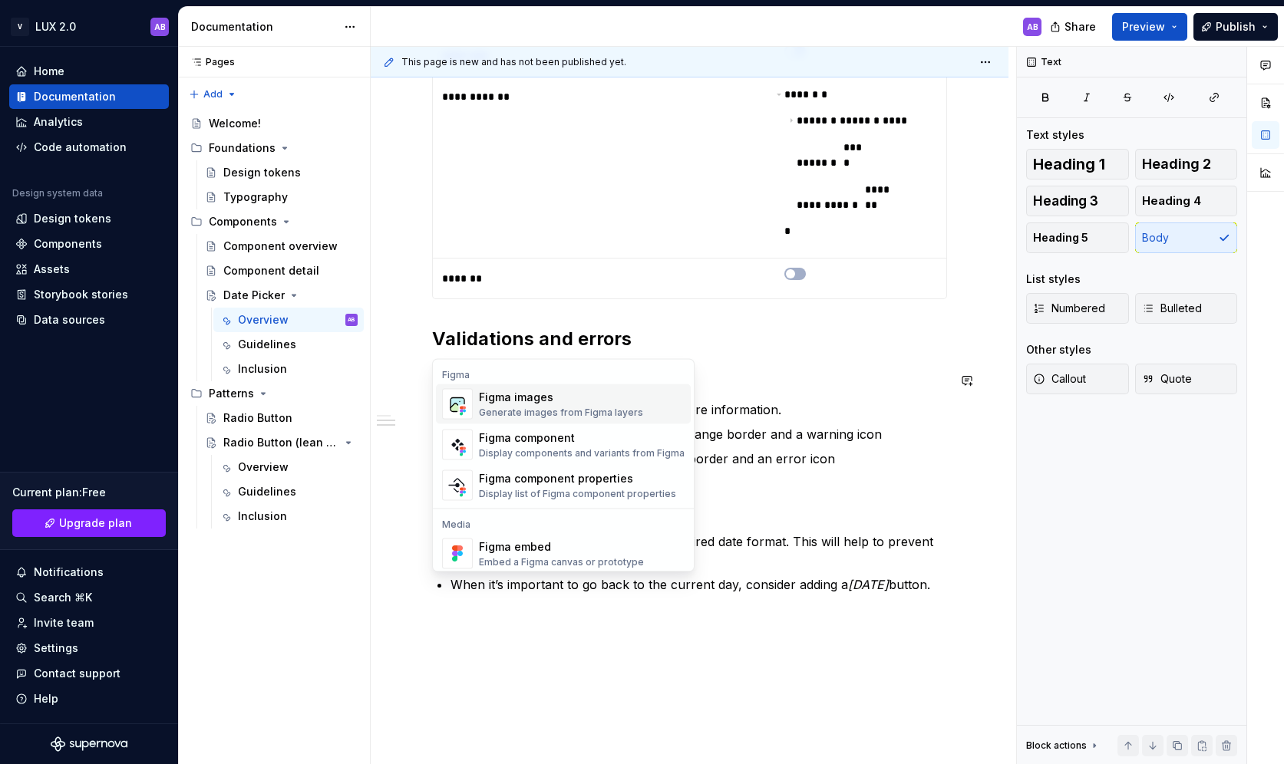
click at [516, 405] on div "Figma images Generate images from Figma layers" at bounding box center [561, 404] width 164 height 29
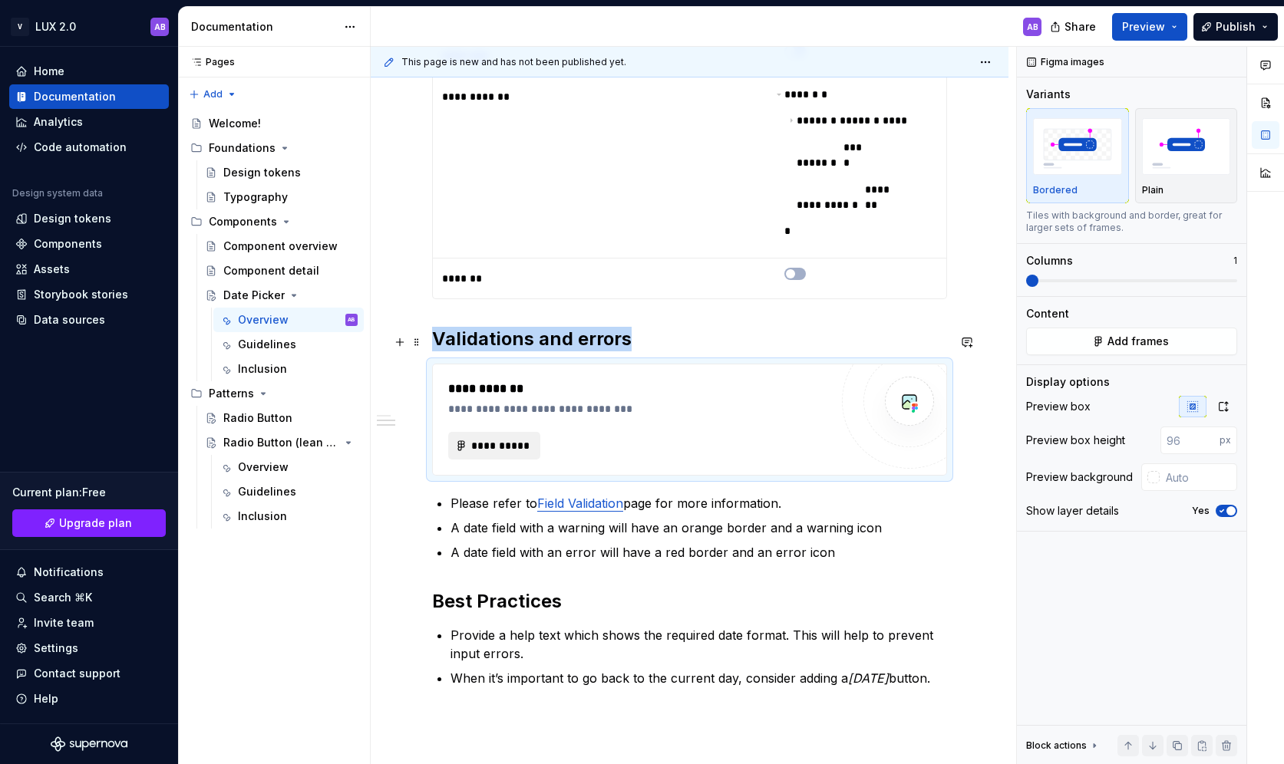
click at [517, 438] on span "**********" at bounding box center [500, 445] width 60 height 15
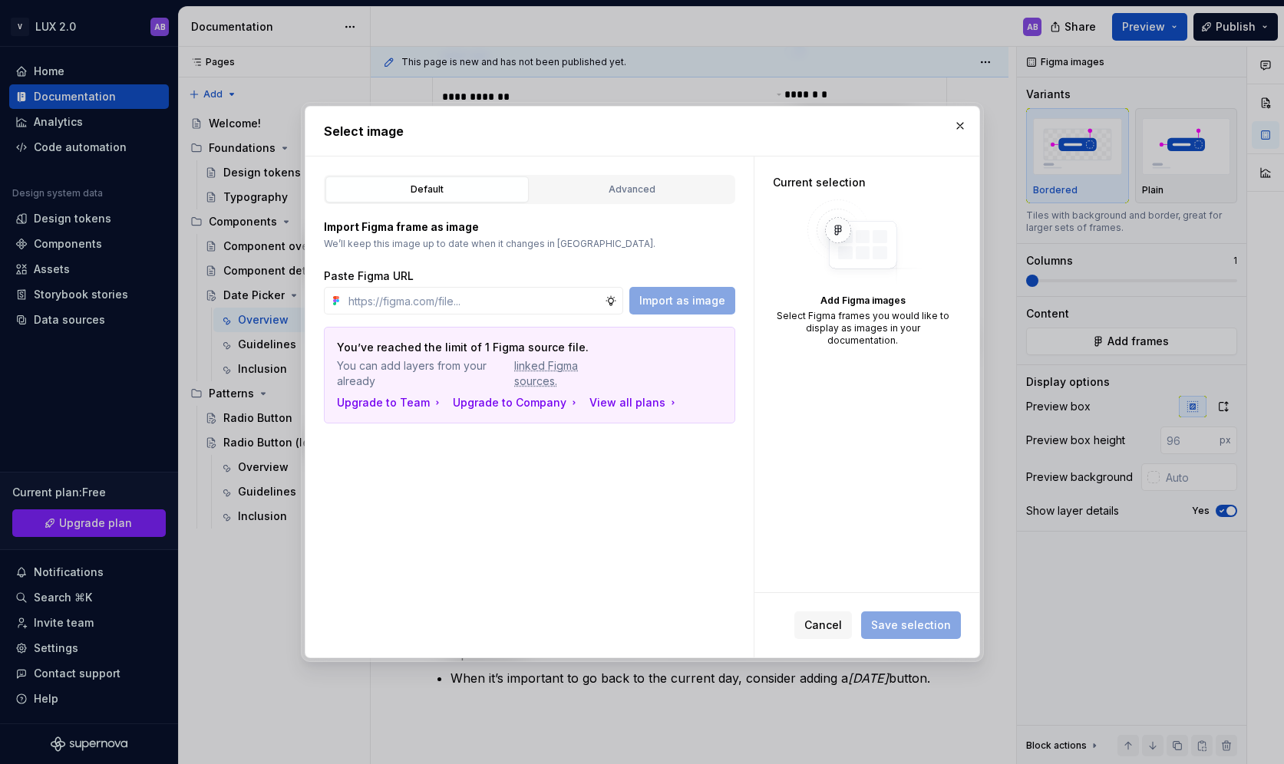
type textarea "*"
click at [426, 302] on input "text" at bounding box center [473, 301] width 262 height 28
paste input "[URL][DOMAIN_NAME]"
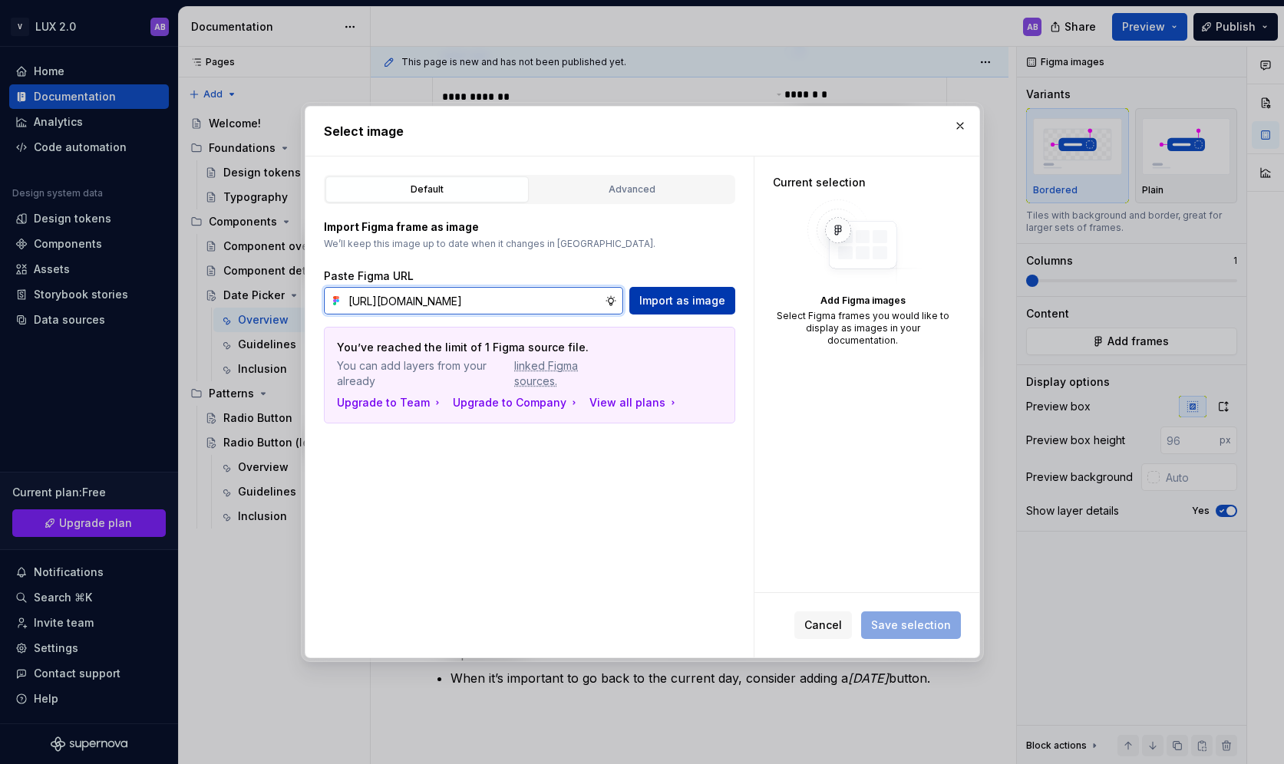
type input "[URL][DOMAIN_NAME]"
click at [676, 295] on span "Import as image" at bounding box center [682, 300] width 86 height 15
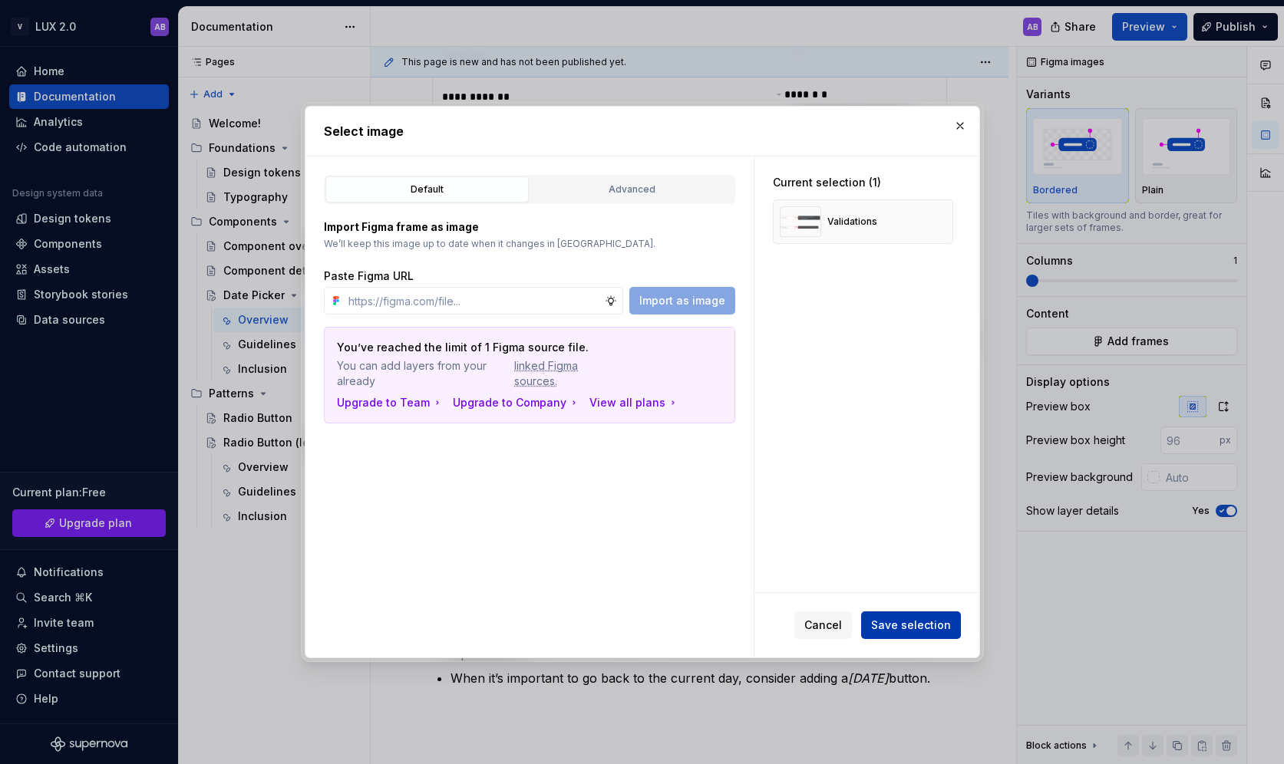
click at [925, 624] on span "Save selection" at bounding box center [911, 625] width 80 height 15
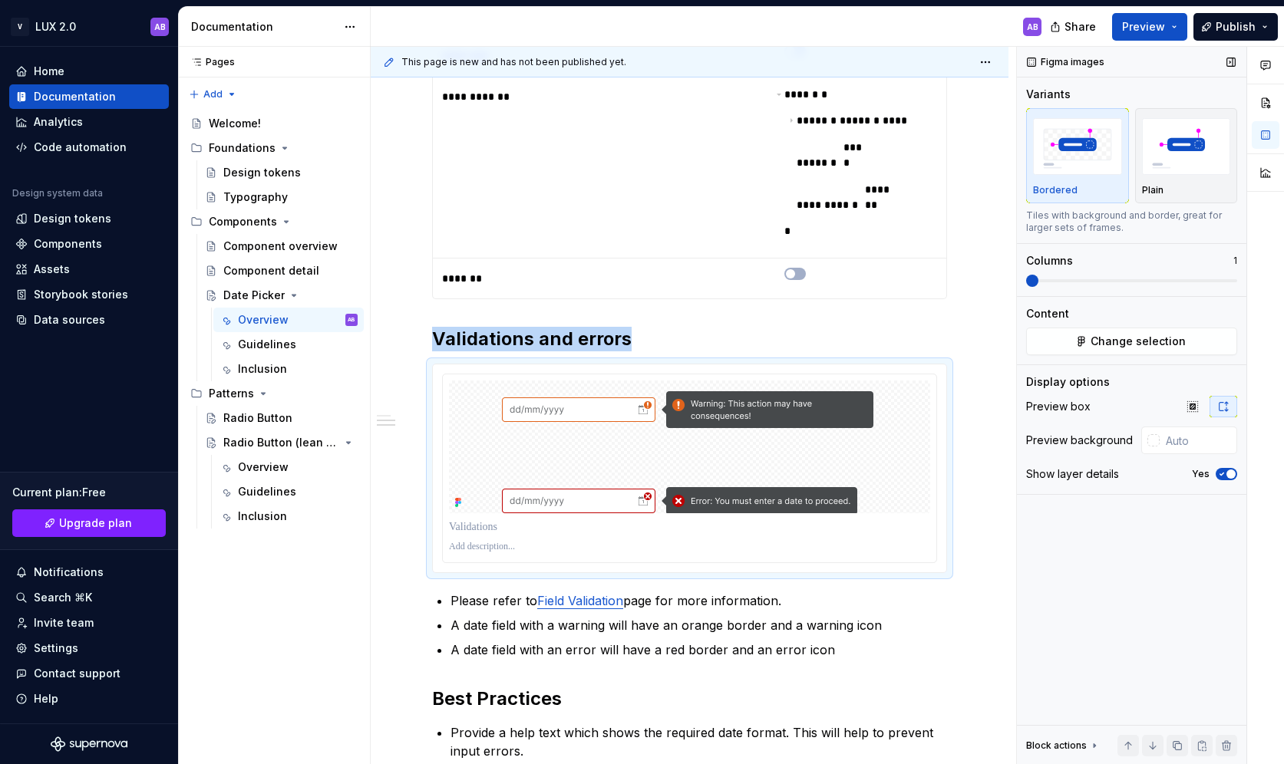
click at [1062, 473] on icon "button" at bounding box center [1221, 474] width 12 height 9
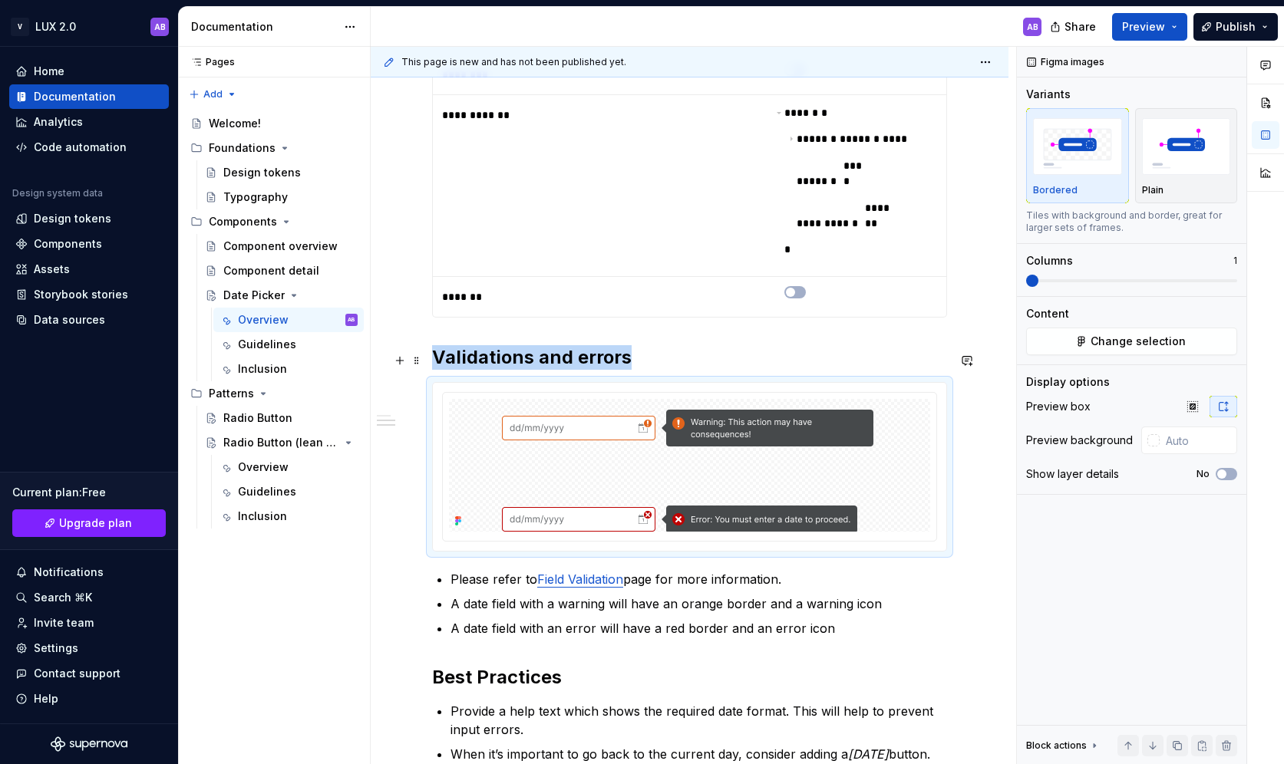
scroll to position [786, 0]
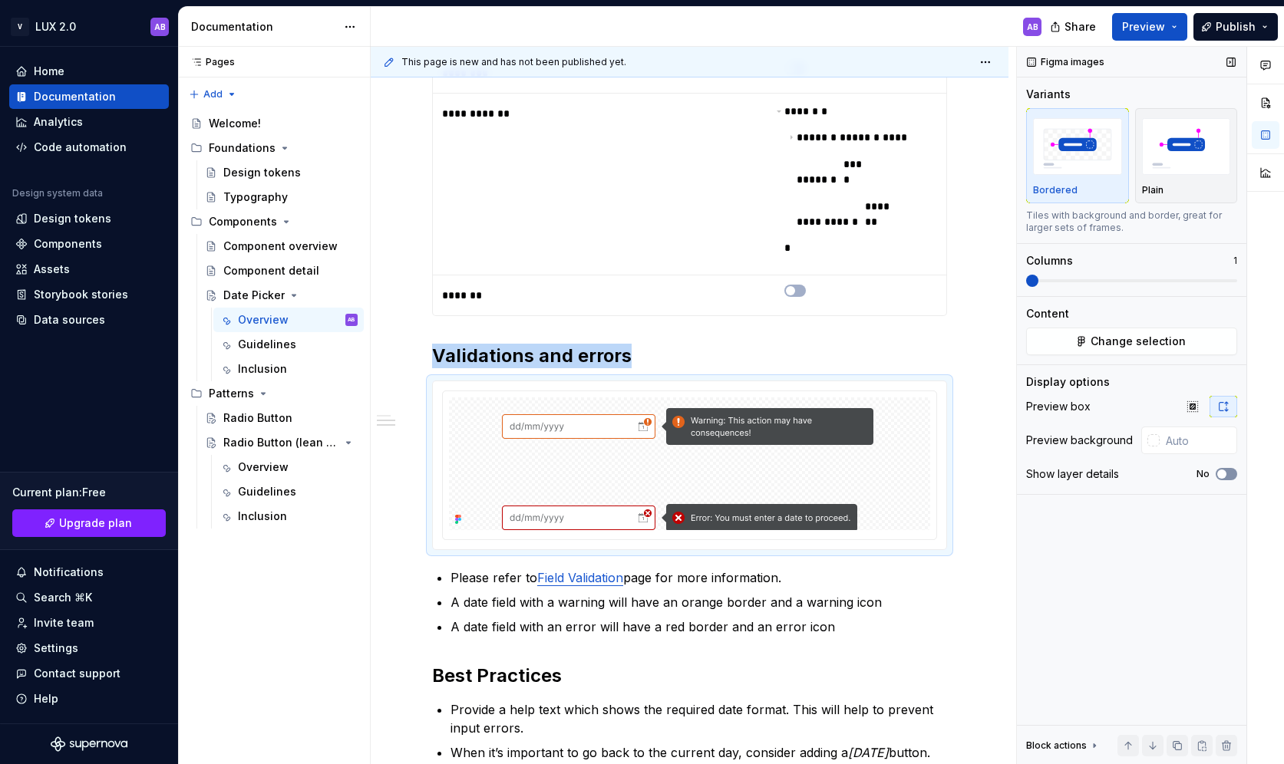
click at [1062, 472] on button "No" at bounding box center [1225, 474] width 21 height 12
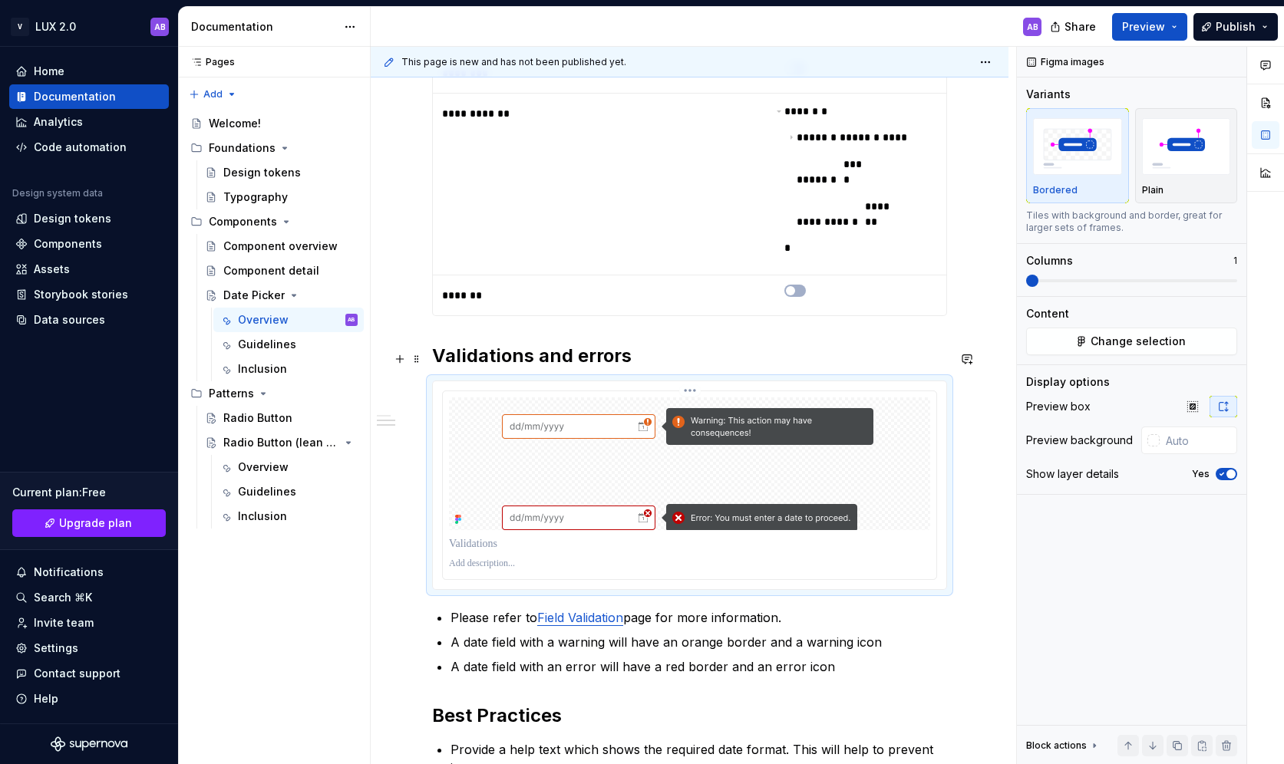
click at [483, 558] on p at bounding box center [689, 564] width 481 height 12
click at [483, 536] on p at bounding box center [689, 543] width 481 height 15
click at [483, 555] on div at bounding box center [689, 564] width 481 height 18
click at [478, 558] on p at bounding box center [689, 564] width 481 height 12
click at [911, 608] on ul "Please refer to Field Validation page for more information. A date field with a…" at bounding box center [698, 642] width 496 height 68
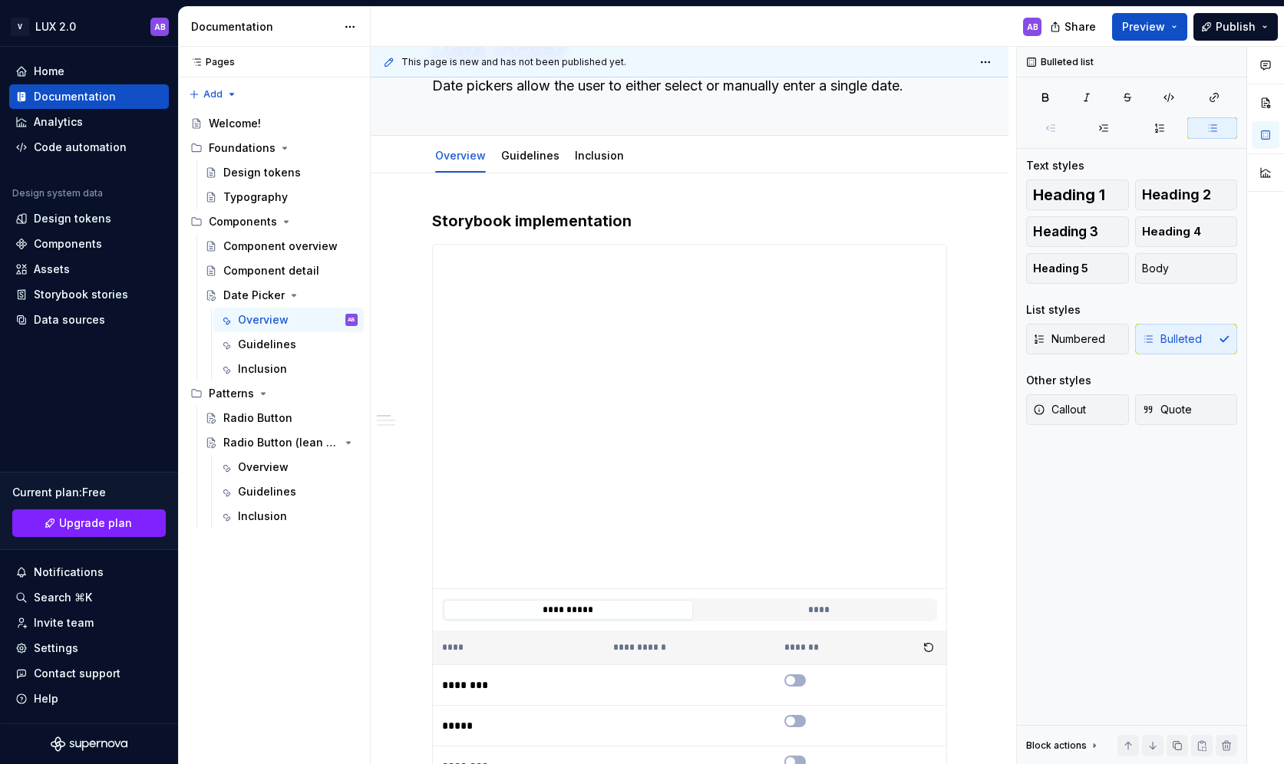
scroll to position [91, 0]
click at [598, 163] on link "Inclusion" at bounding box center [599, 157] width 49 height 13
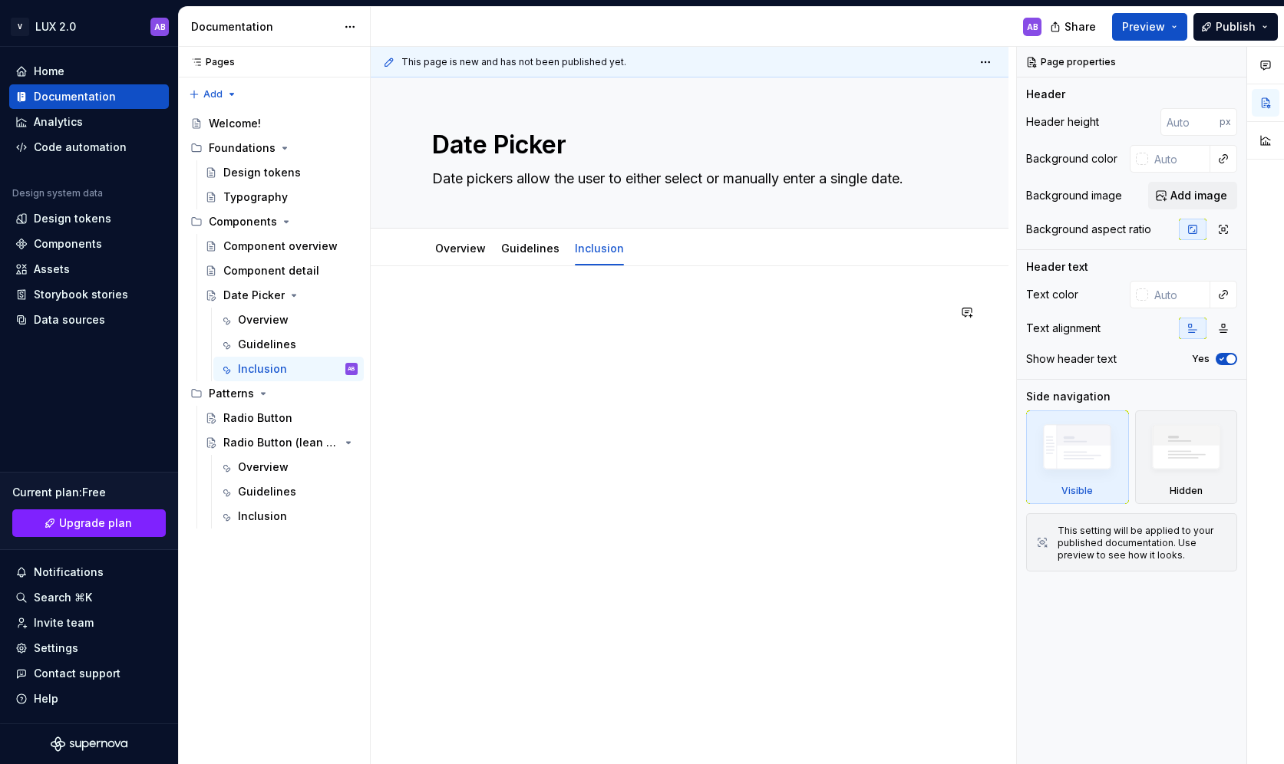
click at [514, 300] on div at bounding box center [690, 437] width 638 height 343
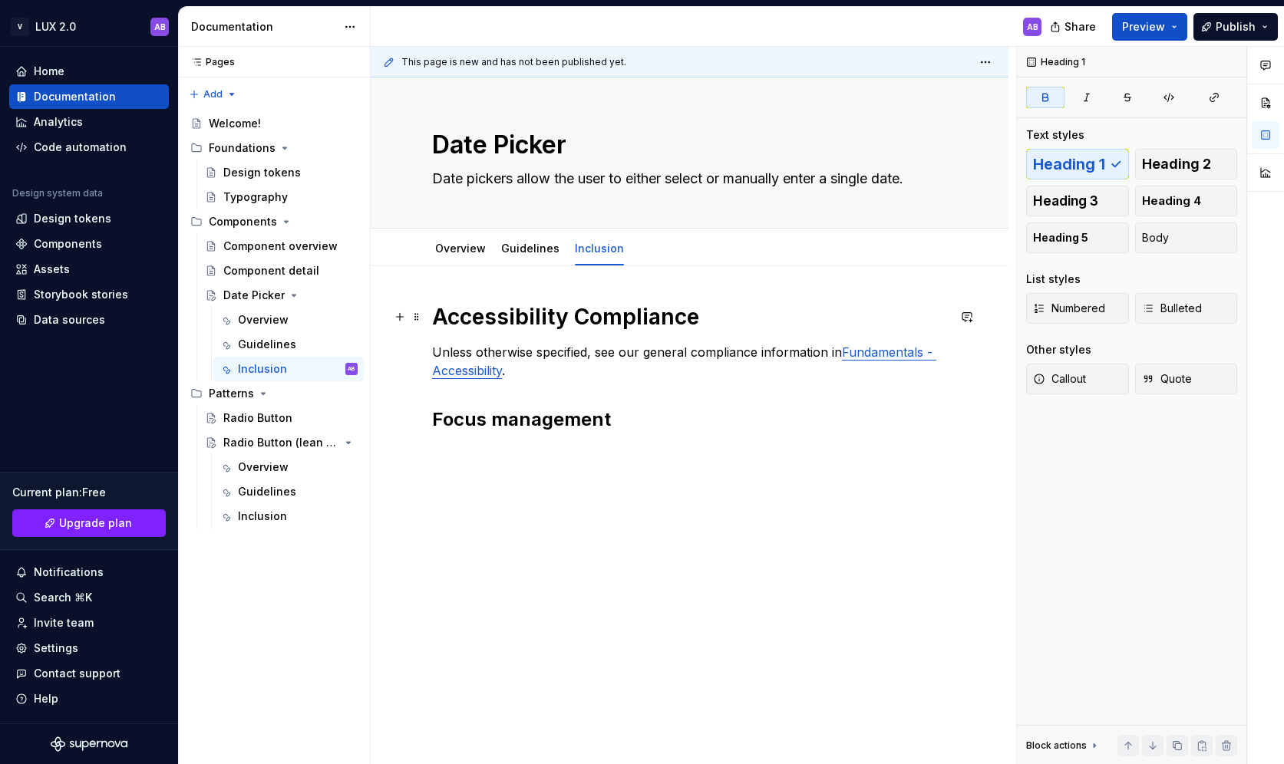
click at [513, 312] on strong "Accessibility Compliance" at bounding box center [565, 317] width 267 height 26
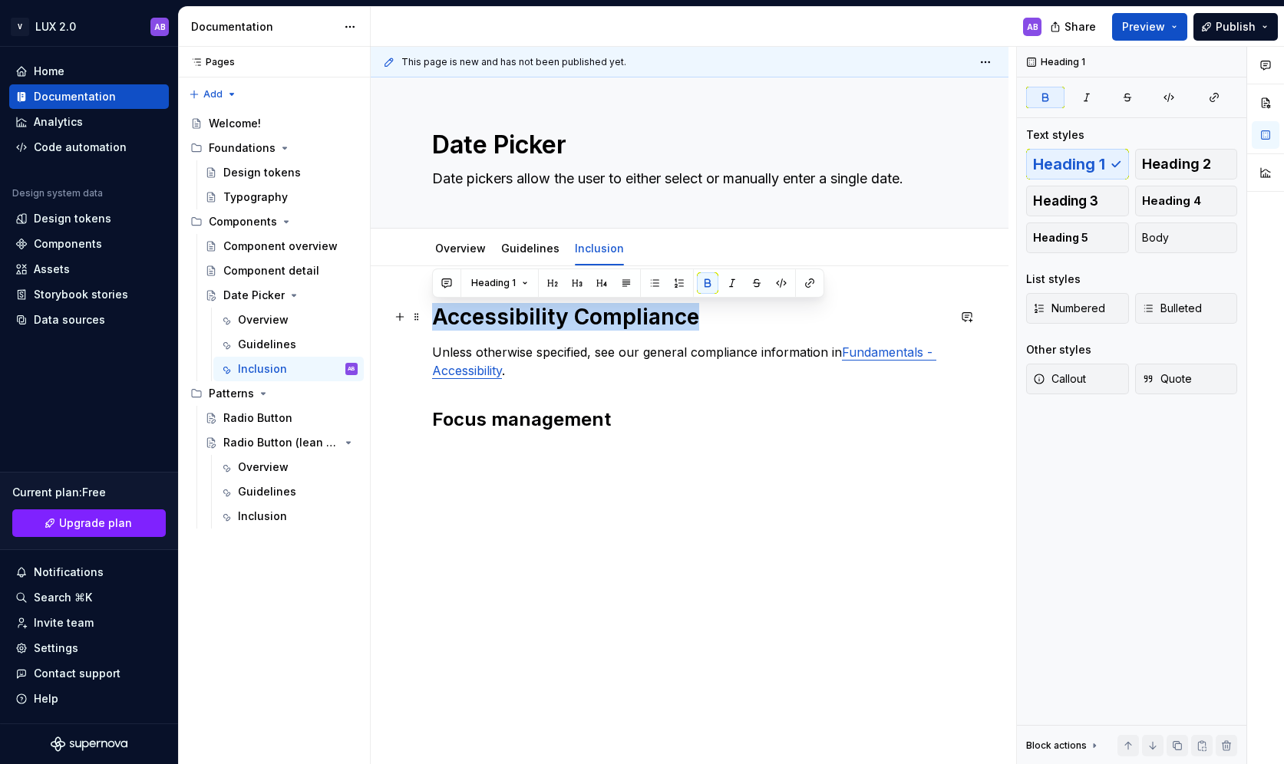
click at [513, 312] on strong "Accessibility Compliance" at bounding box center [565, 317] width 267 height 26
click at [552, 283] on button "button" at bounding box center [552, 282] width 21 height 21
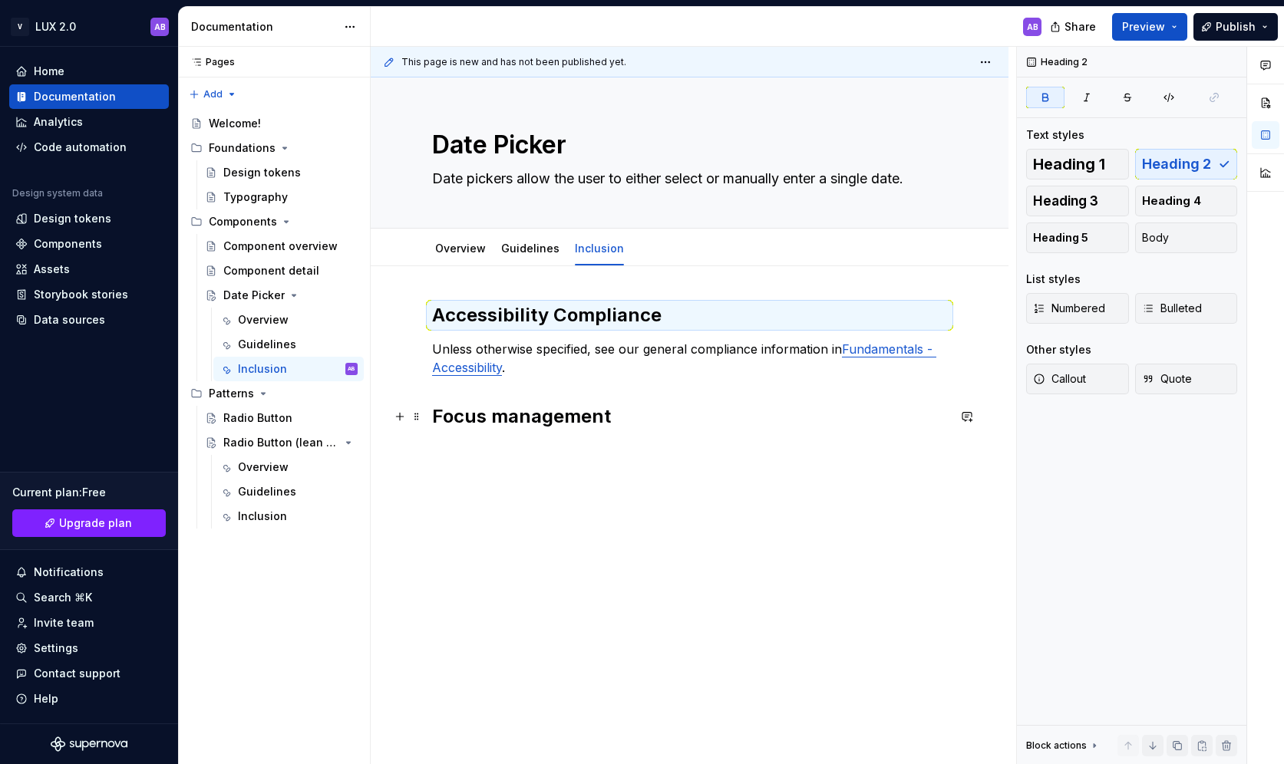
click at [475, 417] on strong "Focus management" at bounding box center [521, 416] width 179 height 22
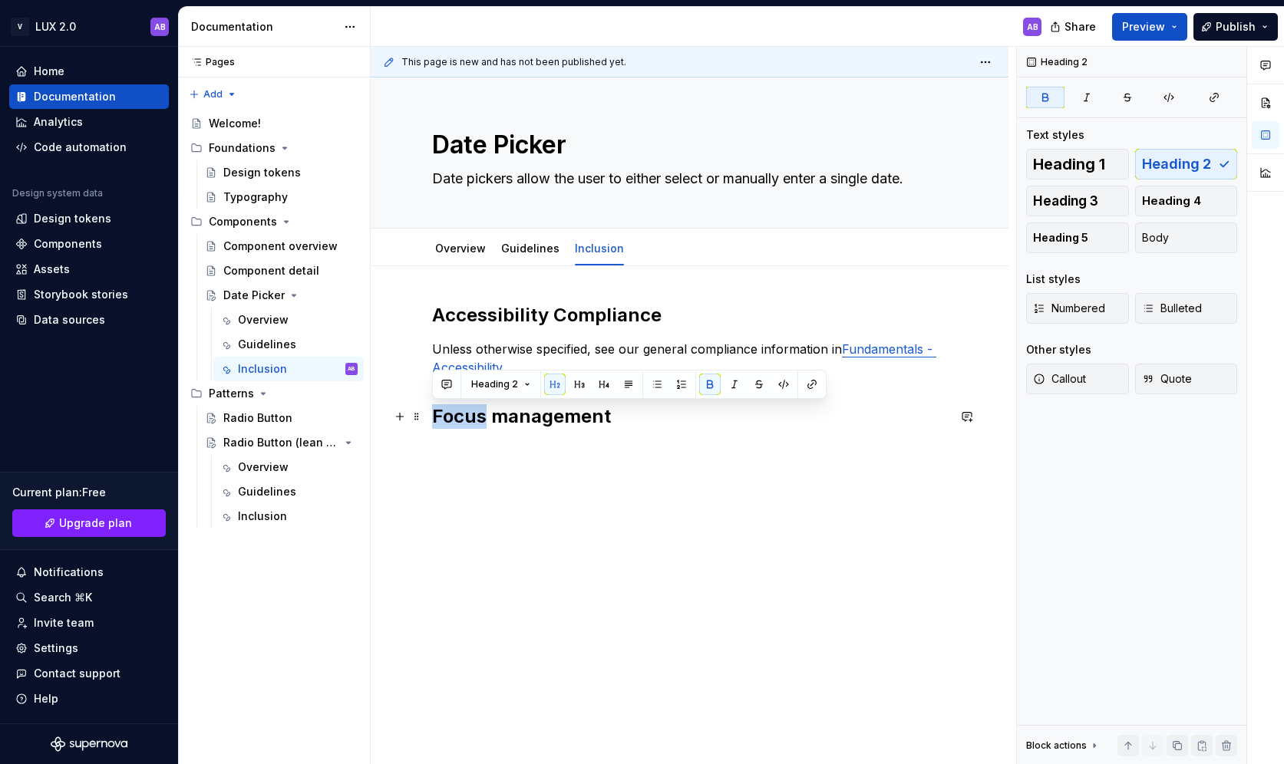
click at [475, 417] on strong "Focus management" at bounding box center [521, 416] width 179 height 22
click at [581, 386] on button "button" at bounding box center [579, 384] width 21 height 21
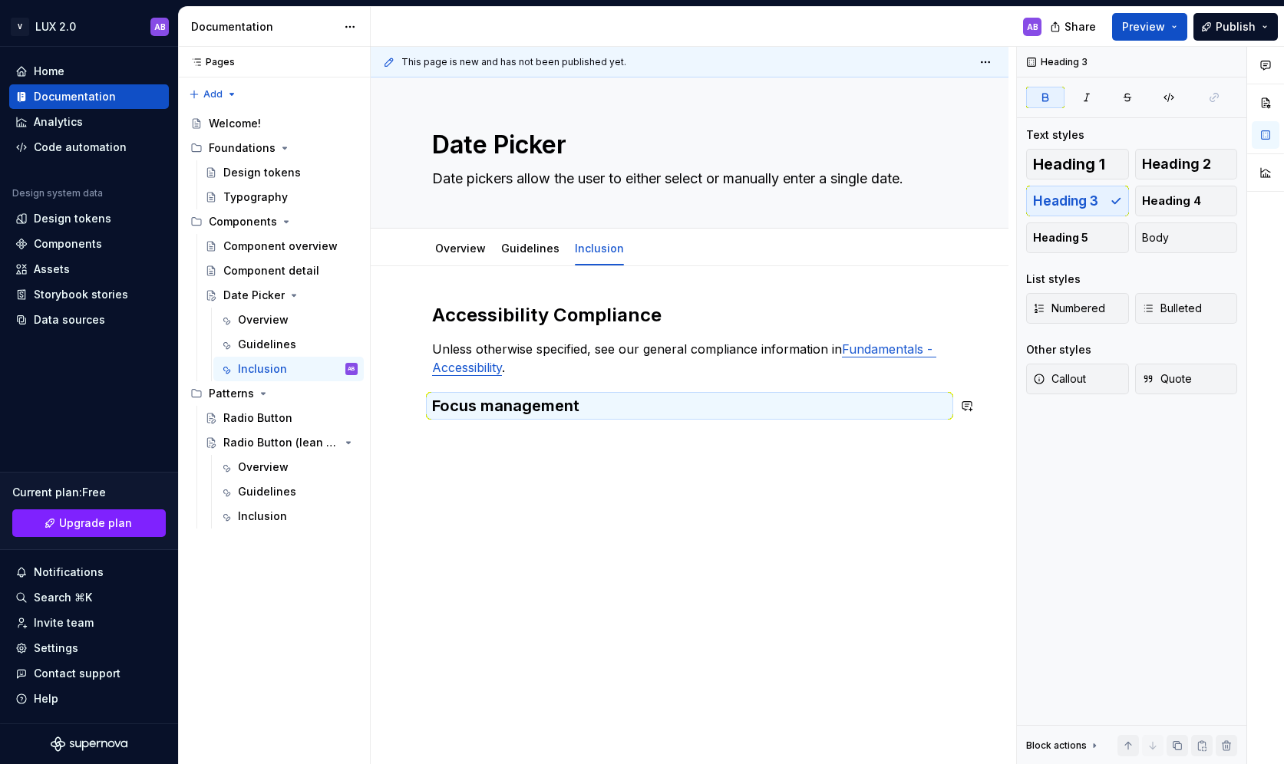
click at [582, 475] on div "Accessibility Compliance Unless otherwise specified, see our general compliance…" at bounding box center [690, 465] width 638 height 398
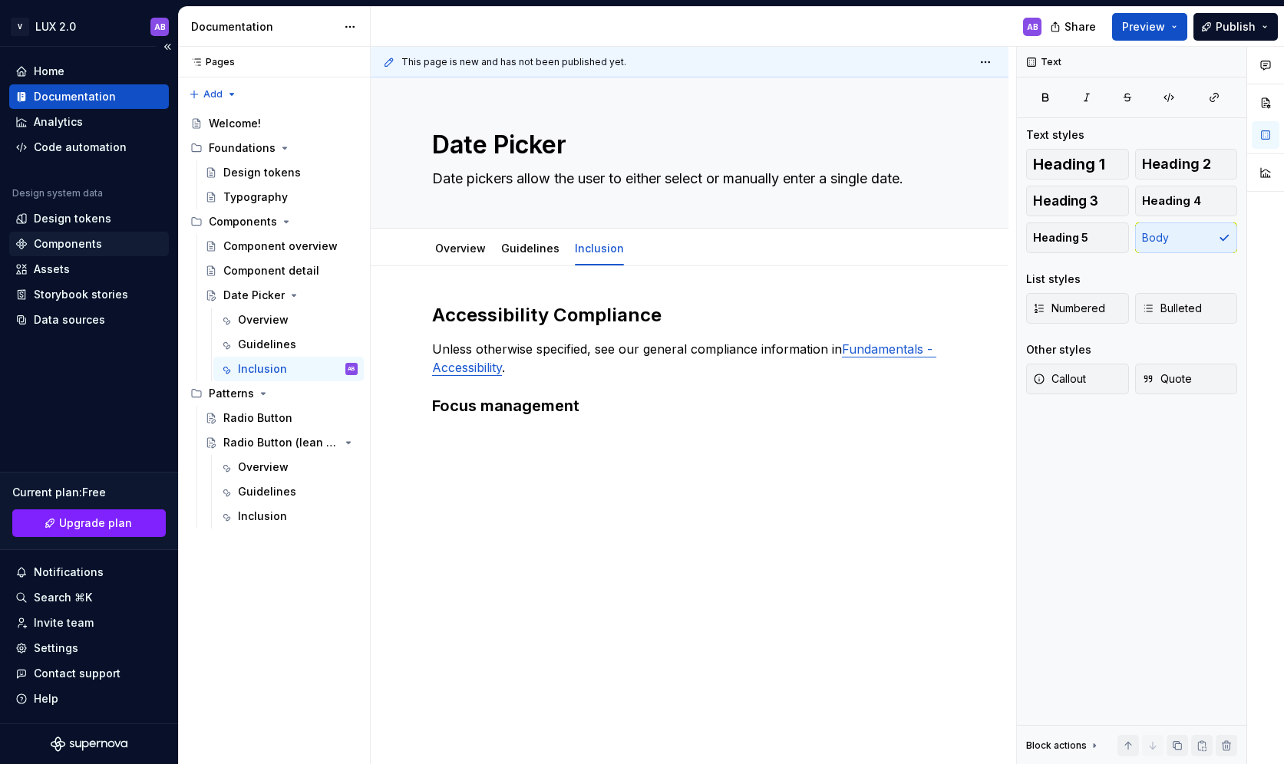
type textarea "*"
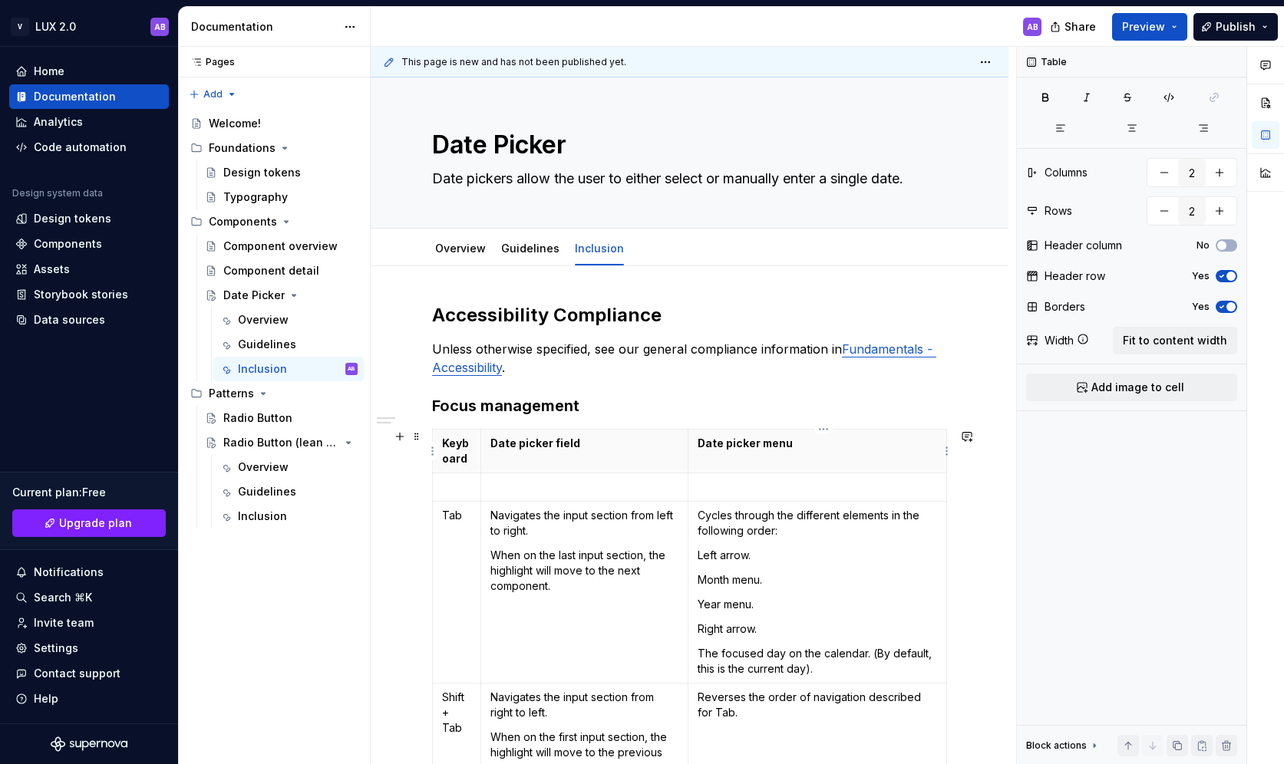
type input "3"
type input "8"
click at [802, 452] on th "Date picker menu" at bounding box center [816, 452] width 259 height 44
click at [824, 430] on html "V LUX 2.0 AB Home Documentation Analytics Code automation Design system data De…" at bounding box center [642, 382] width 1284 height 764
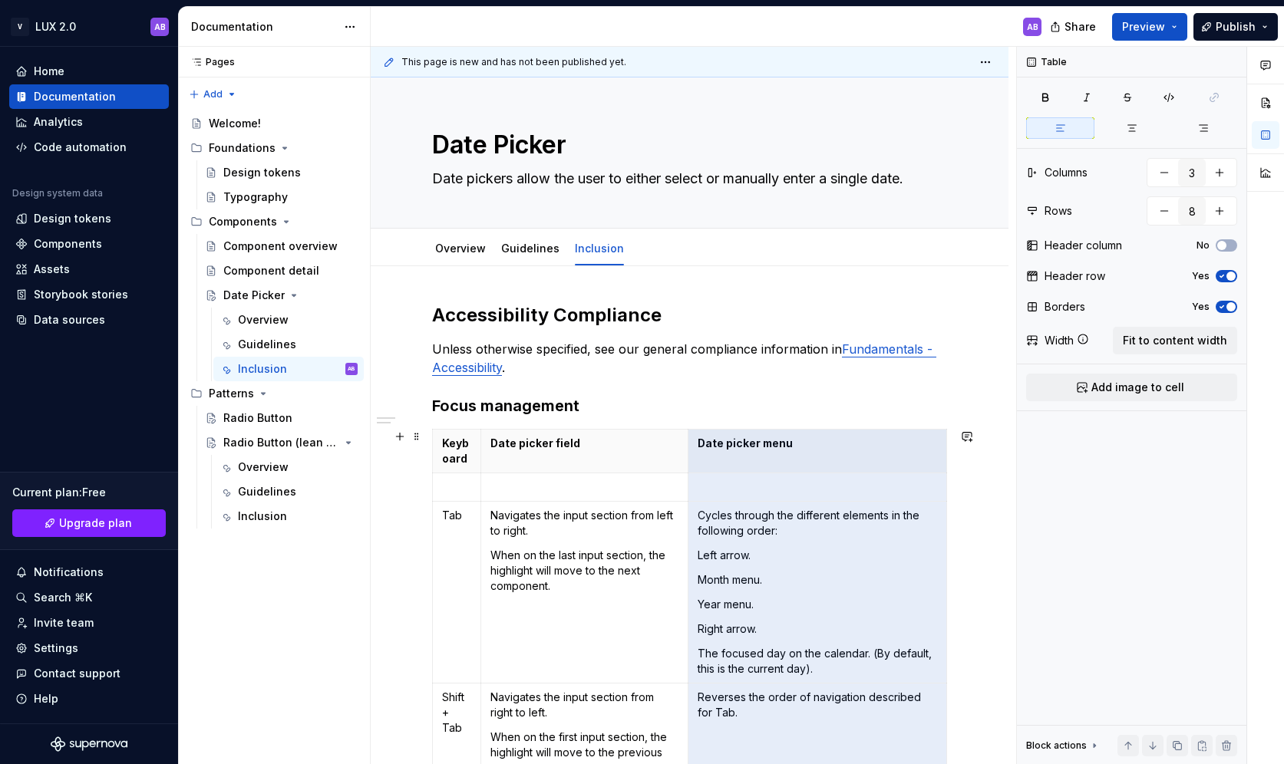
click at [810, 394] on html "V LUX 2.0 AB Home Documentation Analytics Code automation Design system data De…" at bounding box center [642, 382] width 1284 height 764
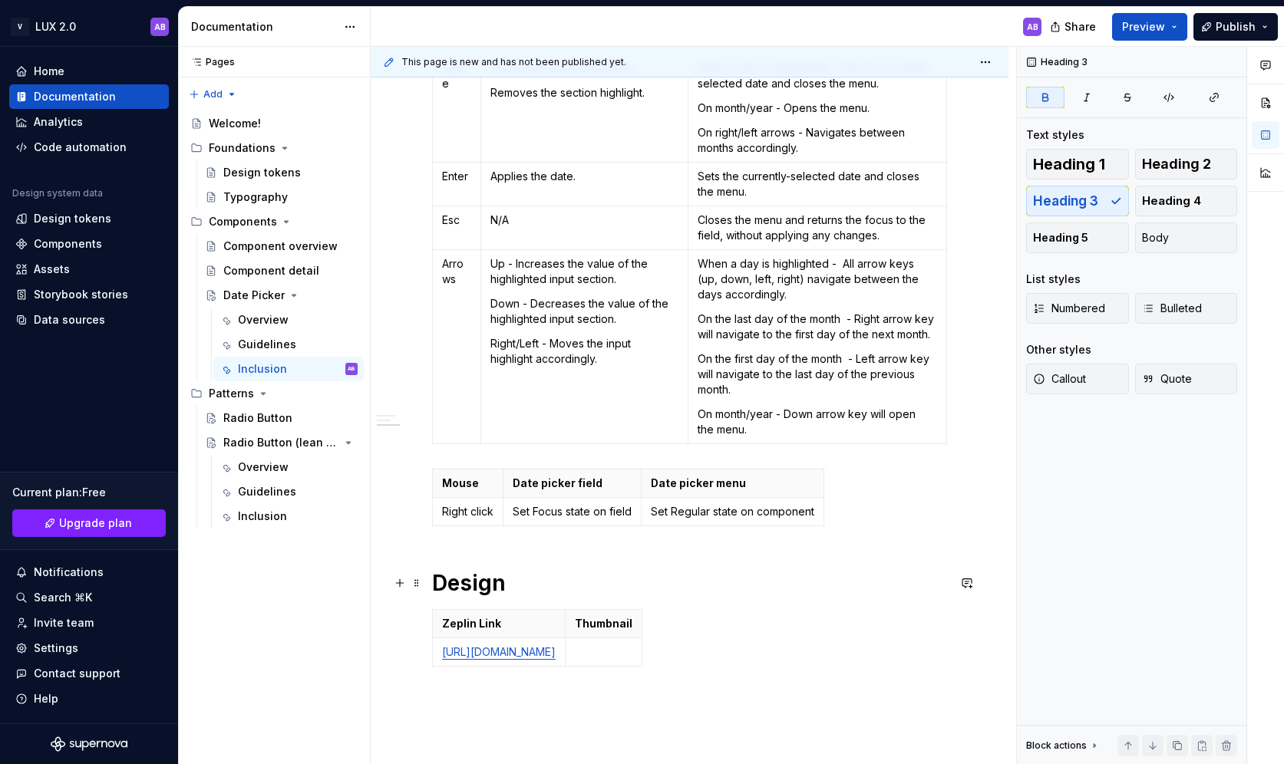
scroll to position [884, 0]
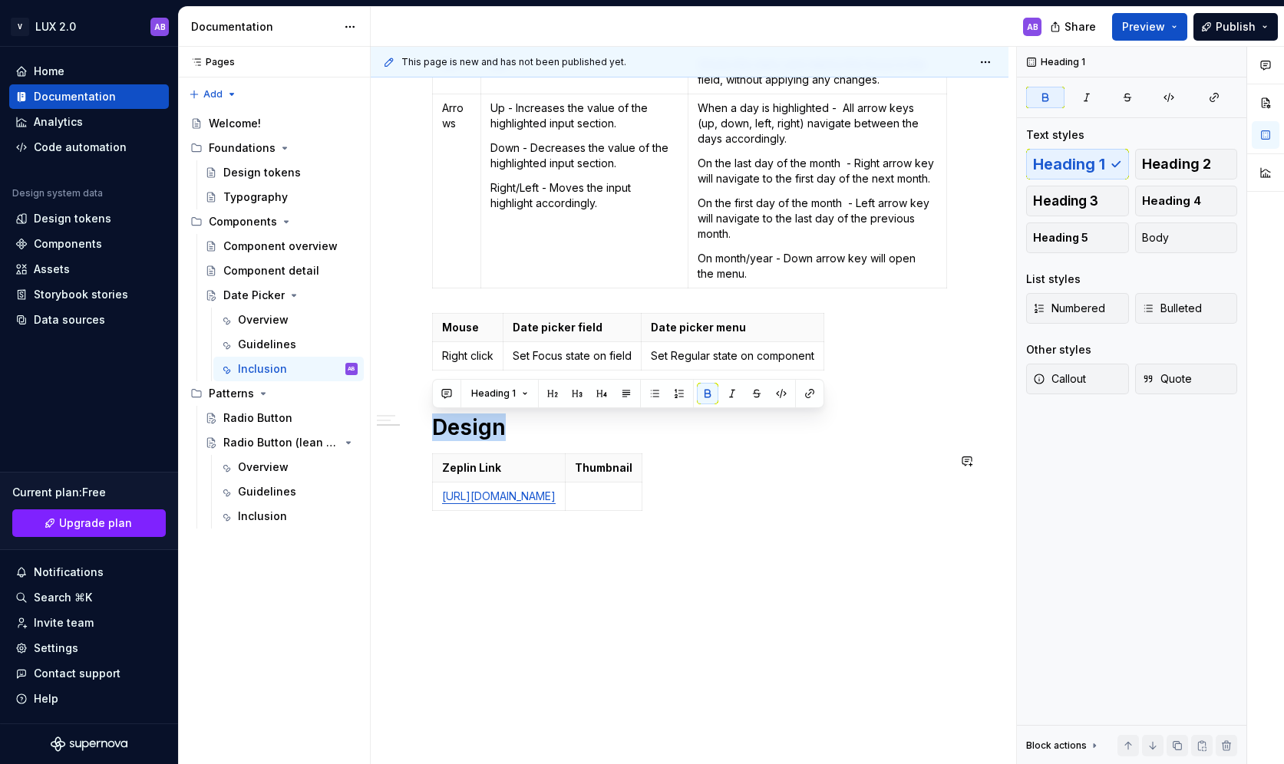
drag, startPoint x: 446, startPoint y: 401, endPoint x: 658, endPoint y: 544, distance: 255.8
click at [658, 544] on div "Accessibility Compliance Unless otherwise specified, see our general compliance…" at bounding box center [690, 73] width 638 height 1383
click at [421, 469] on span at bounding box center [416, 460] width 12 height 21
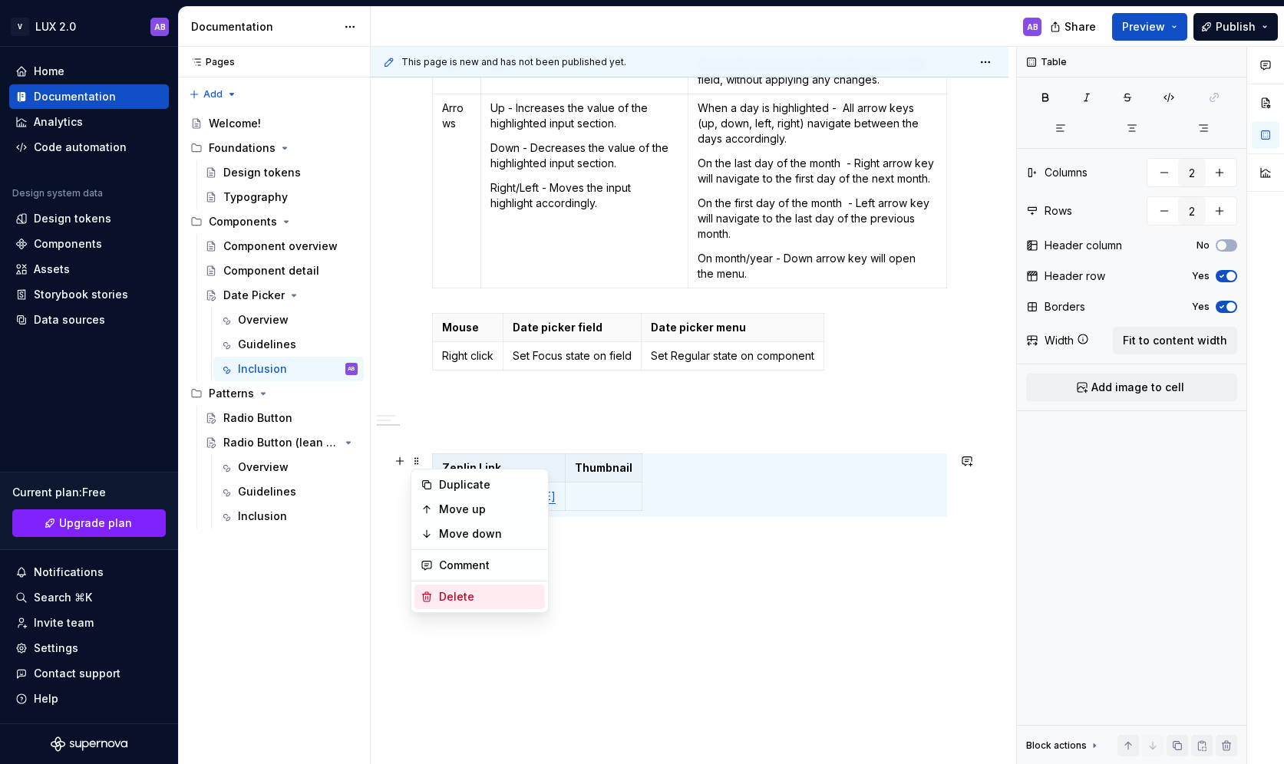
click at [444, 596] on div "Delete" at bounding box center [489, 596] width 100 height 15
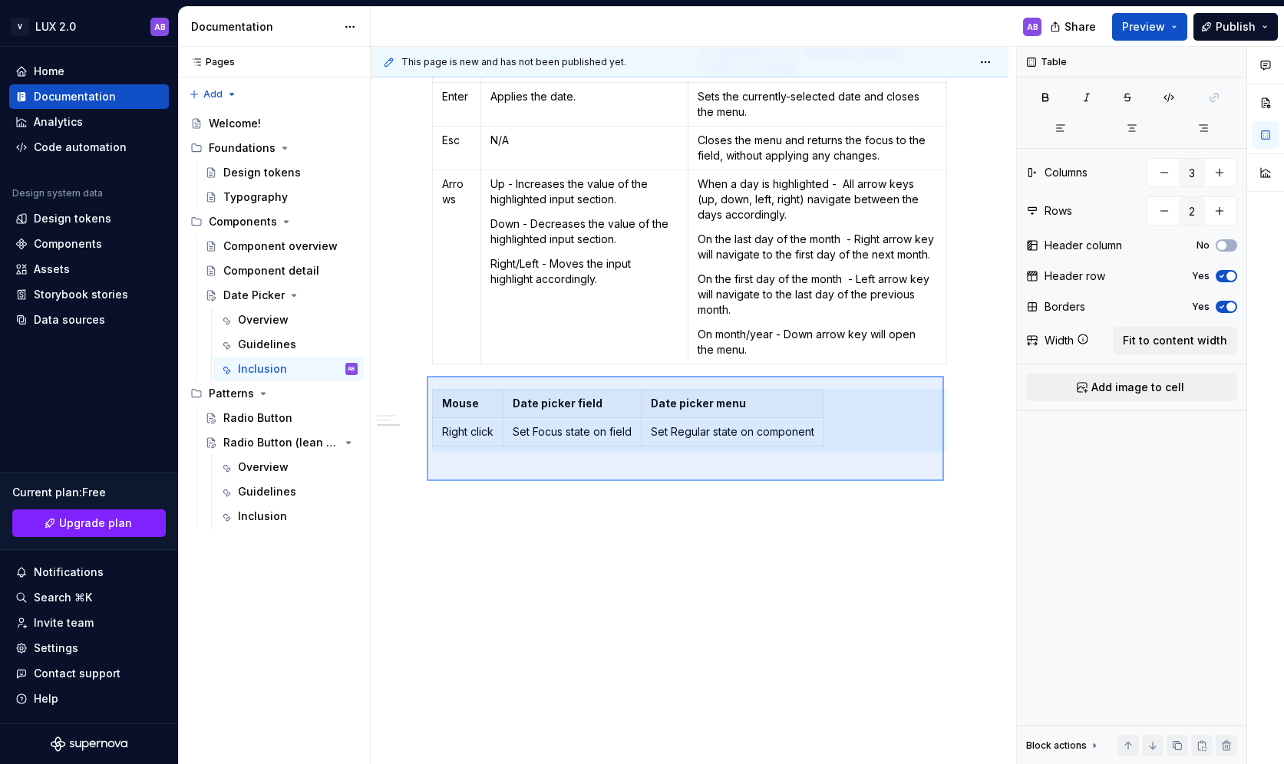
drag, startPoint x: 427, startPoint y: 376, endPoint x: 944, endPoint y: 480, distance: 528.2
click at [944, 480] on div "This page is new and has not been published yet. Date Picker Date pickers allow…" at bounding box center [693, 406] width 645 height 718
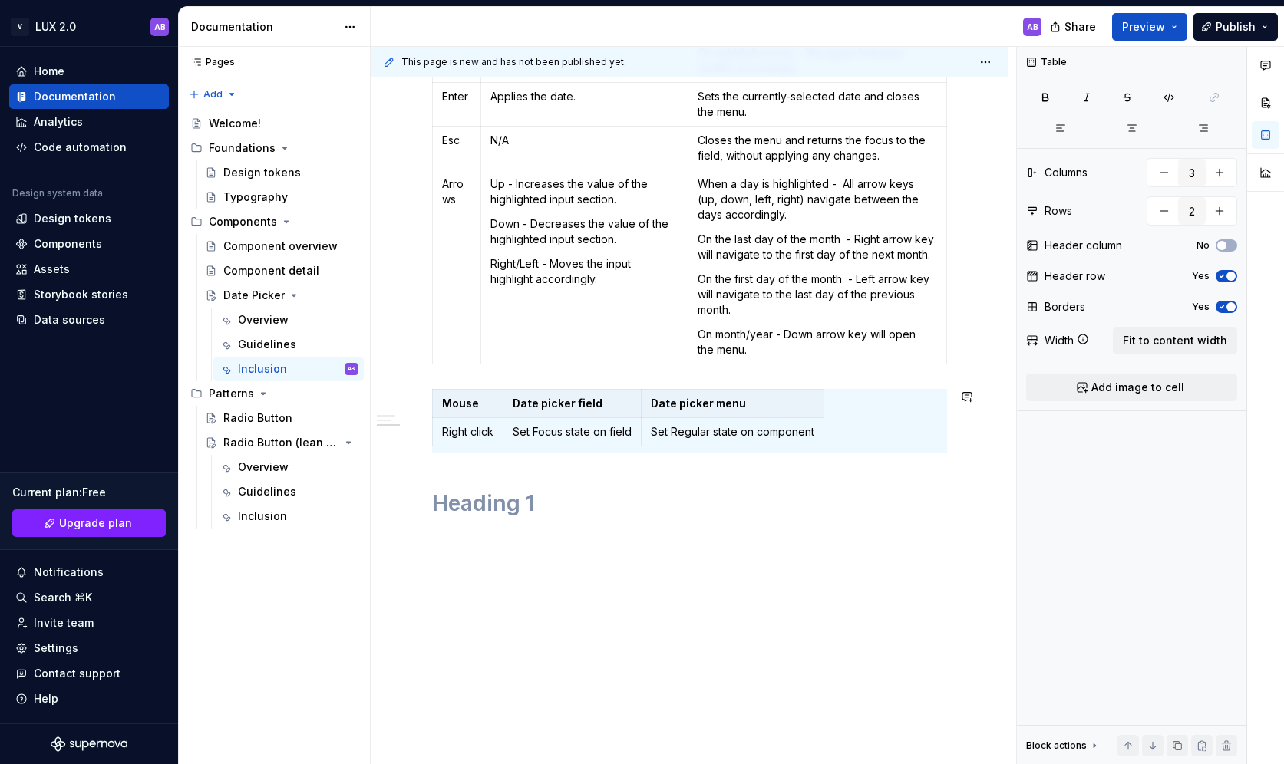
scroll to position [726, 0]
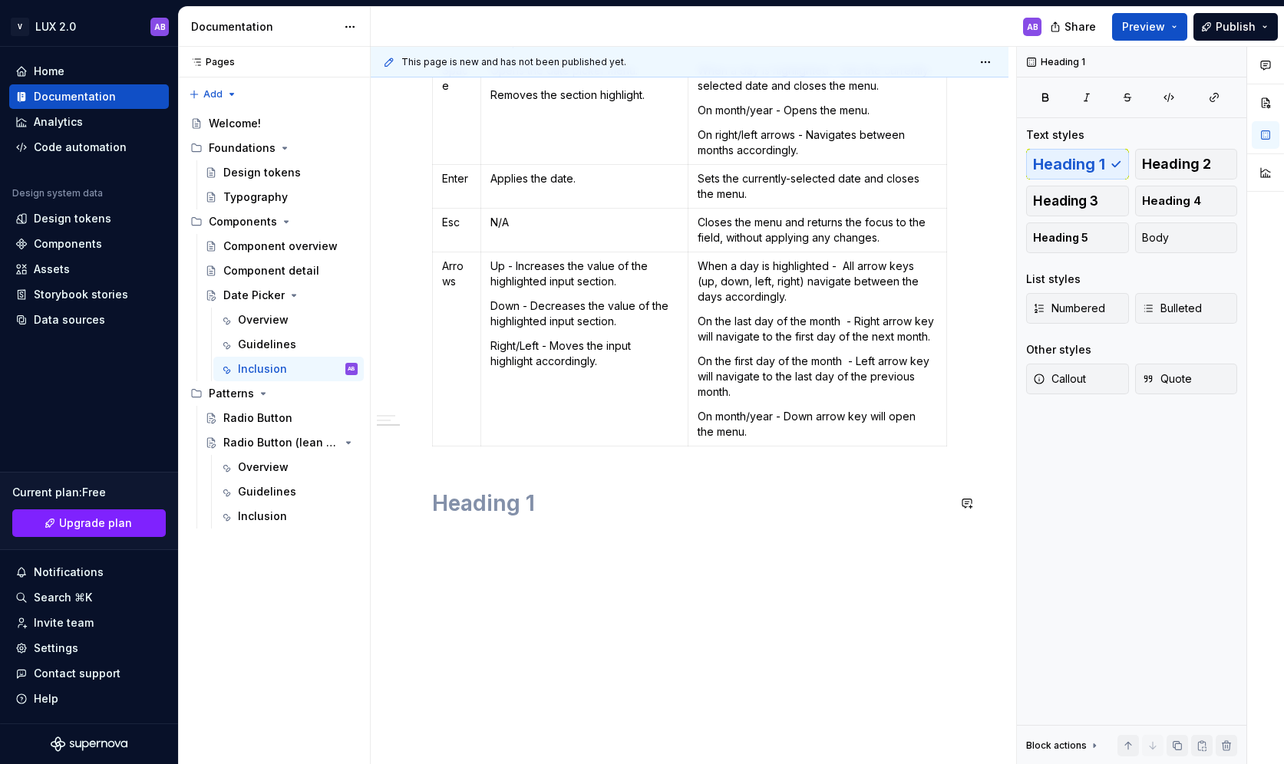
click at [640, 524] on div "Accessibility Compliance Unless otherwise specified, see our general compliance…" at bounding box center [689, 56] width 515 height 958
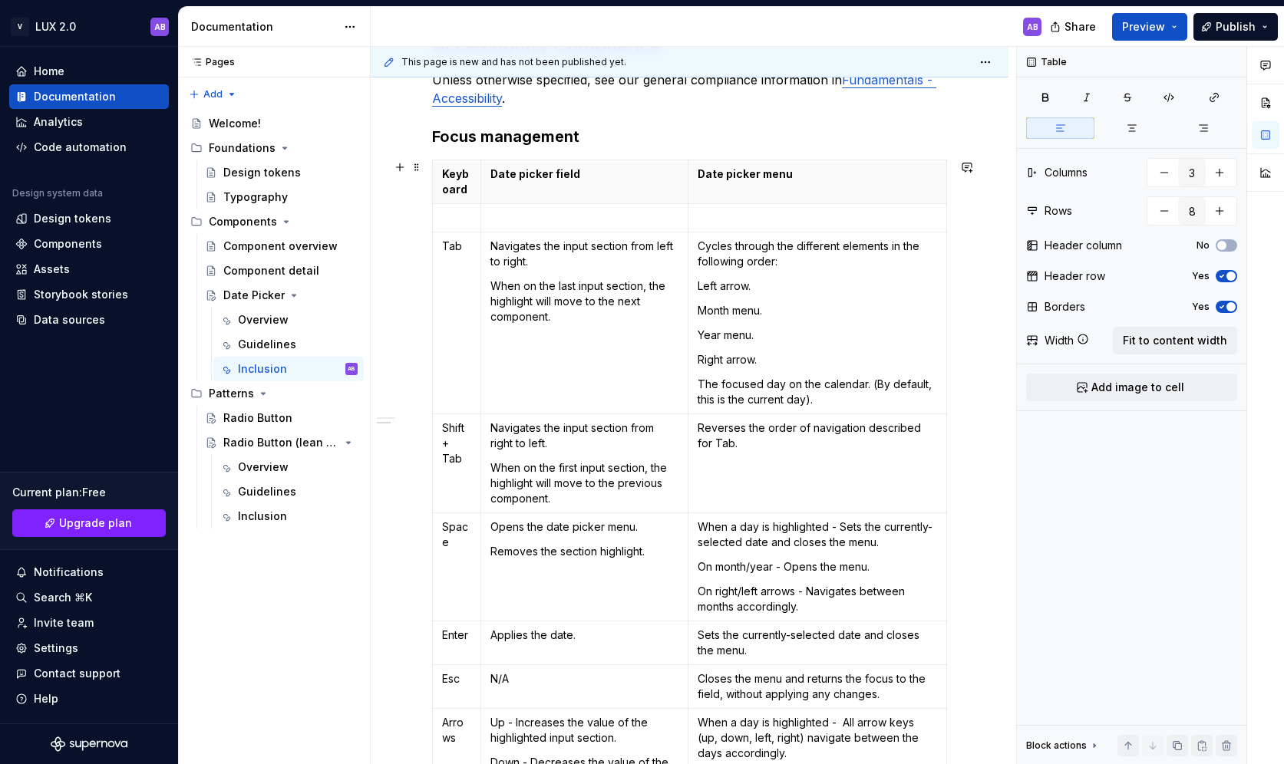
scroll to position [0, 0]
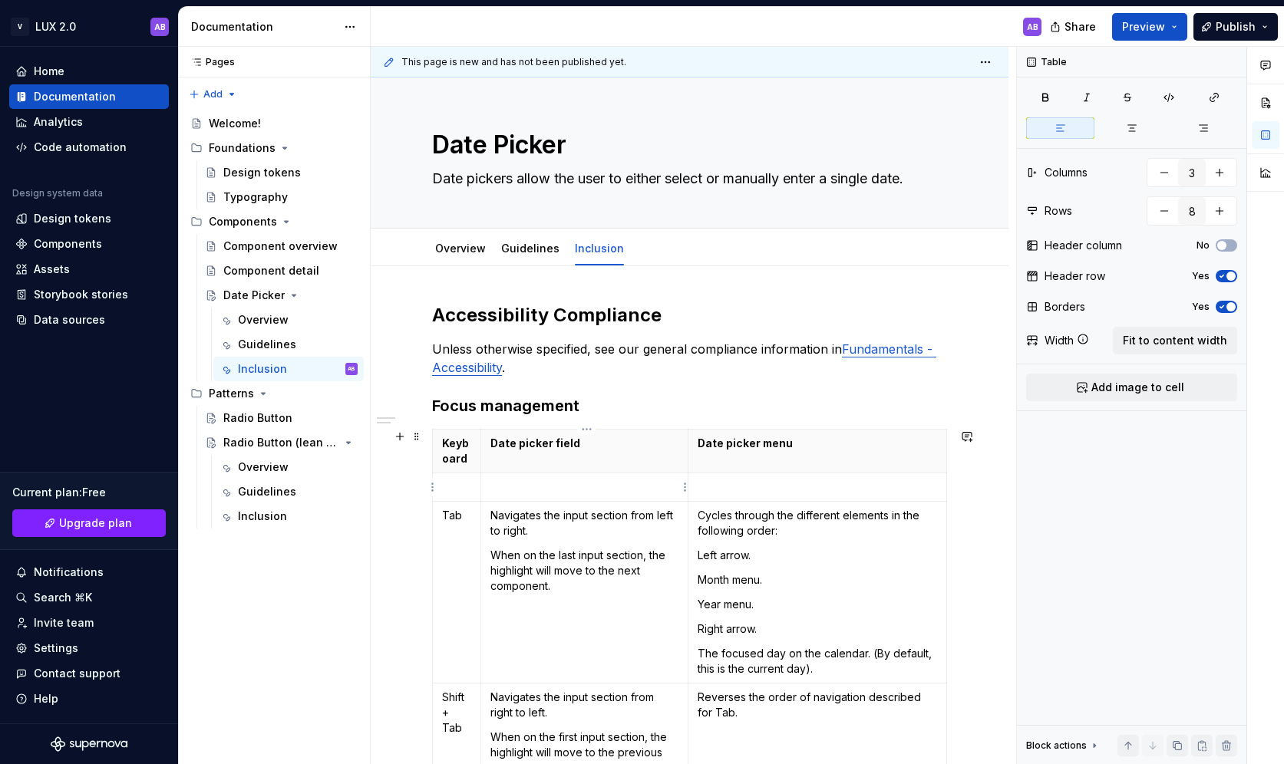
click at [566, 486] on p at bounding box center [584, 487] width 188 height 15
type textarea "*"
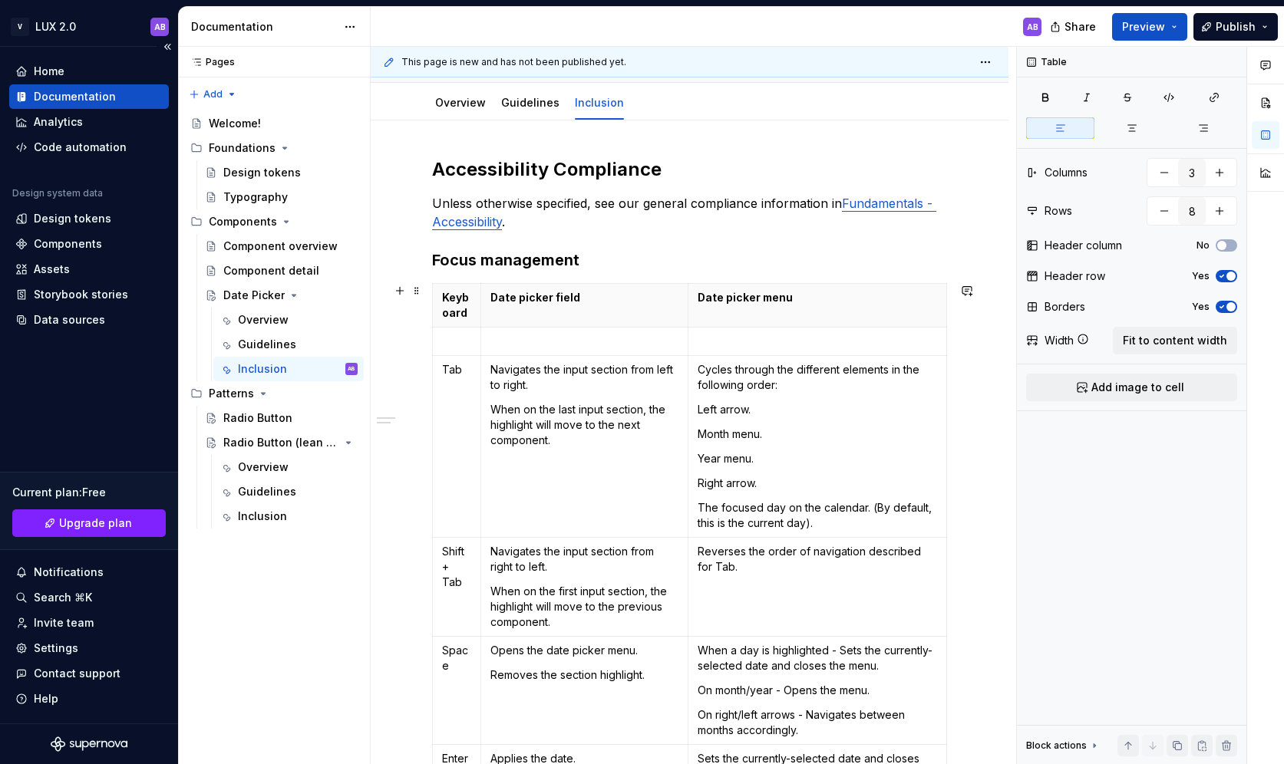
scroll to position [137, 0]
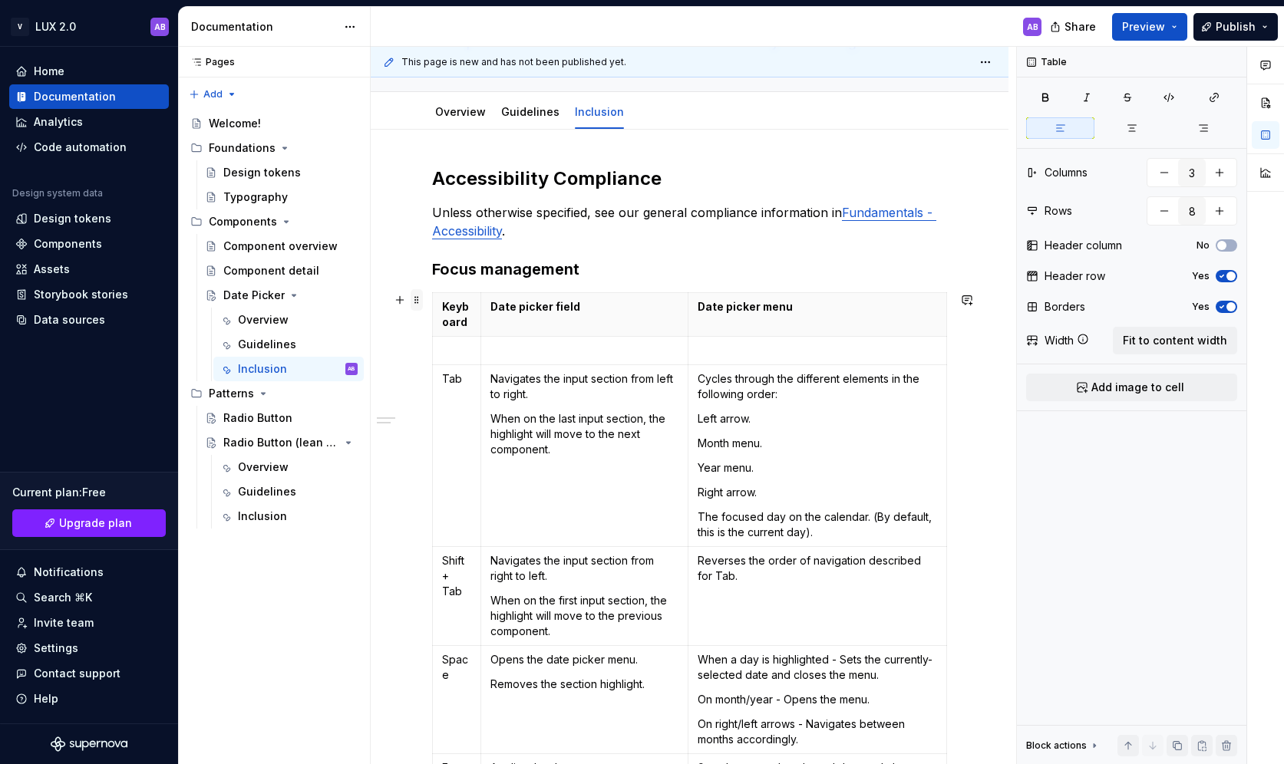
click at [414, 301] on span at bounding box center [416, 299] width 12 height 21
click at [687, 322] on body "V LUX 2.0 AB Home Documentation Analytics Code automation Design system data De…" at bounding box center [642, 382] width 1284 height 764
click at [685, 315] on html "V LUX 2.0 AB Home Documentation Analytics Code automation Design system data De…" at bounding box center [642, 382] width 1284 height 764
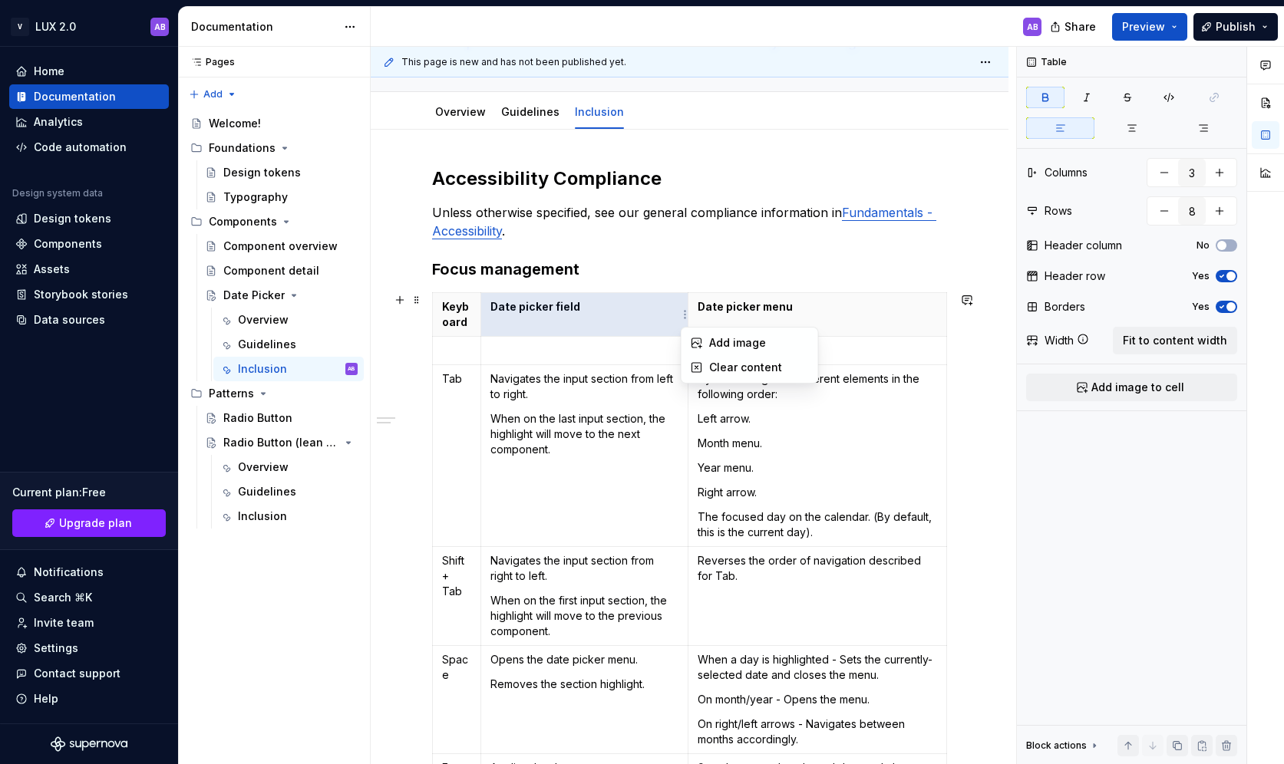
click at [647, 348] on html "V LUX 2.0 AB Home Documentation Analytics Code automation Design system data De…" at bounding box center [642, 382] width 1284 height 764
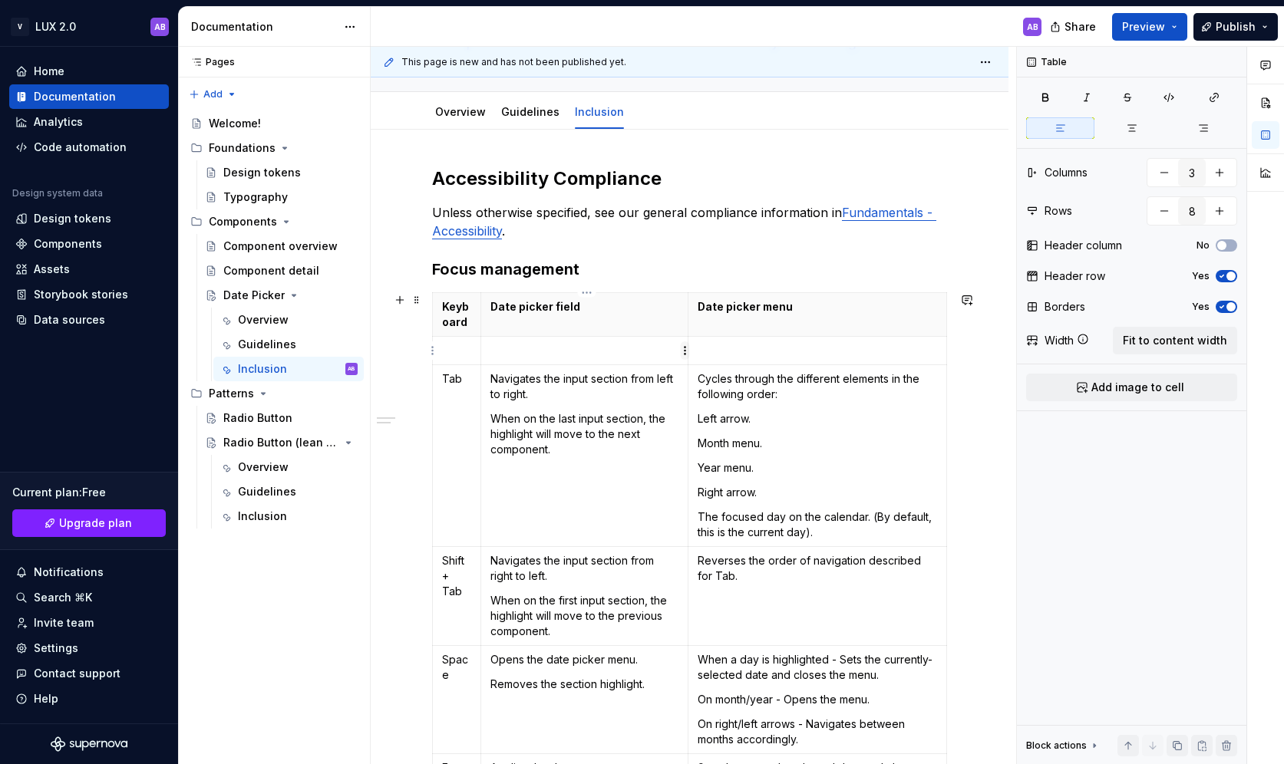
click at [683, 354] on html "V LUX 2.0 AB Home Documentation Analytics Code automation Design system data De…" at bounding box center [642, 382] width 1284 height 764
click at [711, 376] on div "Add image" at bounding box center [759, 378] width 100 height 15
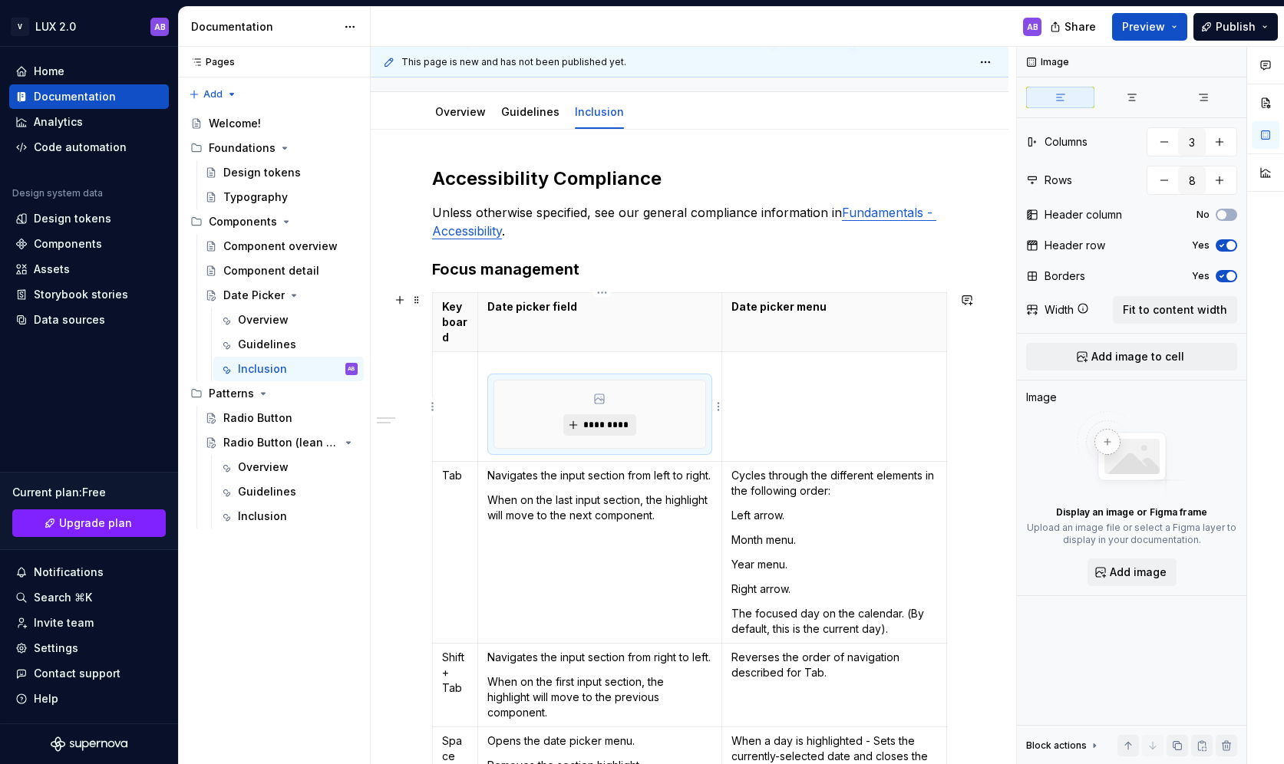
click at [581, 428] on button "*********" at bounding box center [599, 424] width 73 height 21
click at [895, 426] on td at bounding box center [833, 407] width 225 height 110
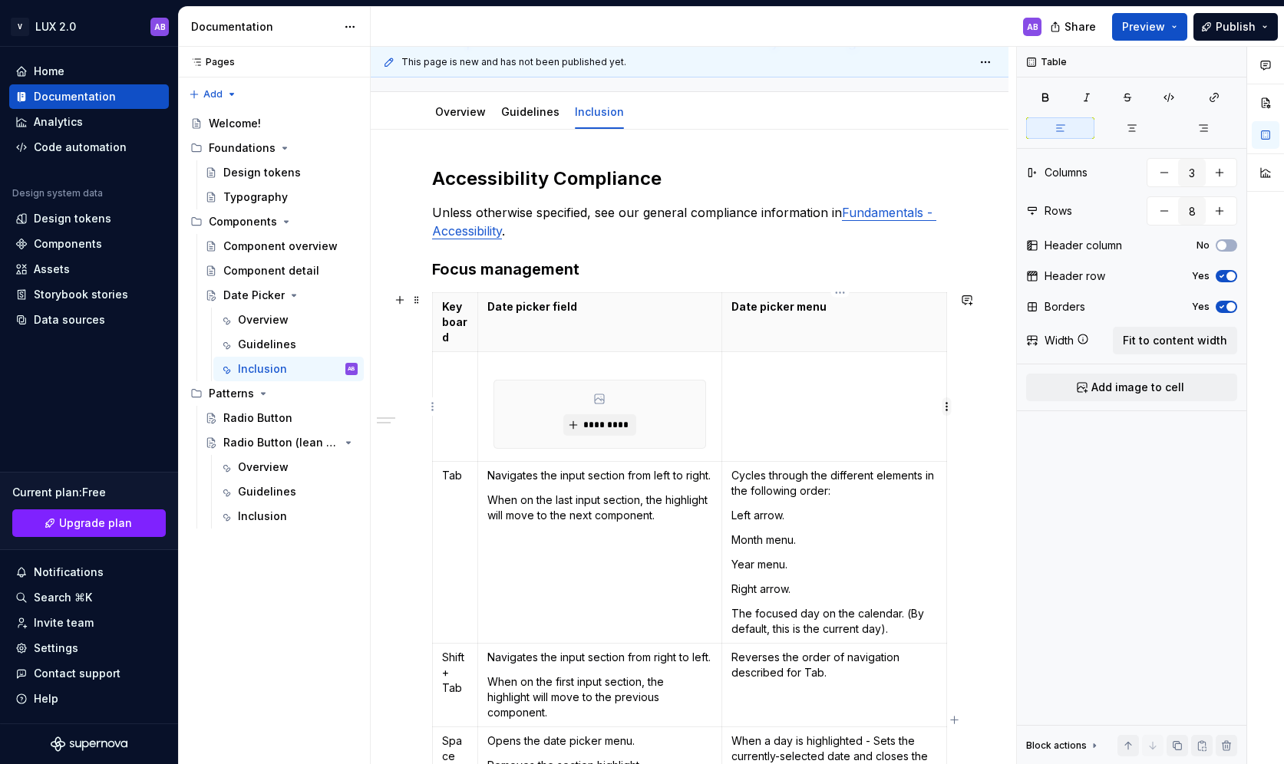
click at [944, 411] on html "V LUX 2.0 AB Home Documentation Analytics Code automation Design system data De…" at bounding box center [642, 382] width 1284 height 764
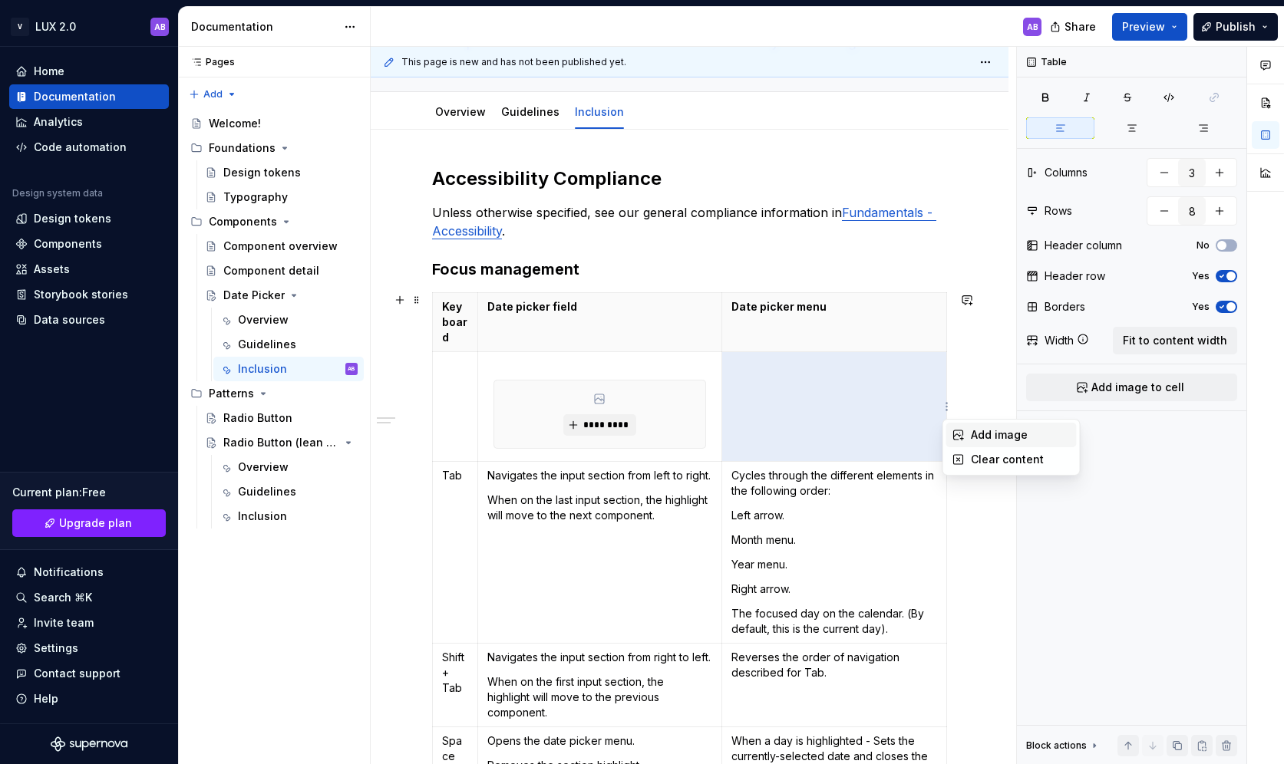
click at [965, 427] on div "Add image" at bounding box center [1011, 435] width 130 height 25
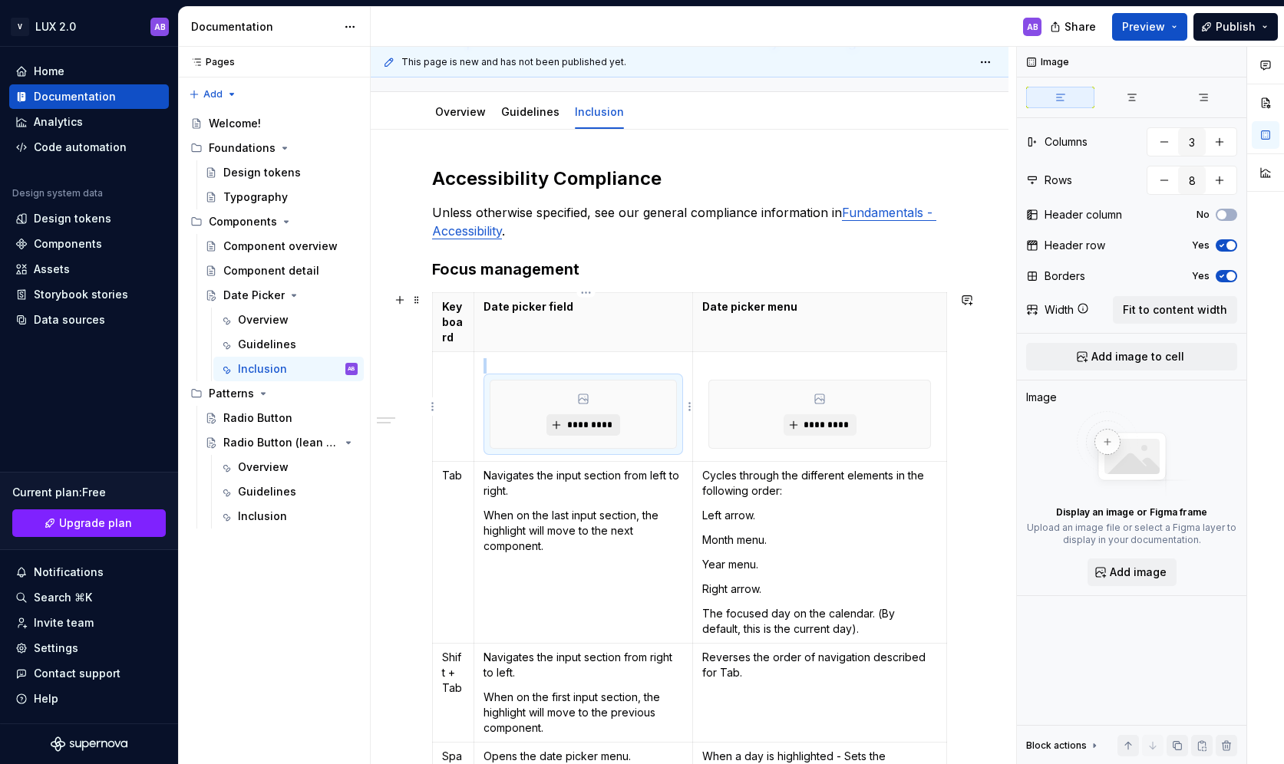
click at [576, 435] on button "*********" at bounding box center [582, 424] width 73 height 21
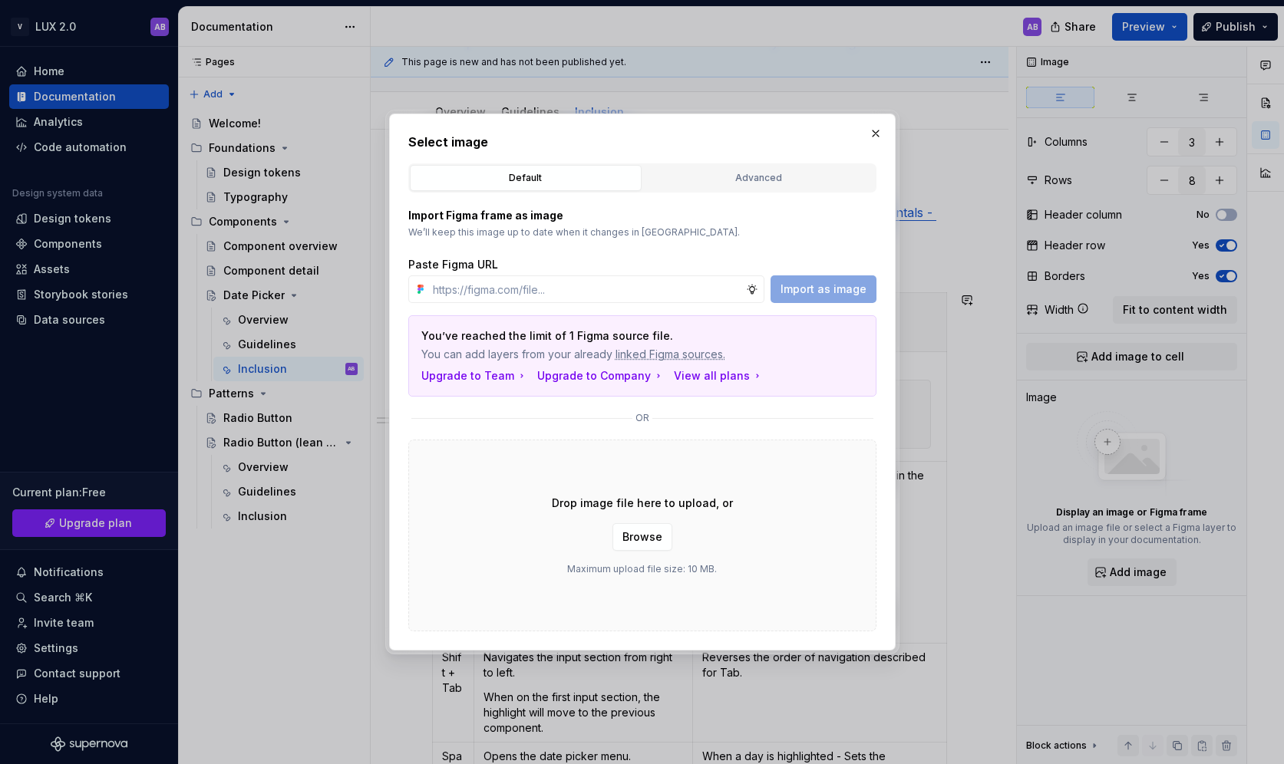
type textarea "*"
click at [518, 288] on input "text" at bounding box center [586, 289] width 319 height 28
paste input "[URL][DOMAIN_NAME]"
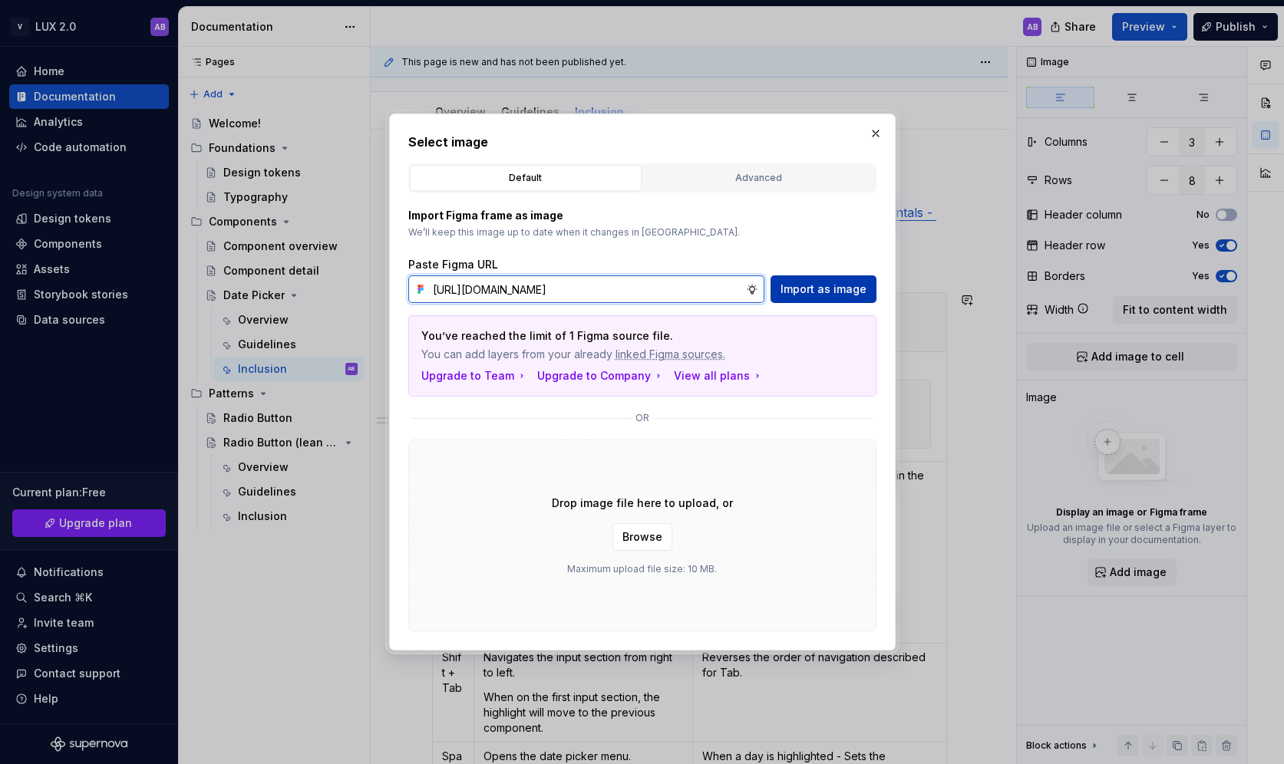
type input "[URL][DOMAIN_NAME]"
click at [812, 289] on span "Import as image" at bounding box center [823, 289] width 86 height 15
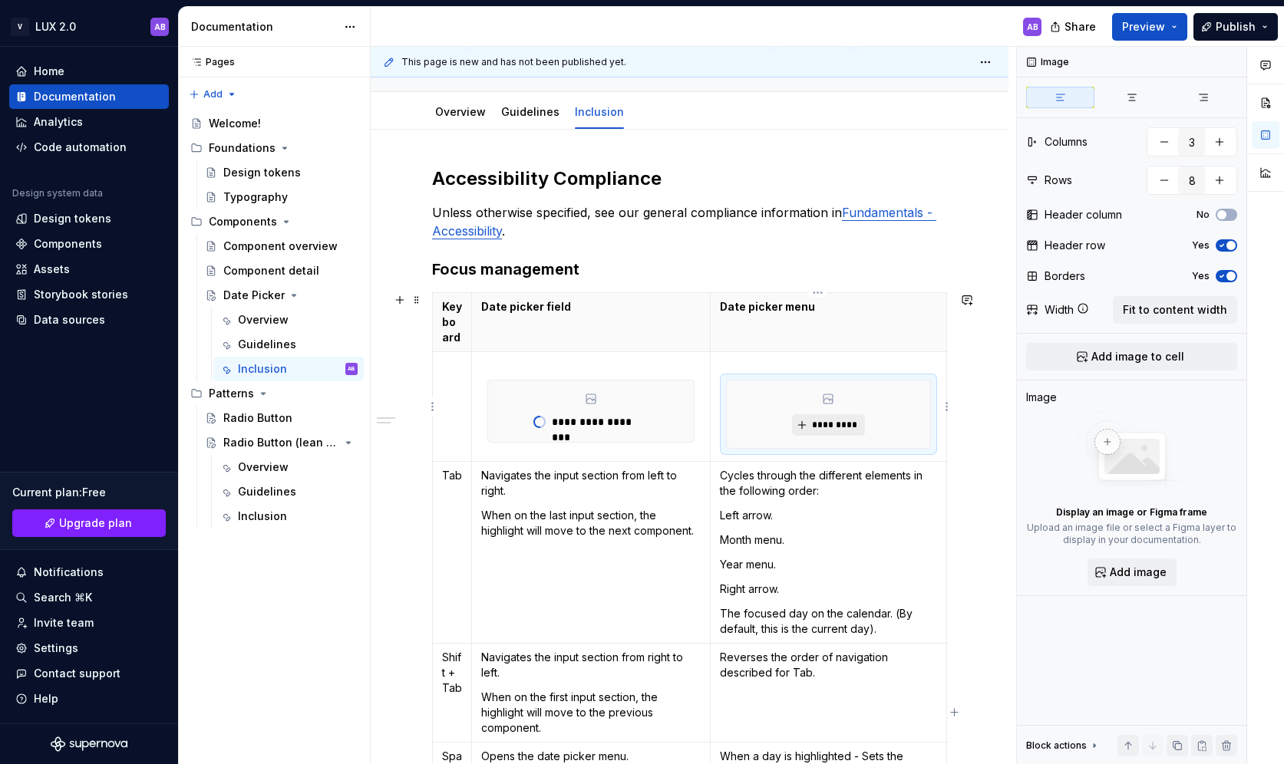
click at [813, 428] on span "*********" at bounding box center [834, 425] width 47 height 12
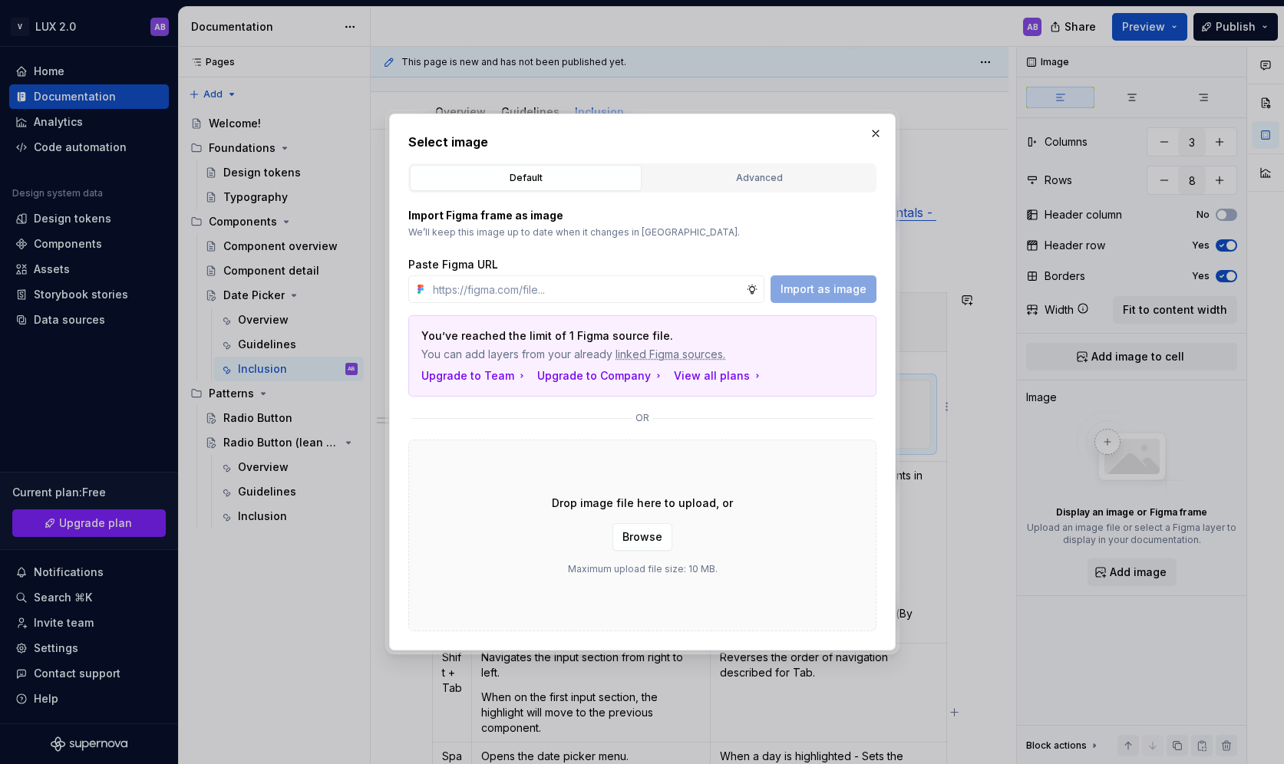
click at [813, 428] on div "Import Figma frame as image We’ll keep this image up to date when it changes in…" at bounding box center [642, 412] width 468 height 439
type textarea "*"
click at [658, 293] on input "text" at bounding box center [586, 289] width 319 height 28
paste input "[URL][DOMAIN_NAME]"
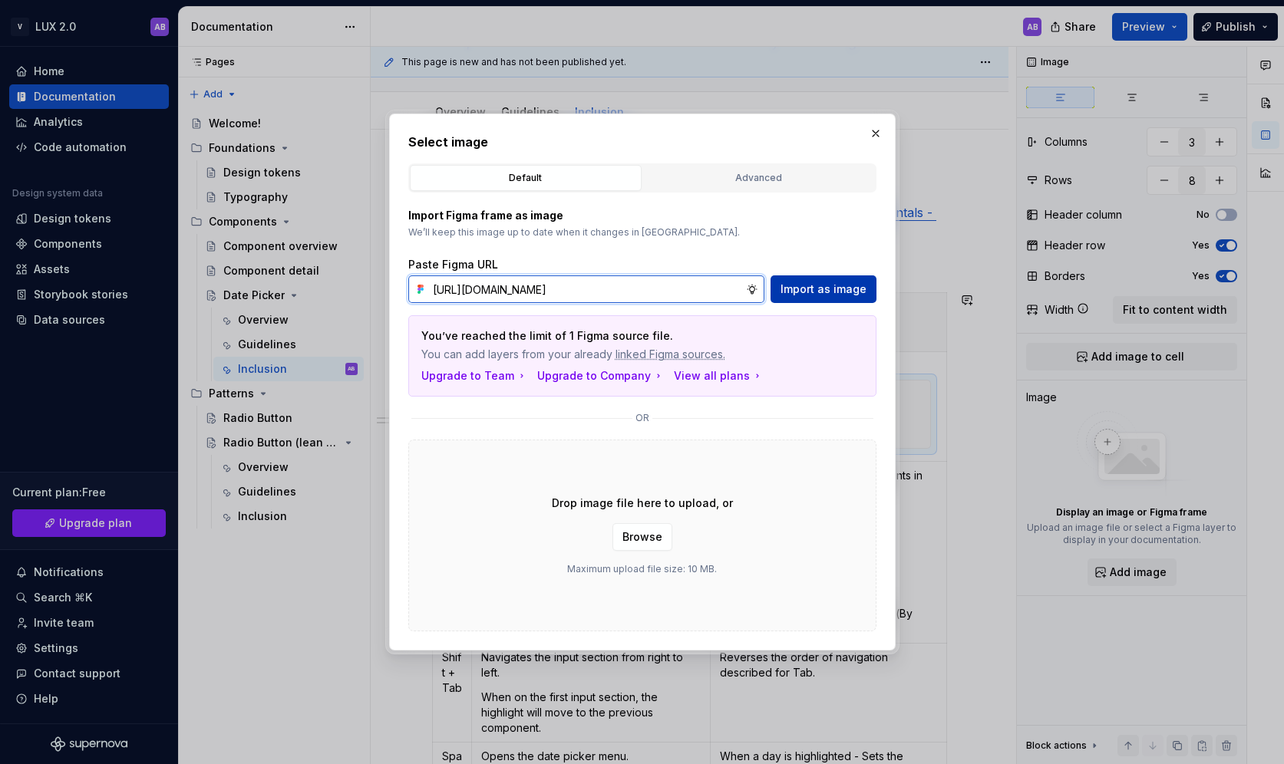
type input "[URL][DOMAIN_NAME]"
click at [826, 286] on span "Import as image" at bounding box center [823, 289] width 86 height 15
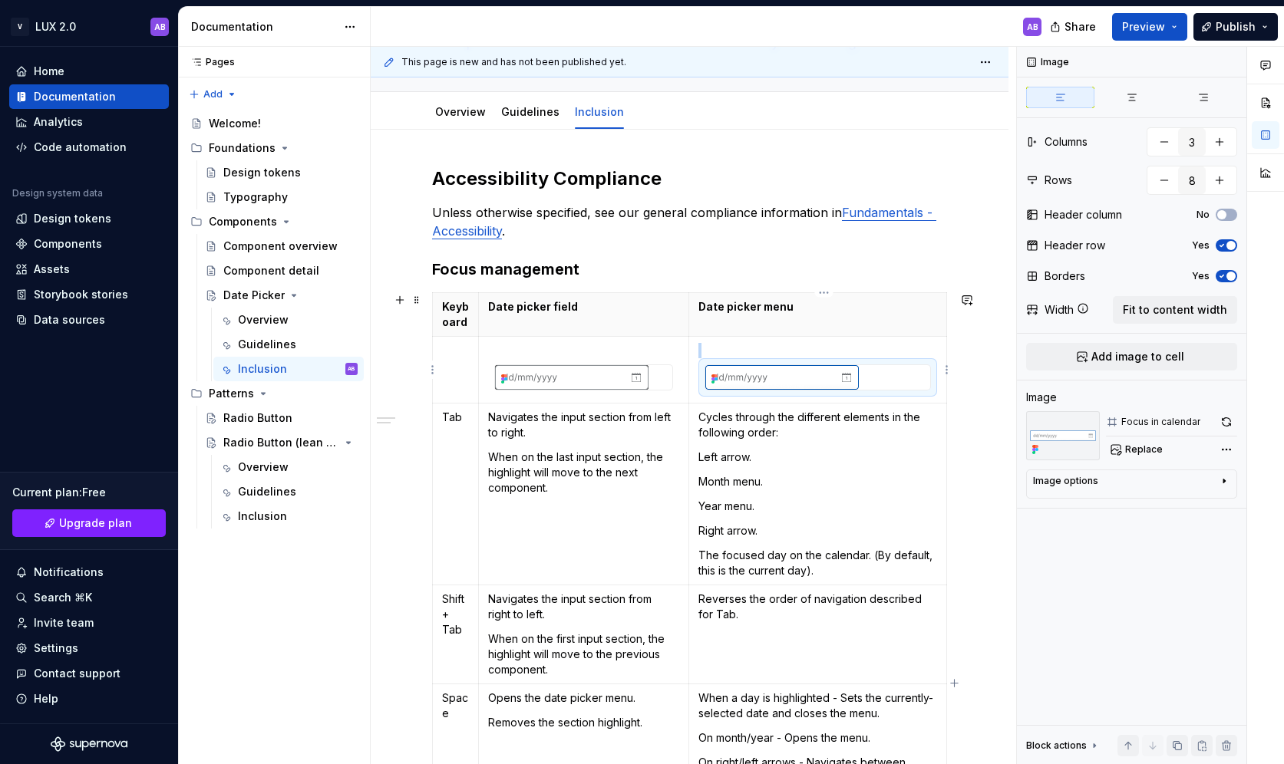
click at [898, 384] on div at bounding box center [817, 377] width 225 height 25
click at [843, 377] on img at bounding box center [781, 377] width 153 height 25
click at [1062, 246] on span "button" at bounding box center [1230, 245] width 9 height 9
click at [1062, 246] on button "No" at bounding box center [1225, 245] width 21 height 12
click at [869, 382] on div at bounding box center [817, 377] width 225 height 25
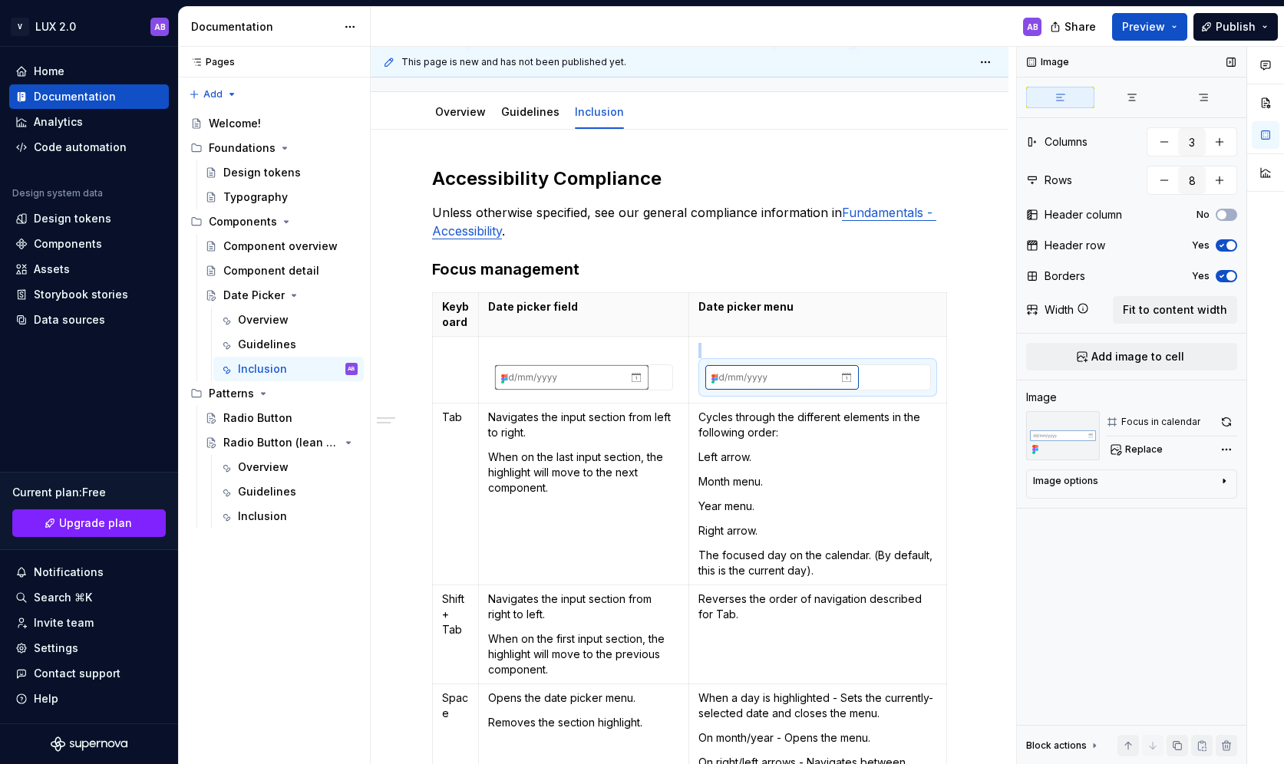
click at [1062, 490] on div "Image options" at bounding box center [1125, 484] width 185 height 18
click at [1062, 510] on button "button" at bounding box center [1186, 503] width 28 height 21
click at [1062, 457] on button "Replace" at bounding box center [1138, 449] width 64 height 21
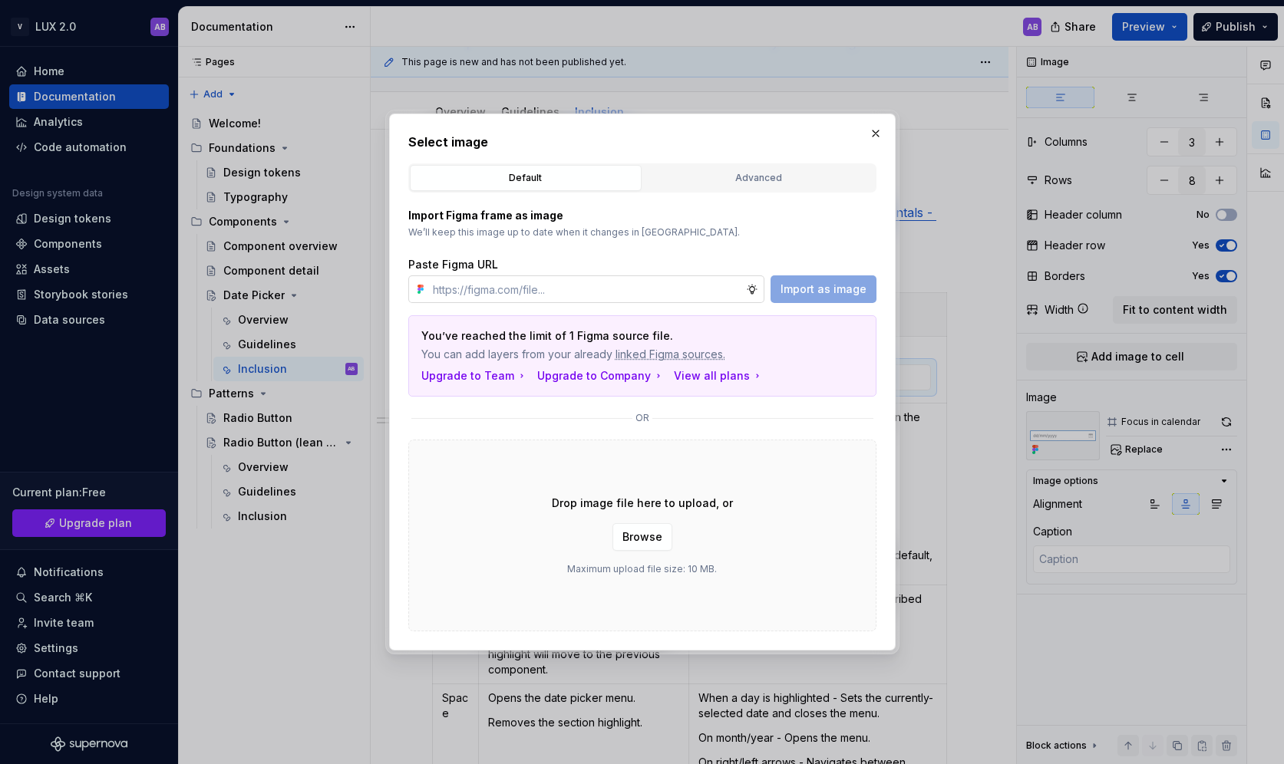
type textarea "*"
type input "[URL][DOMAIN_NAME]"
click at [827, 285] on span "Import as image" at bounding box center [823, 289] width 86 height 15
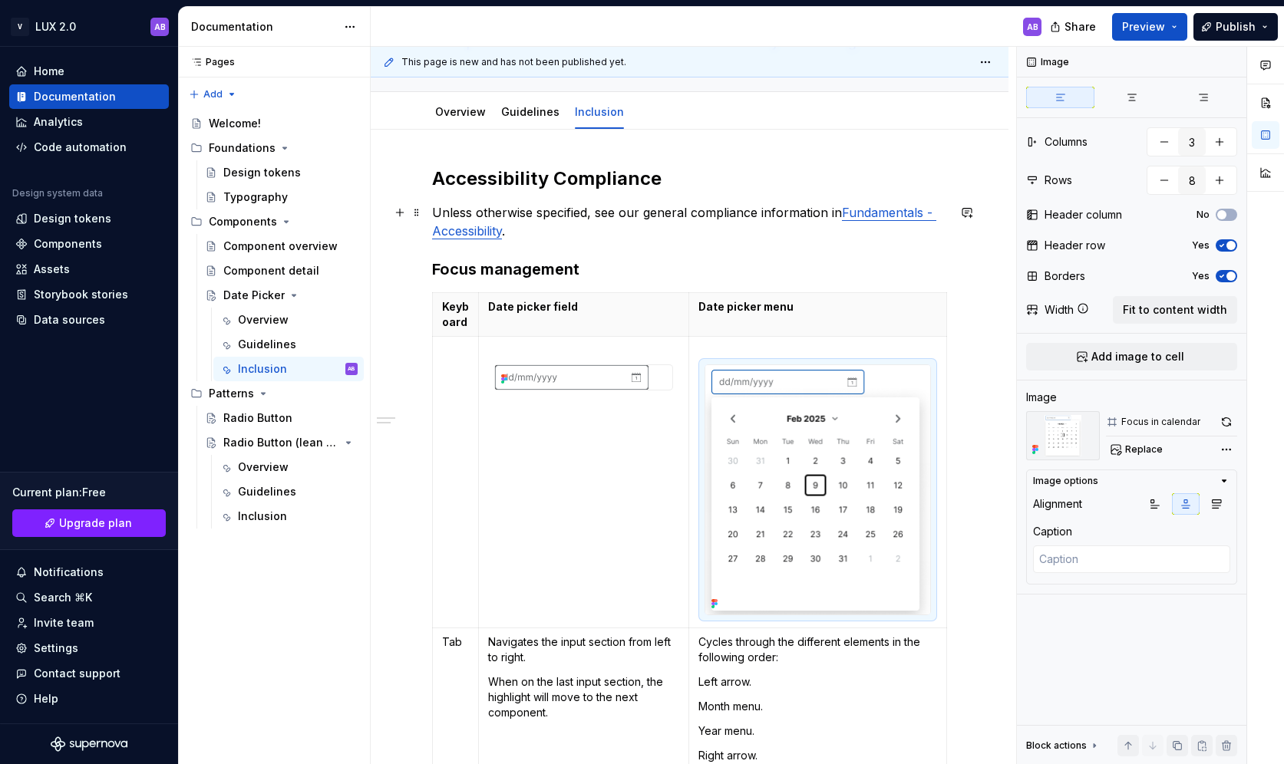
click at [747, 246] on div "Accessibility Compliance Unless otherwise specified, see our general compliance…" at bounding box center [689, 743] width 515 height 1154
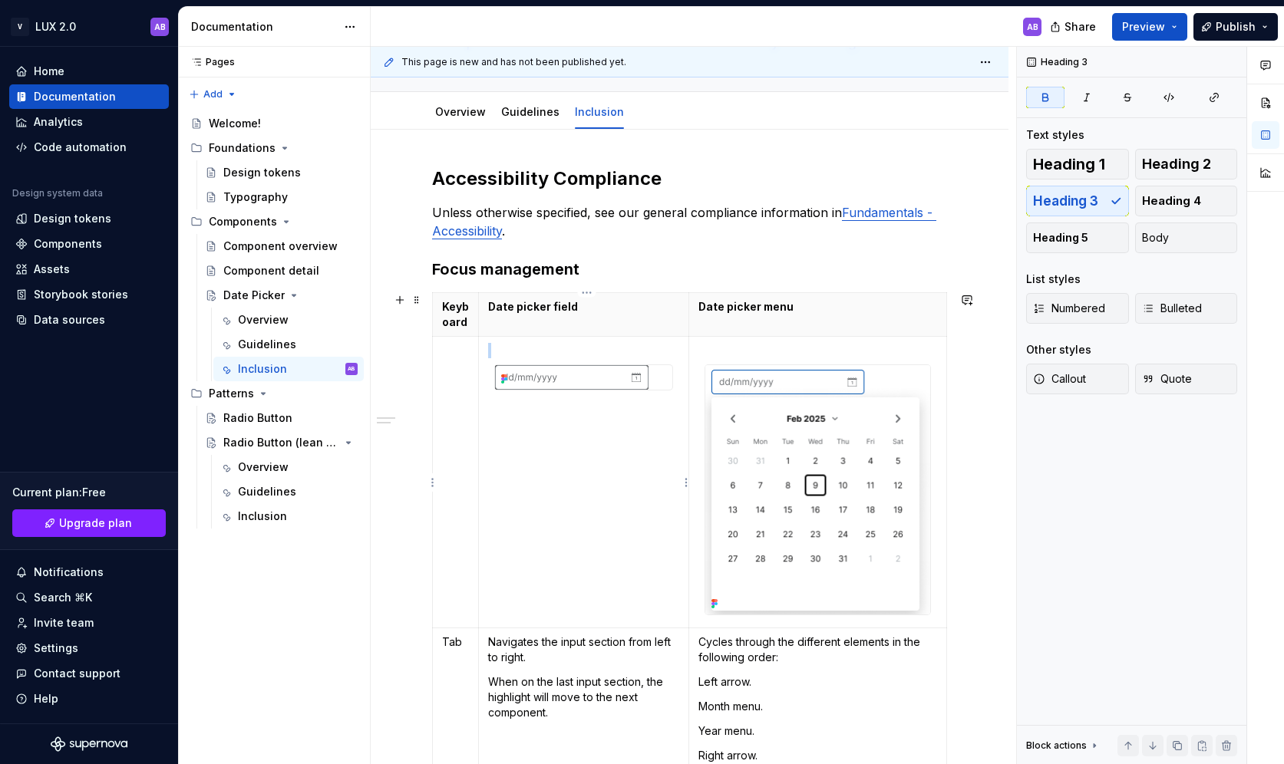
click at [583, 382] on img at bounding box center [571, 377] width 153 height 25
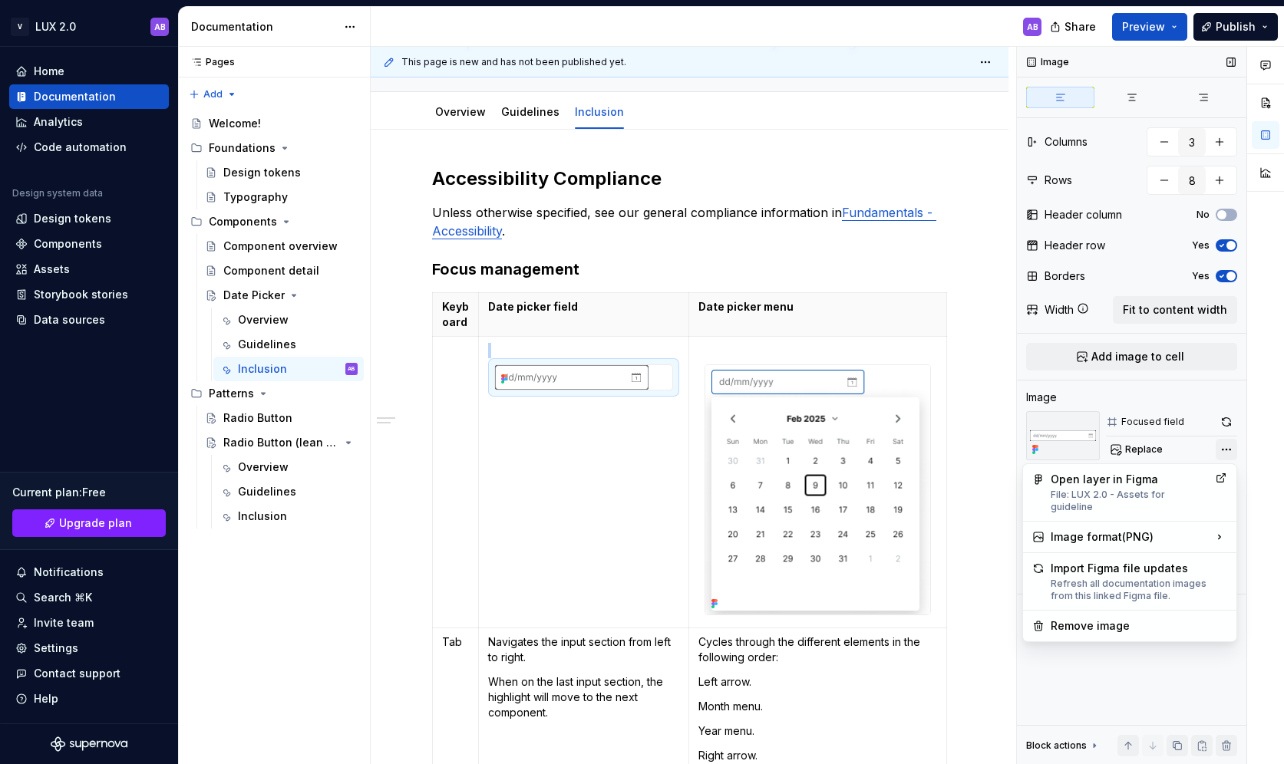
click at [1062, 454] on div "Comments Open comments No comments yet Select ‘Comment’ from the block context …" at bounding box center [1150, 406] width 267 height 718
click at [1062, 672] on div "Comments Open comments No comments yet Select ‘Comment’ from the block context …" at bounding box center [1150, 406] width 267 height 718
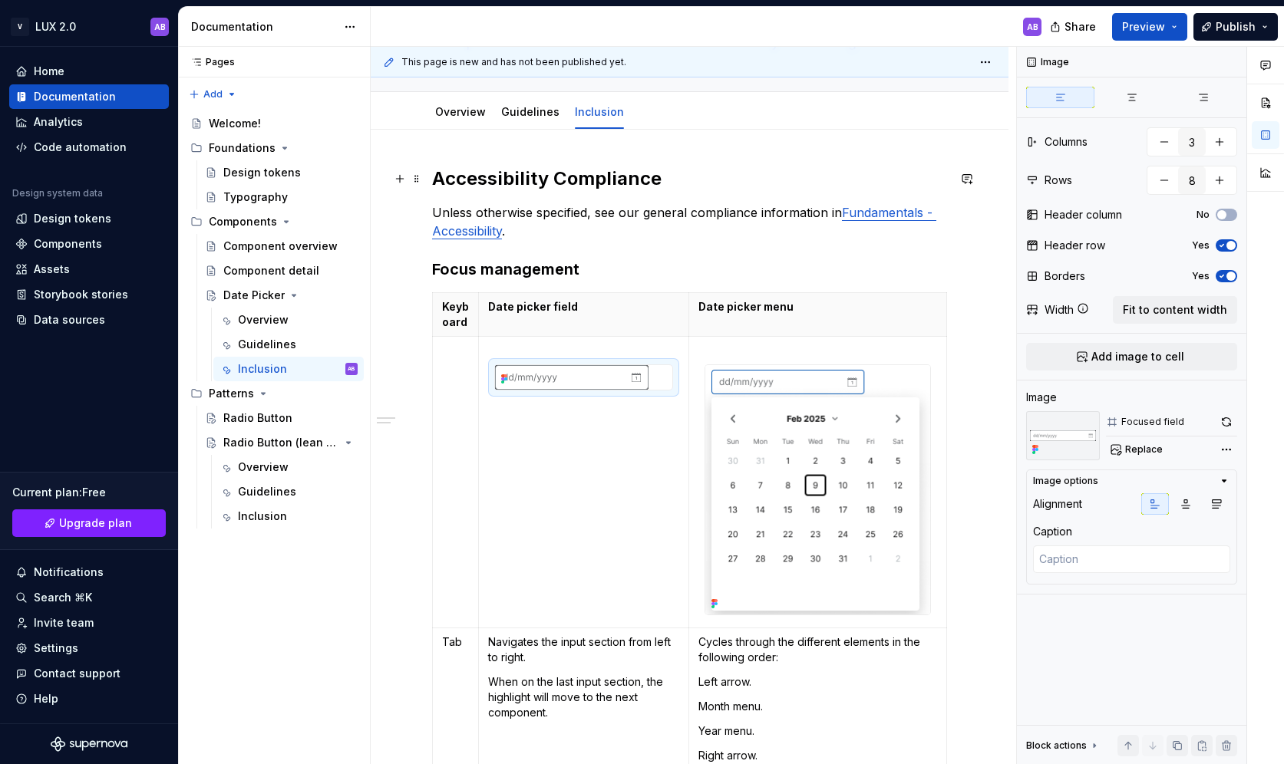
type textarea "*"
